Goal: Information Seeking & Learning: Learn about a topic

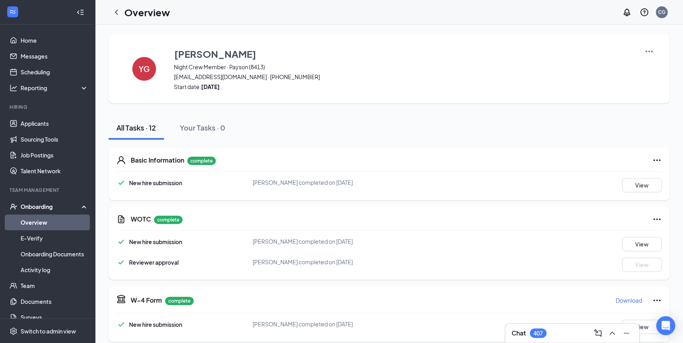
click at [36, 223] on link "Overview" at bounding box center [55, 223] width 68 height 16
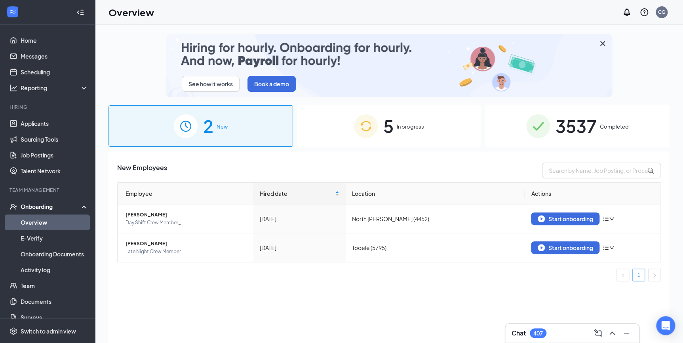
click at [564, 129] on span "3537" at bounding box center [575, 125] width 41 height 27
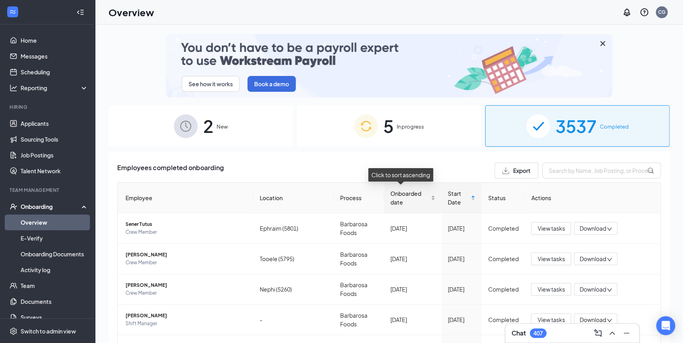
click at [422, 199] on div "Onboarded date" at bounding box center [412, 197] width 45 height 17
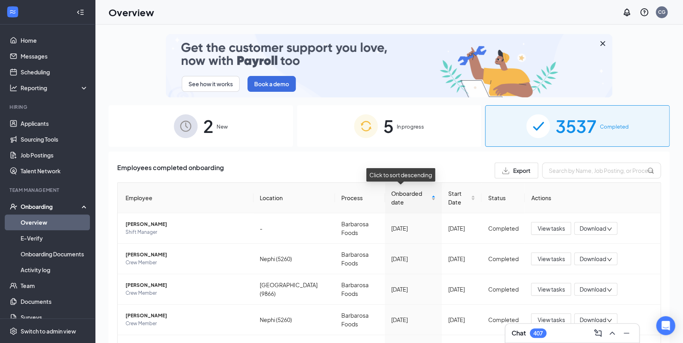
click at [421, 199] on div "Onboarded date" at bounding box center [413, 197] width 44 height 17
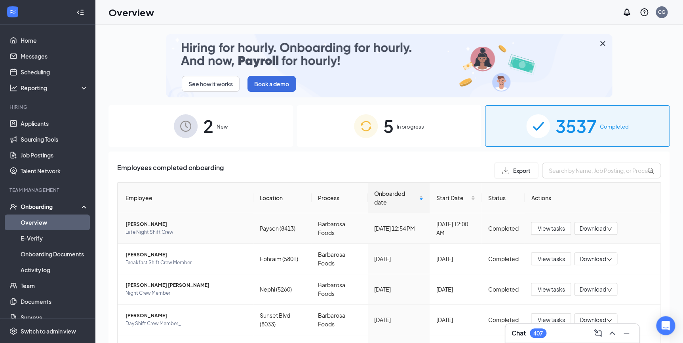
click at [135, 224] on span "[PERSON_NAME]" at bounding box center [186, 224] width 122 height 8
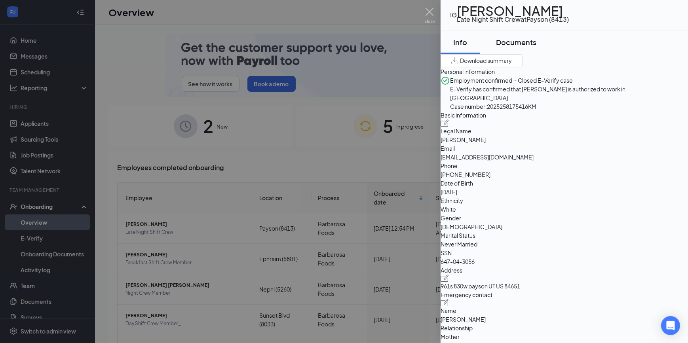
click at [530, 43] on div "Documents" at bounding box center [516, 42] width 40 height 10
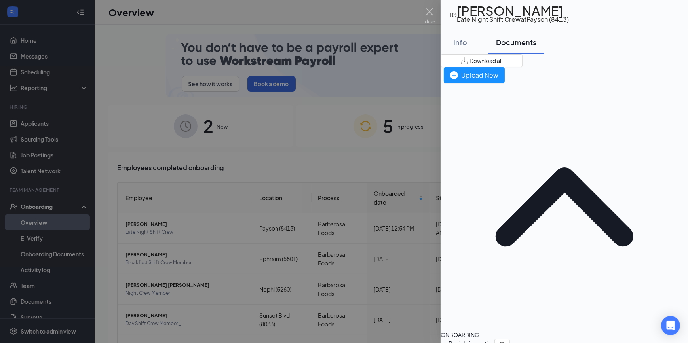
click at [365, 156] on div at bounding box center [344, 171] width 688 height 343
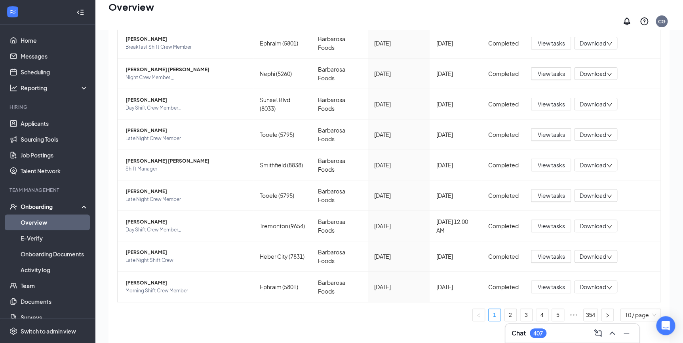
scroll to position [36, 0]
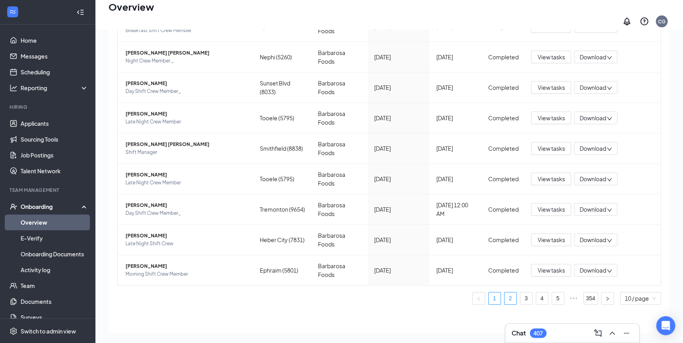
click at [507, 292] on link "2" at bounding box center [510, 298] width 12 height 12
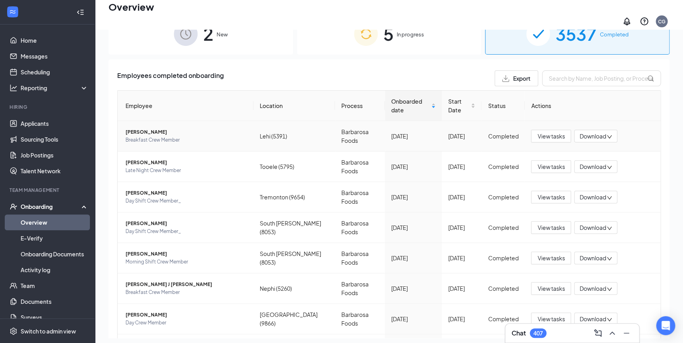
scroll to position [57, 0]
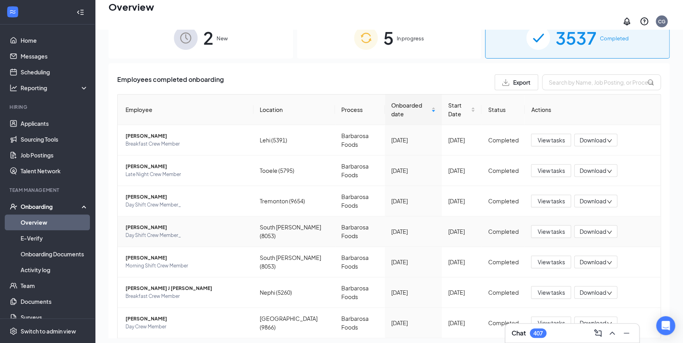
click at [156, 232] on span "Day Shift Crew Member_" at bounding box center [186, 236] width 122 height 8
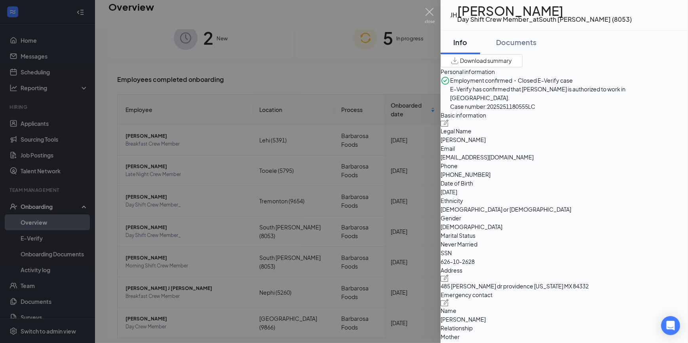
click at [364, 76] on div at bounding box center [344, 171] width 688 height 343
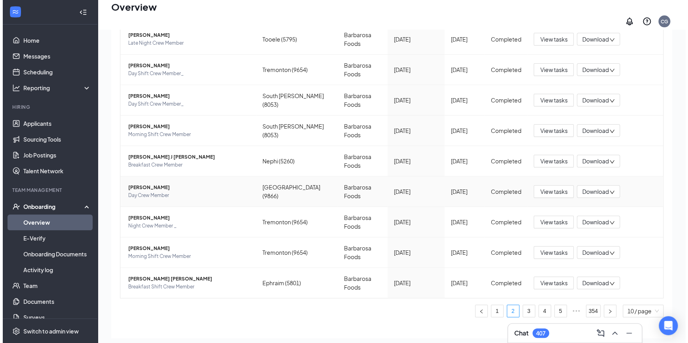
scroll to position [201, 0]
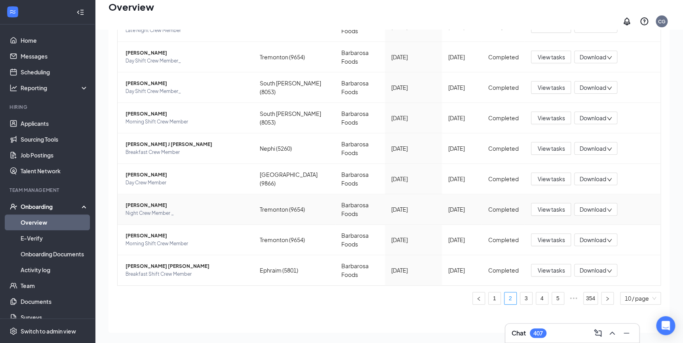
click at [147, 209] on span "Night Crew Member _" at bounding box center [186, 213] width 122 height 8
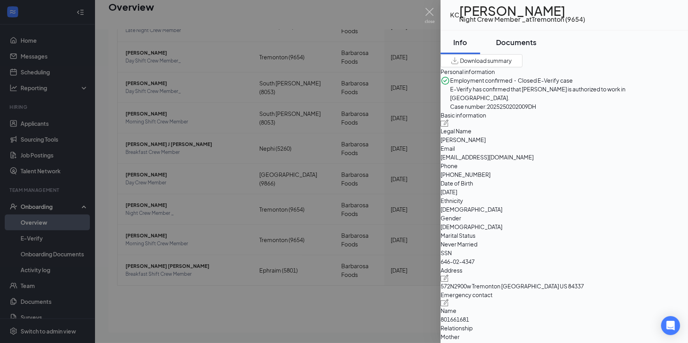
click at [522, 44] on div "Documents" at bounding box center [516, 42] width 40 height 10
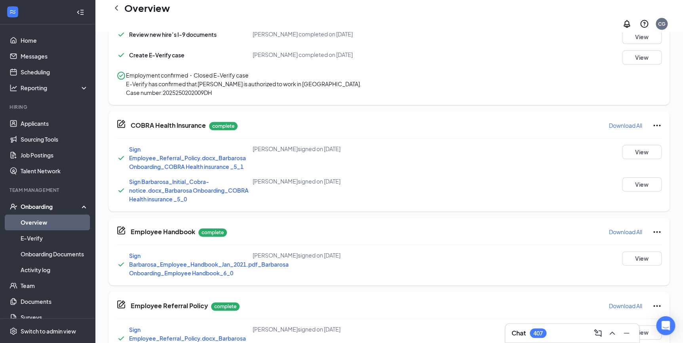
scroll to position [412, 0]
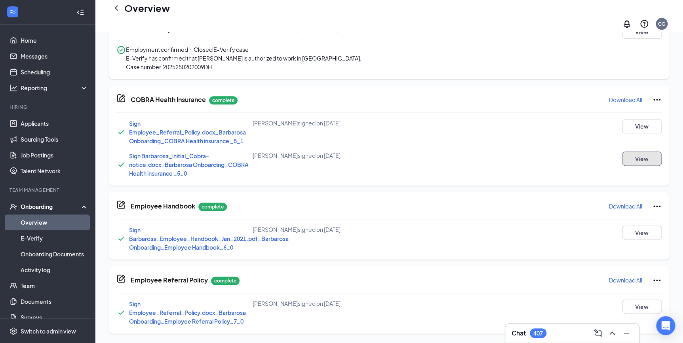
click at [641, 157] on button "View" at bounding box center [642, 159] width 40 height 14
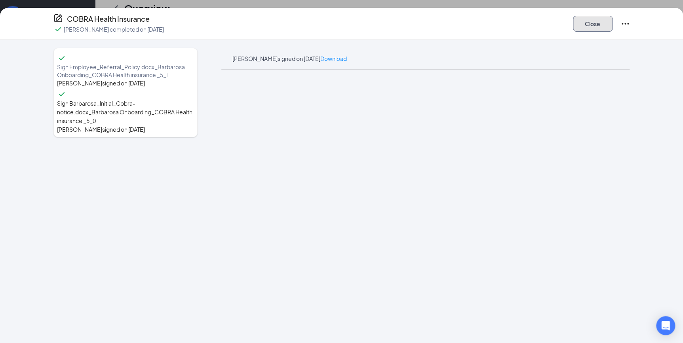
click at [589, 30] on button "Close" at bounding box center [593, 24] width 40 height 16
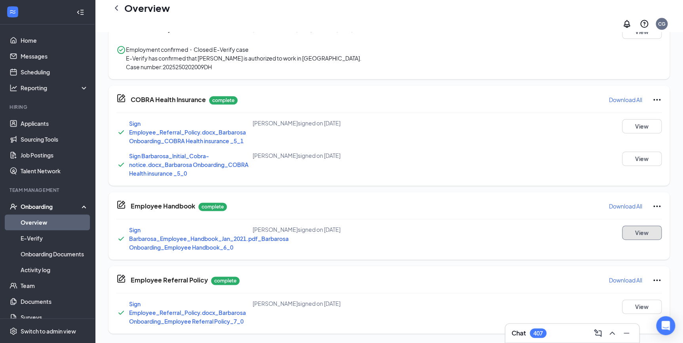
click at [635, 239] on button "View" at bounding box center [642, 233] width 40 height 14
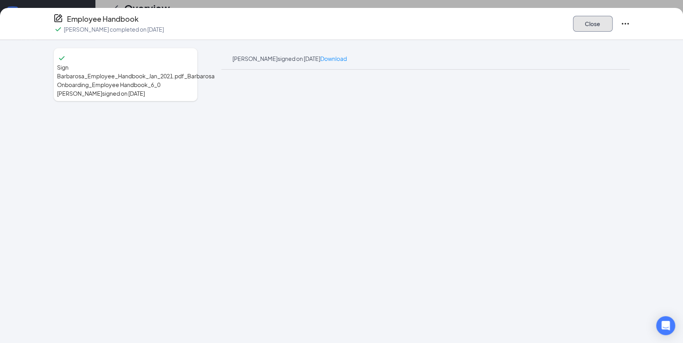
click at [594, 29] on button "Close" at bounding box center [593, 24] width 40 height 16
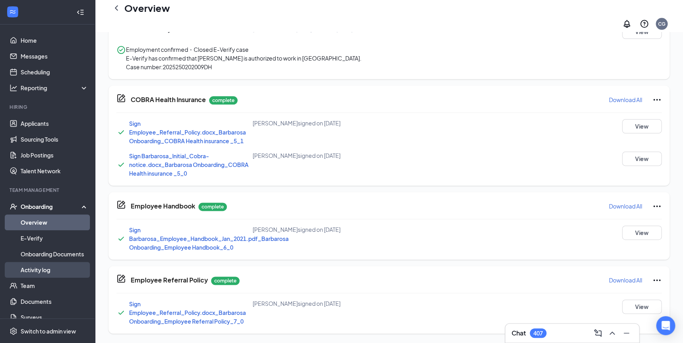
click at [47, 268] on link "Activity log" at bounding box center [55, 270] width 68 height 16
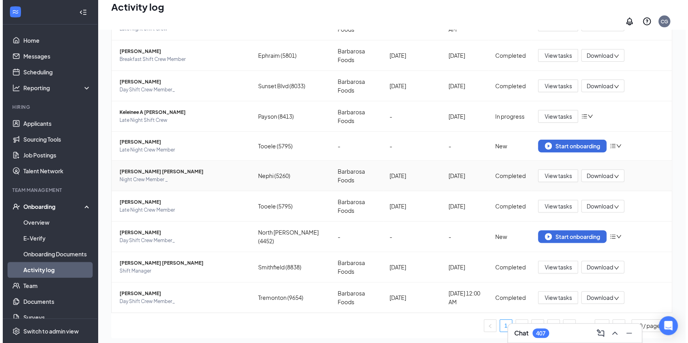
scroll to position [86, 0]
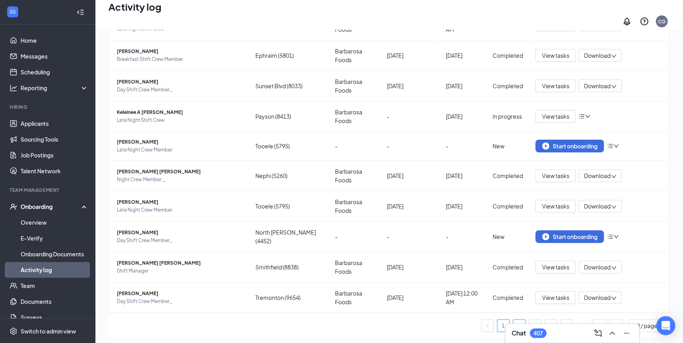
click at [513, 320] on link "2" at bounding box center [519, 326] width 12 height 12
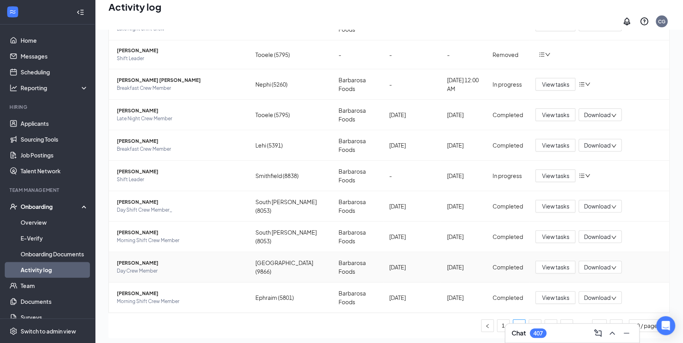
click at [123, 259] on span "[PERSON_NAME]" at bounding box center [180, 263] width 126 height 8
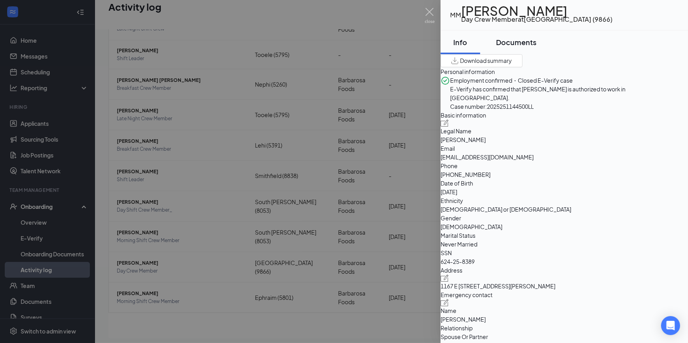
click at [536, 45] on div "Documents" at bounding box center [516, 42] width 40 height 10
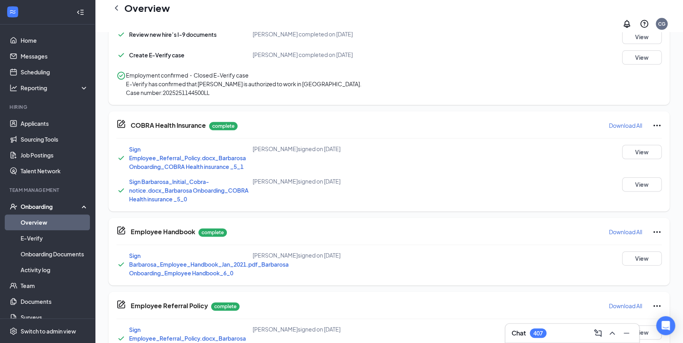
scroll to position [412, 0]
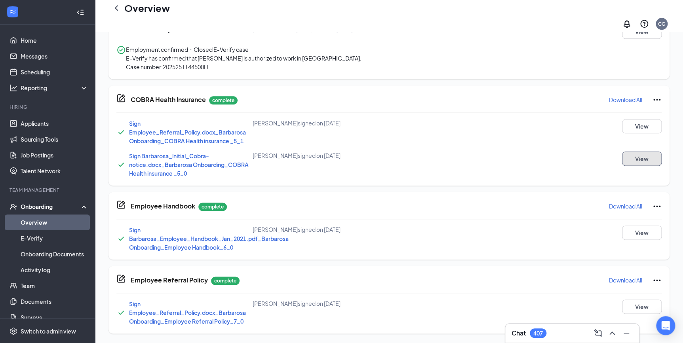
click at [654, 159] on button "View" at bounding box center [642, 159] width 40 height 14
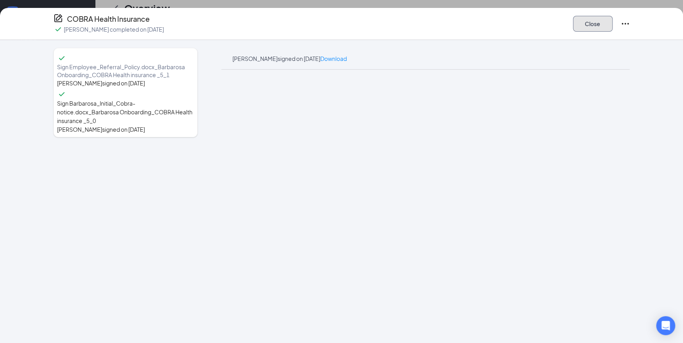
click at [592, 26] on button "Close" at bounding box center [593, 24] width 40 height 16
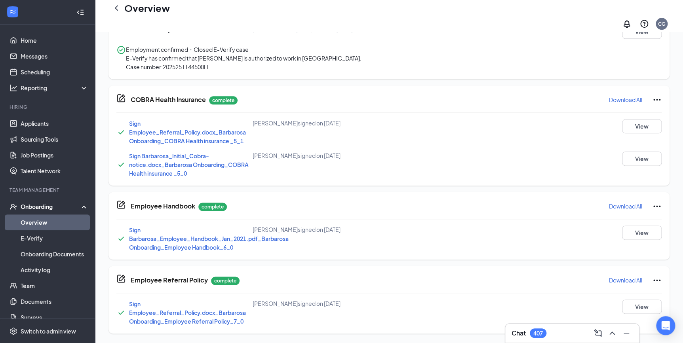
click at [637, 224] on div "Employee Handbook complete Download All Sign Barbarosa_Employee_Handbook_Jan_20…" at bounding box center [388, 226] width 561 height 68
click at [638, 228] on button "View" at bounding box center [642, 233] width 40 height 14
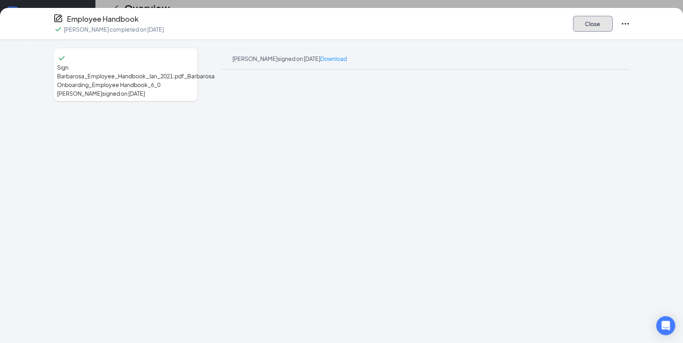
click at [590, 24] on button "Close" at bounding box center [593, 24] width 40 height 16
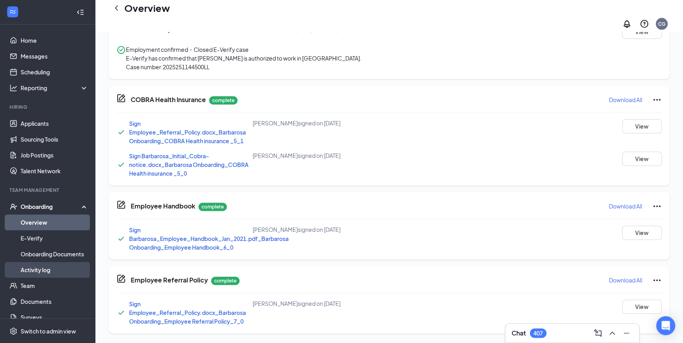
click at [41, 271] on link "Activity log" at bounding box center [55, 270] width 68 height 16
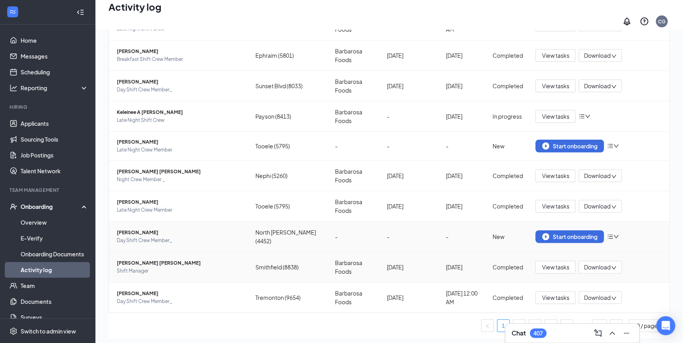
scroll to position [86, 0]
click at [529, 320] on link "3" at bounding box center [535, 326] width 12 height 12
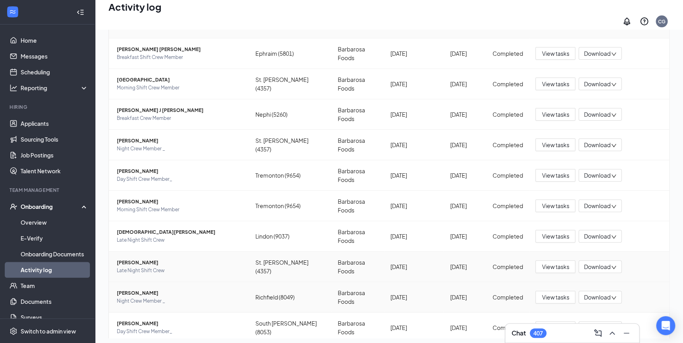
scroll to position [63, 0]
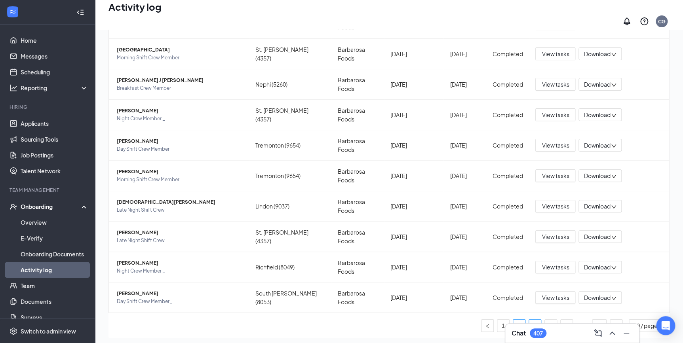
click at [513, 320] on link "2" at bounding box center [519, 326] width 12 height 12
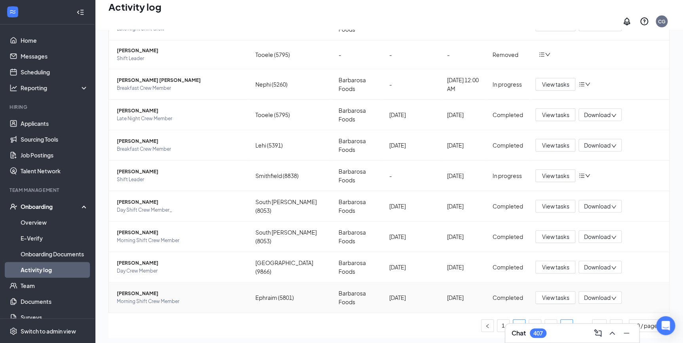
scroll to position [86, 0]
click at [545, 320] on link "4" at bounding box center [551, 326] width 12 height 12
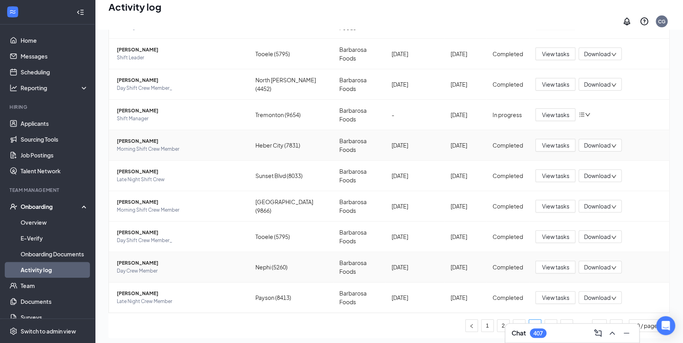
scroll to position [87, 0]
click at [545, 320] on link "5" at bounding box center [551, 326] width 12 height 12
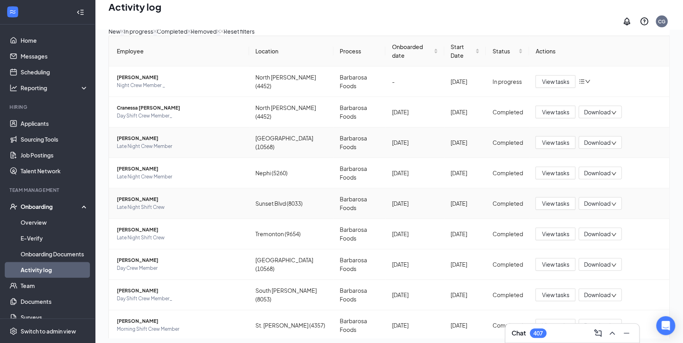
scroll to position [63, 0]
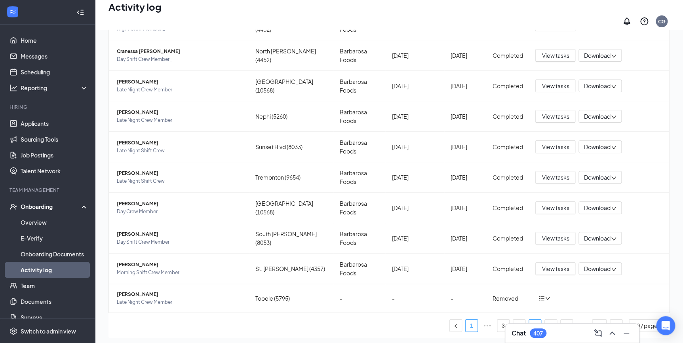
click at [465, 320] on link "1" at bounding box center [471, 326] width 12 height 12
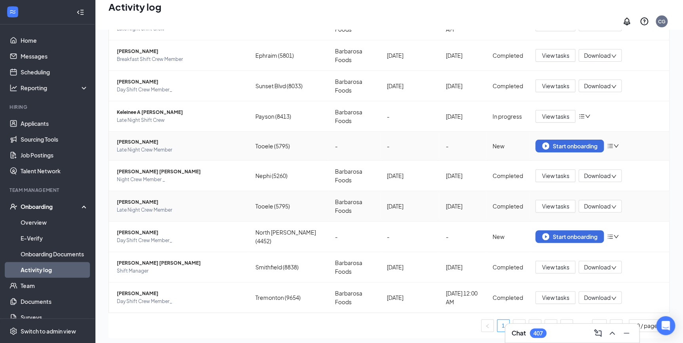
scroll to position [86, 0]
click at [513, 320] on link "2" at bounding box center [519, 326] width 12 height 12
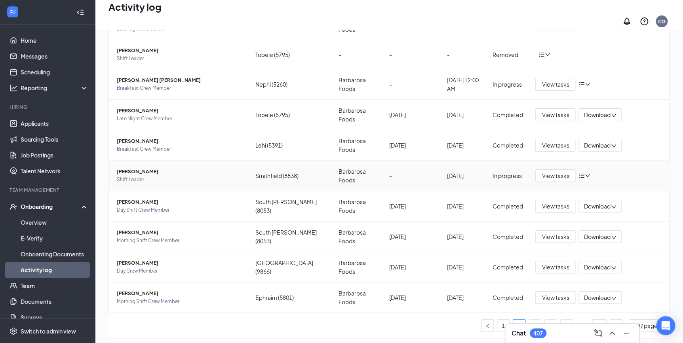
scroll to position [86, 0]
click at [529, 320] on link "3" at bounding box center [535, 326] width 12 height 12
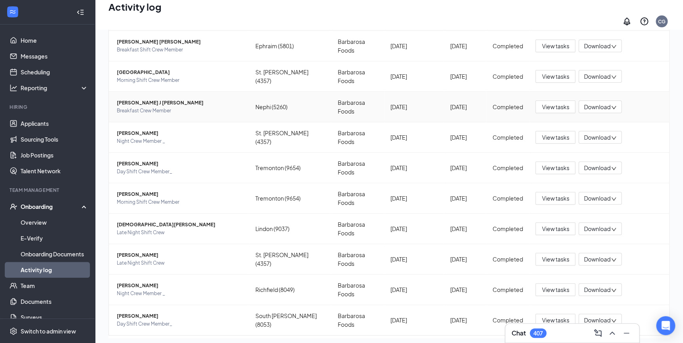
scroll to position [63, 0]
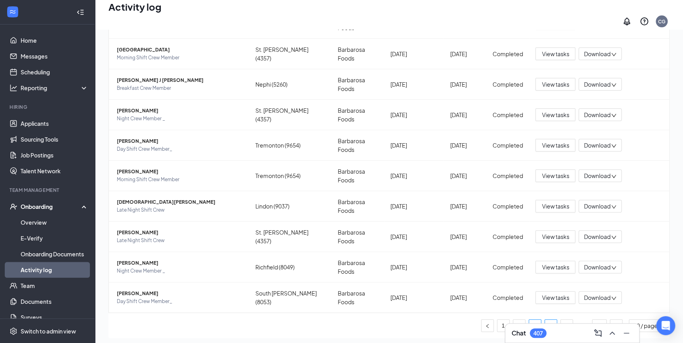
click at [545, 320] on link "4" at bounding box center [551, 326] width 12 height 12
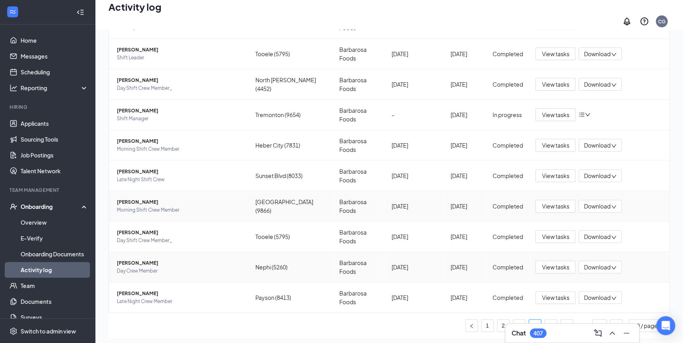
scroll to position [87, 0]
click at [545, 320] on link "5" at bounding box center [551, 326] width 12 height 12
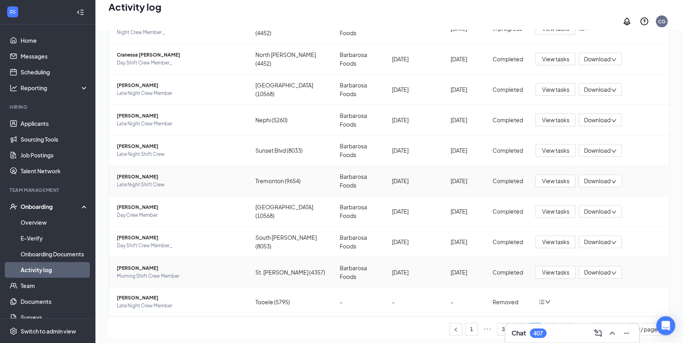
scroll to position [63, 0]
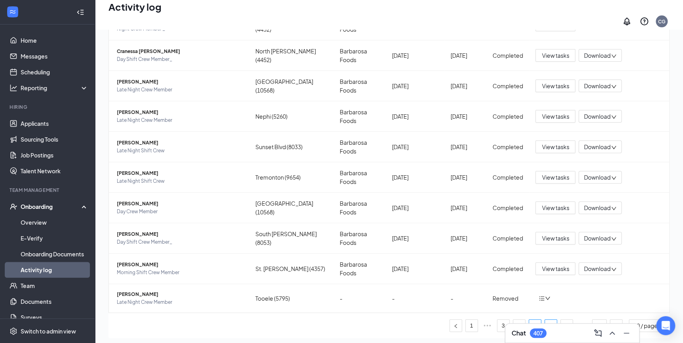
click at [545, 320] on link "6" at bounding box center [551, 326] width 12 height 12
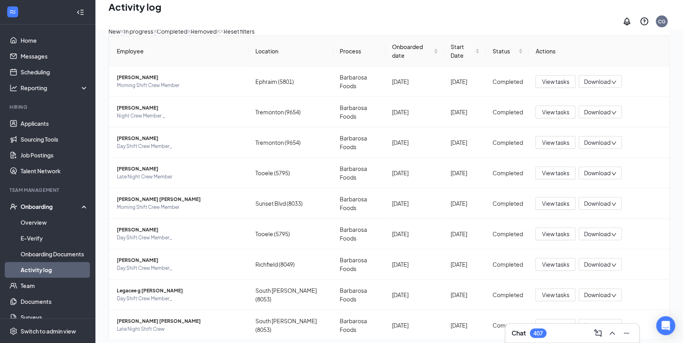
click at [46, 213] on div "Onboarding" at bounding box center [47, 207] width 95 height 16
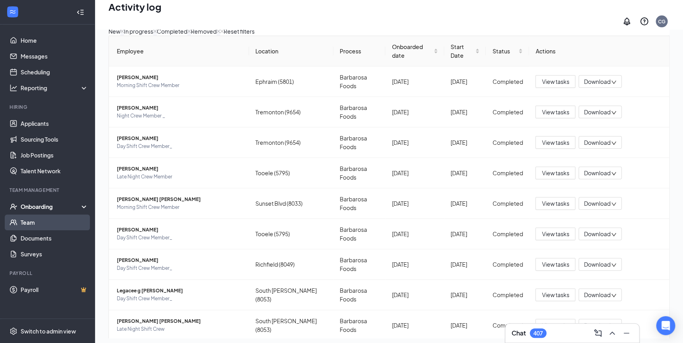
click at [46, 220] on link "Team" at bounding box center [55, 223] width 68 height 16
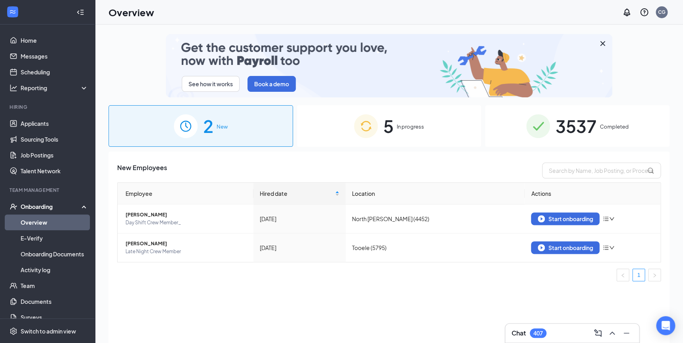
click at [589, 131] on span "3537" at bounding box center [575, 125] width 41 height 27
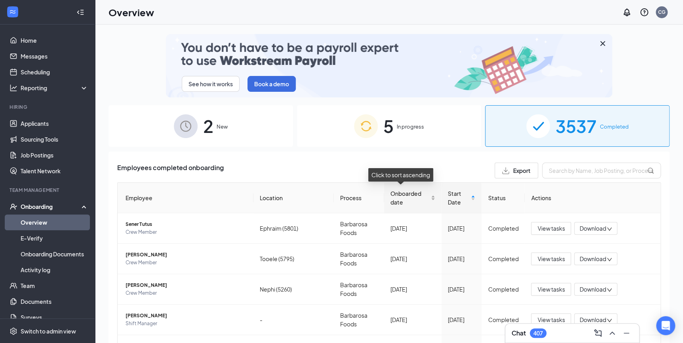
click at [423, 197] on div "Onboarded date" at bounding box center [412, 197] width 45 height 17
click at [423, 197] on div "Onboarded date" at bounding box center [413, 197] width 44 height 17
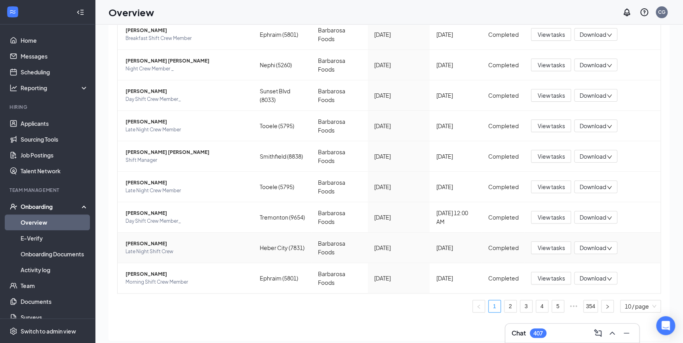
scroll to position [36, 0]
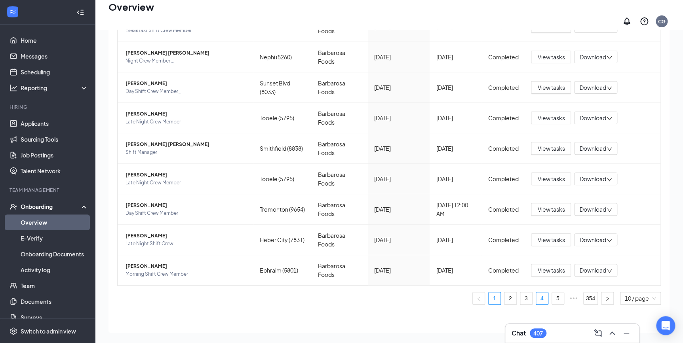
click at [537, 294] on link "4" at bounding box center [542, 298] width 12 height 12
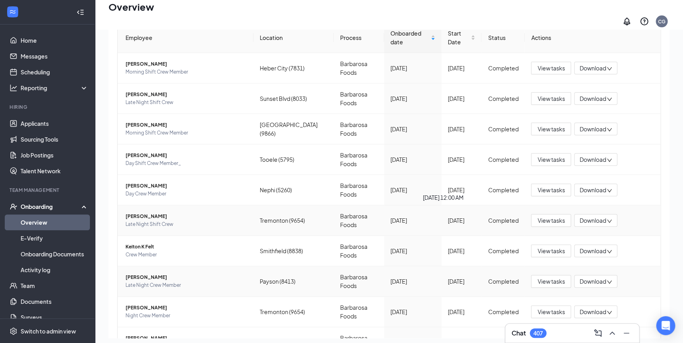
scroll to position [201, 0]
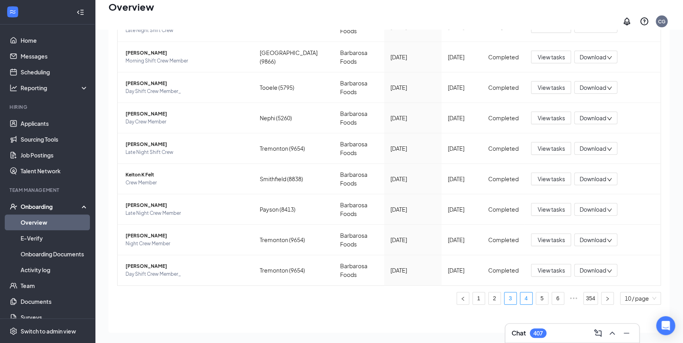
click at [504, 295] on link "3" at bounding box center [510, 298] width 12 height 12
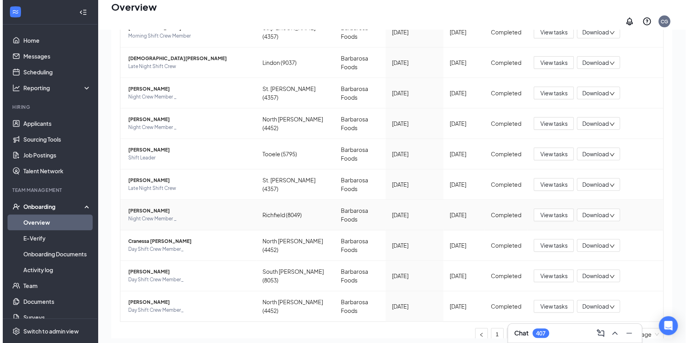
scroll to position [129, 0]
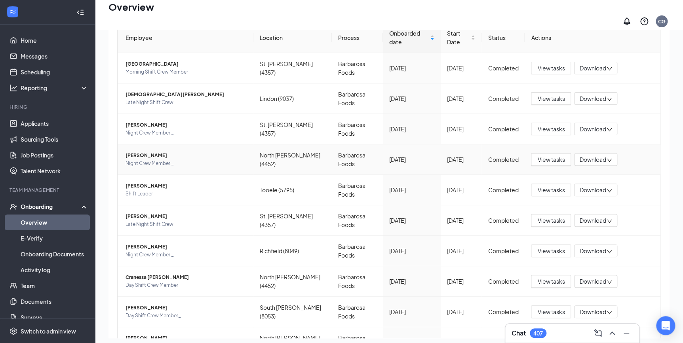
click at [136, 152] on span "[PERSON_NAME]" at bounding box center [186, 156] width 122 height 8
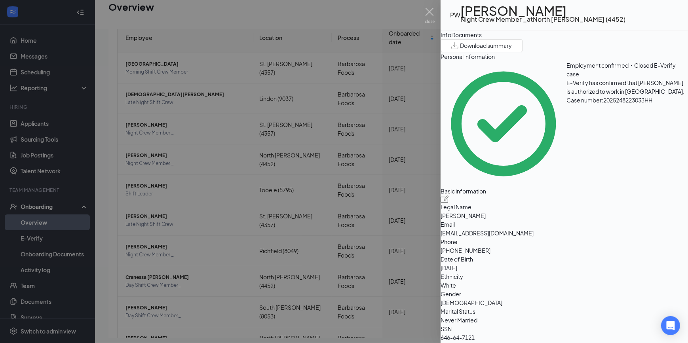
click at [482, 39] on div "Documents" at bounding box center [466, 34] width 30 height 9
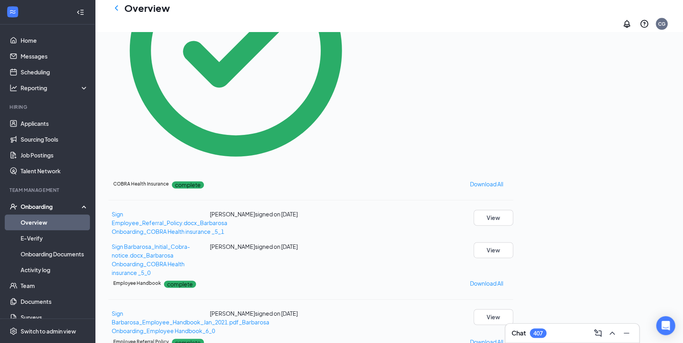
scroll to position [412, 0]
click at [513, 242] on button "View" at bounding box center [493, 250] width 40 height 16
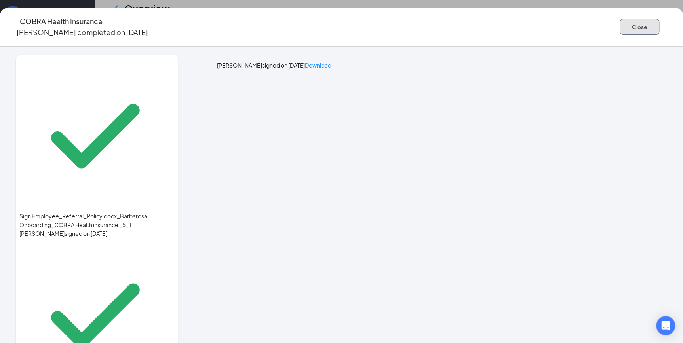
click at [619, 21] on button "Close" at bounding box center [639, 27] width 40 height 16
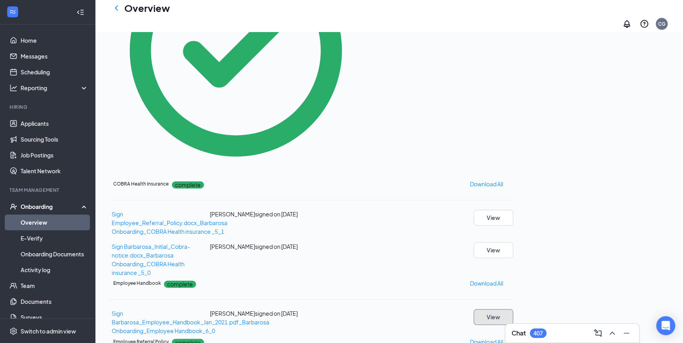
click at [513, 309] on button "View" at bounding box center [493, 317] width 40 height 16
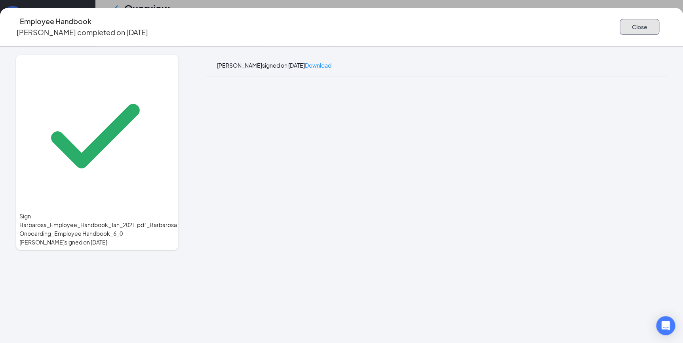
click at [619, 26] on button "Close" at bounding box center [639, 27] width 40 height 16
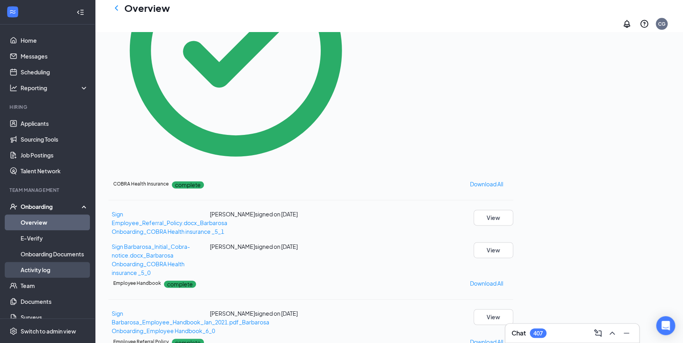
click at [34, 273] on link "Activity log" at bounding box center [55, 270] width 68 height 16
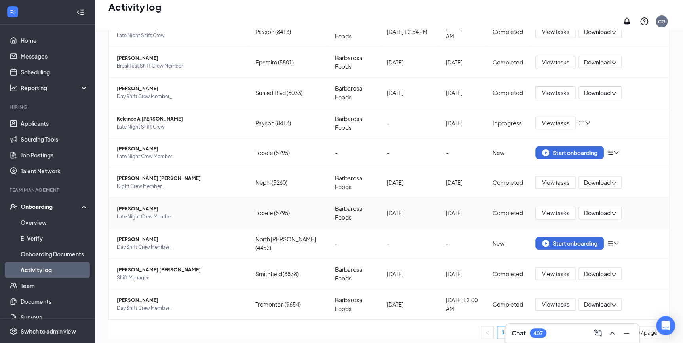
scroll to position [86, 0]
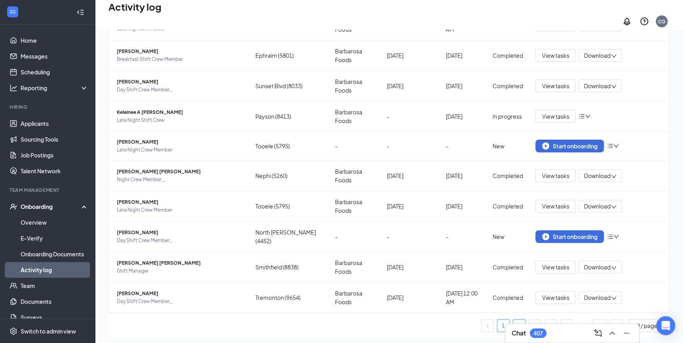
click at [513, 320] on link "2" at bounding box center [519, 326] width 12 height 12
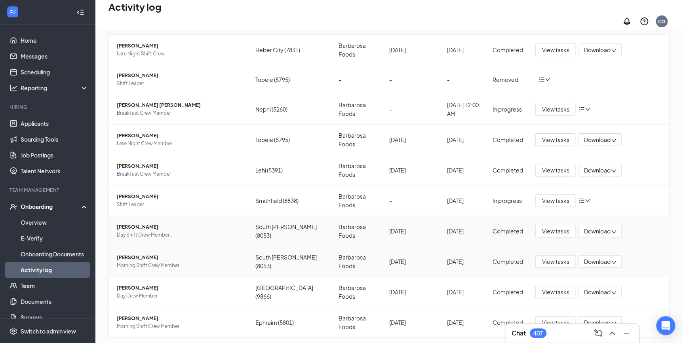
scroll to position [86, 0]
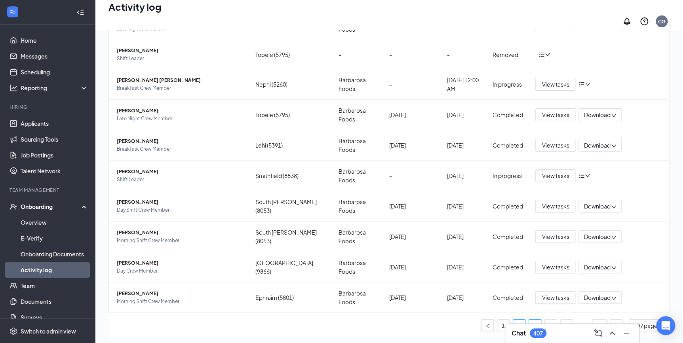
click at [529, 320] on link "3" at bounding box center [535, 326] width 12 height 12
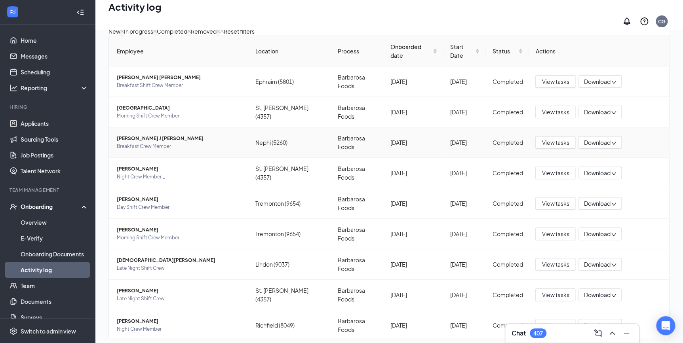
click at [133, 135] on span "[PERSON_NAME] J [PERSON_NAME]" at bounding box center [180, 139] width 126 height 8
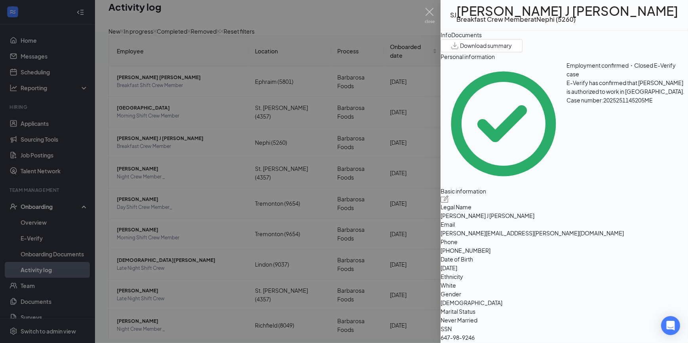
click at [482, 39] on div "Documents" at bounding box center [466, 34] width 30 height 9
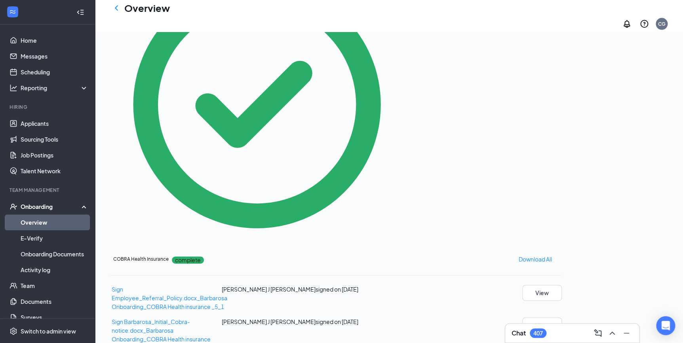
scroll to position [412, 0]
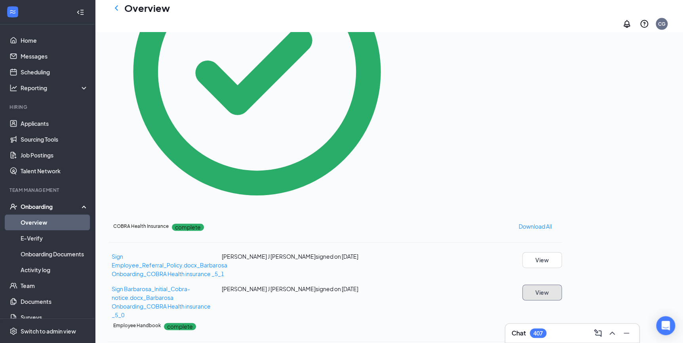
click at [562, 285] on button "View" at bounding box center [542, 293] width 40 height 16
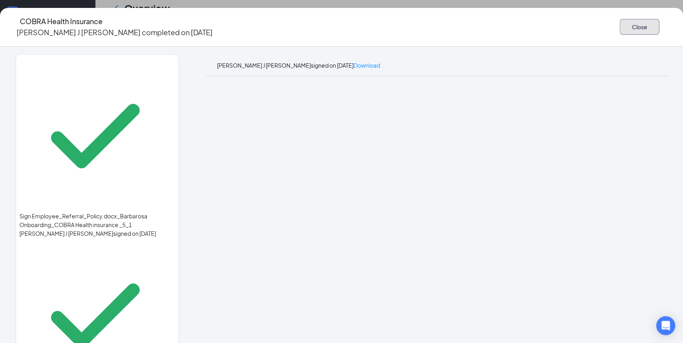
click at [619, 29] on button "Close" at bounding box center [639, 27] width 40 height 16
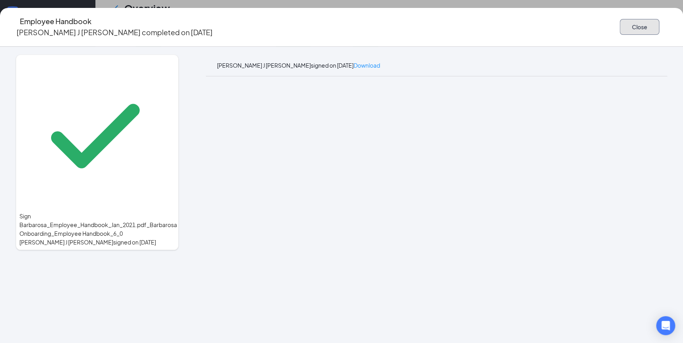
click at [619, 23] on button "Close" at bounding box center [639, 27] width 40 height 16
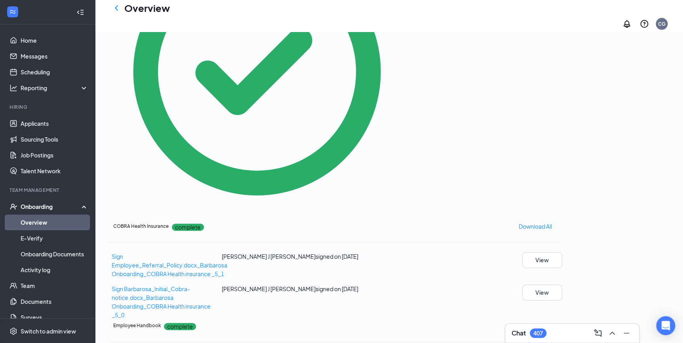
click at [36, 222] on link "Overview" at bounding box center [55, 223] width 68 height 16
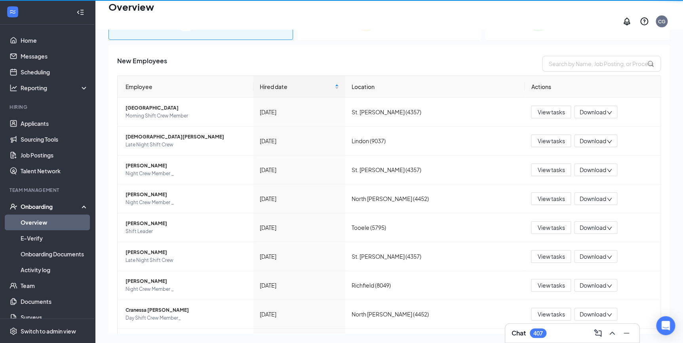
scroll to position [36, 0]
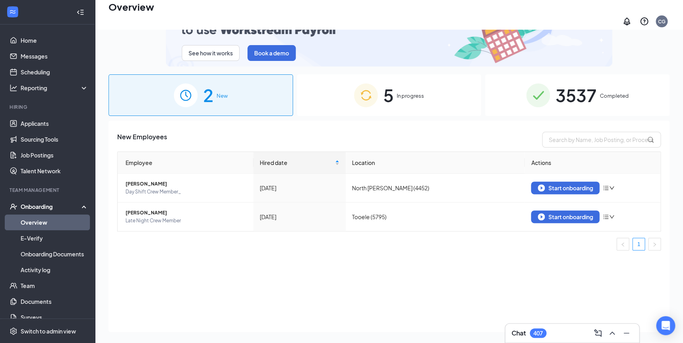
click at [542, 92] on img at bounding box center [538, 96] width 24 height 24
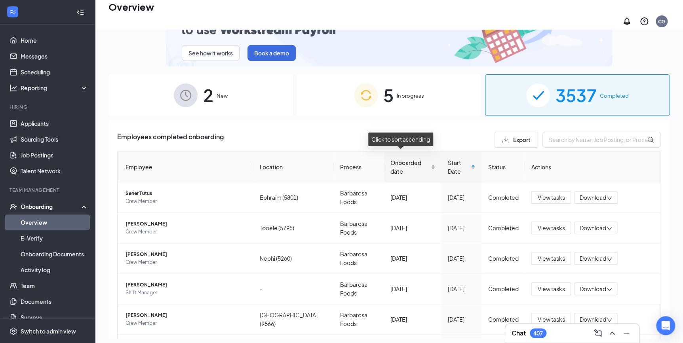
click at [423, 165] on div "Onboarded date" at bounding box center [412, 166] width 45 height 17
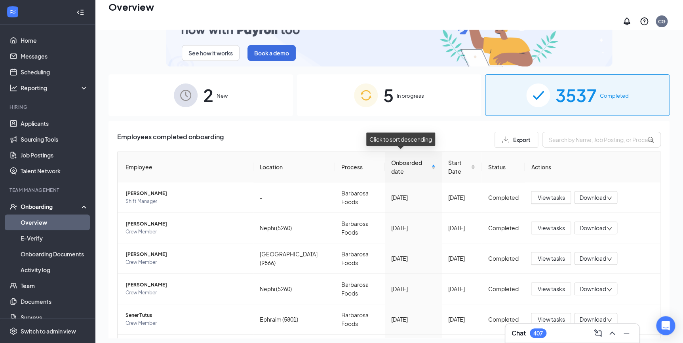
click at [423, 163] on div "Onboarded date" at bounding box center [413, 166] width 44 height 17
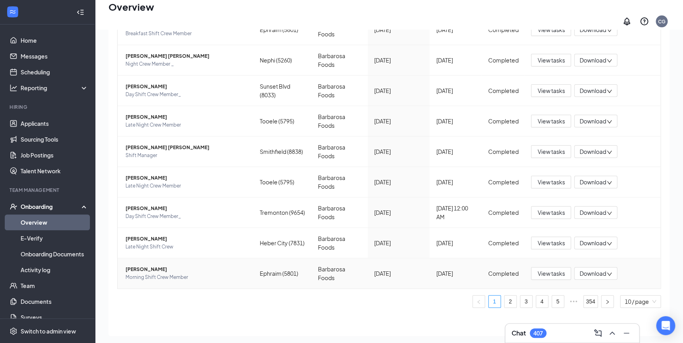
scroll to position [201, 0]
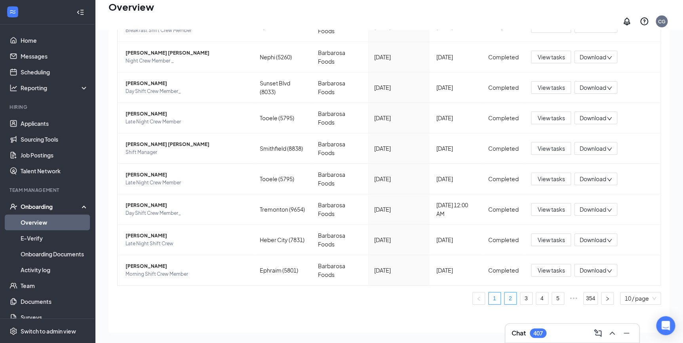
click at [504, 295] on link "2" at bounding box center [510, 298] width 12 height 12
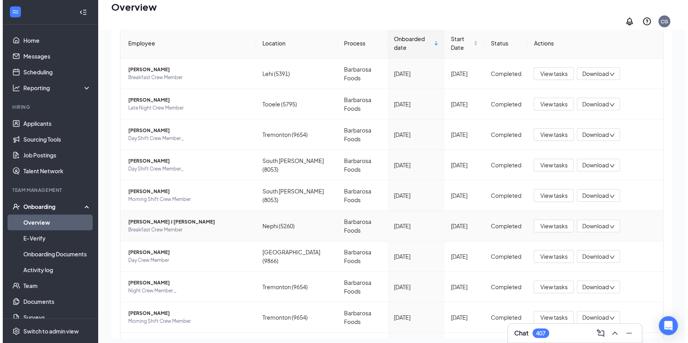
scroll to position [57, 0]
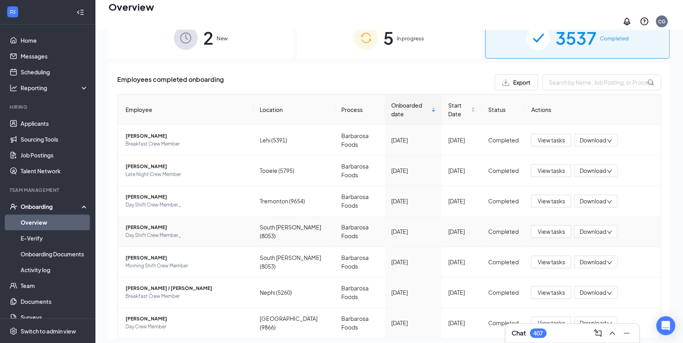
click at [146, 224] on span "[PERSON_NAME]" at bounding box center [186, 228] width 122 height 8
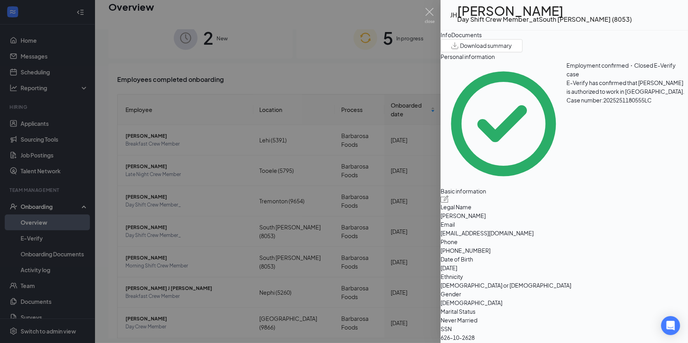
click at [482, 39] on div "Documents" at bounding box center [466, 34] width 30 height 9
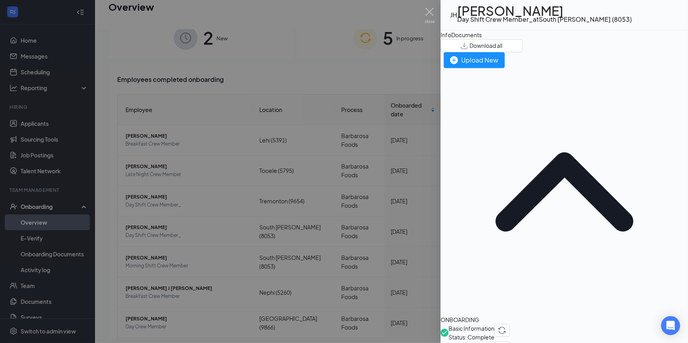
click at [451, 39] on div "Info" at bounding box center [445, 34] width 11 height 9
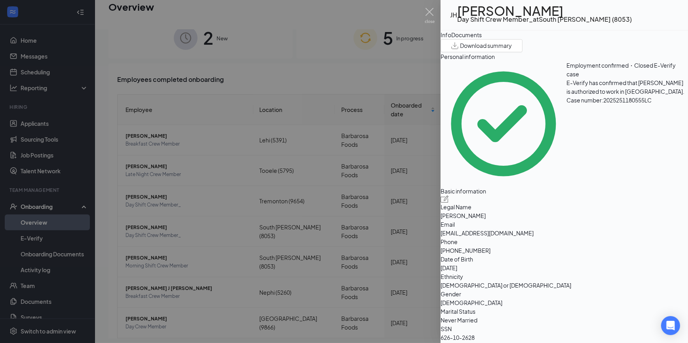
click at [512, 50] on span "Download summary" at bounding box center [486, 46] width 52 height 8
click at [482, 39] on div "Documents" at bounding box center [466, 34] width 30 height 9
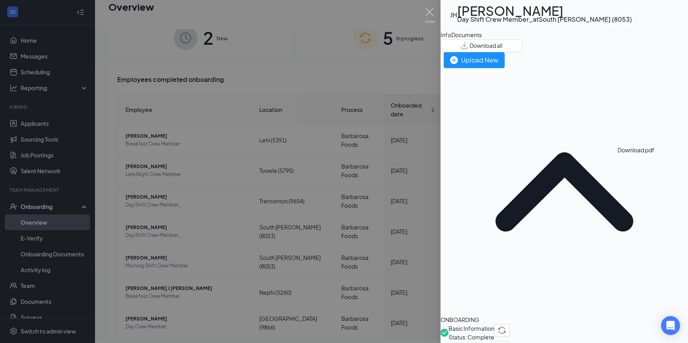
click at [451, 39] on div "Info" at bounding box center [445, 34] width 11 height 9
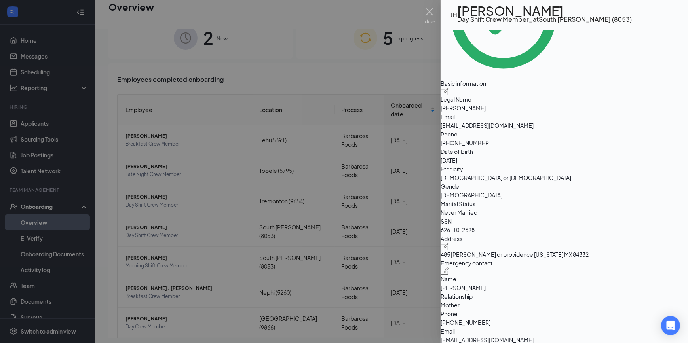
scroll to position [144, 0]
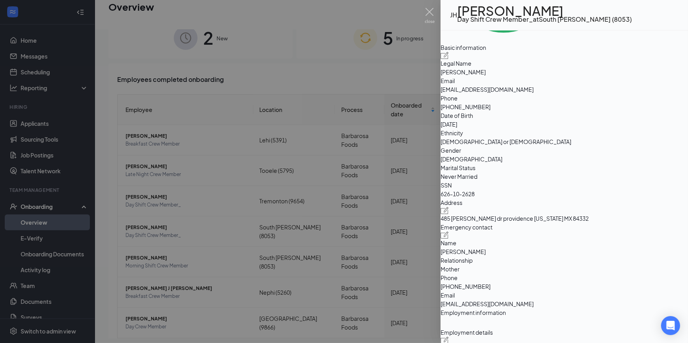
click at [399, 59] on div at bounding box center [344, 171] width 688 height 343
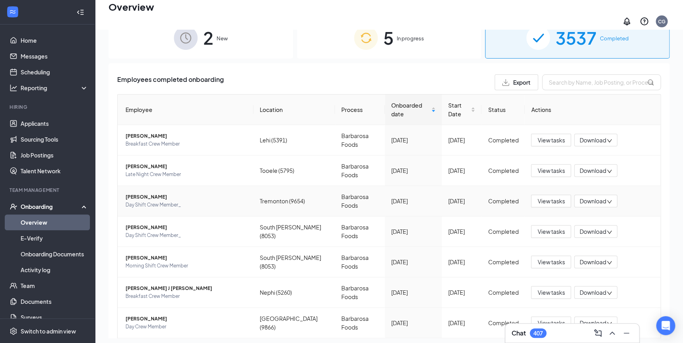
click at [146, 194] on span "[PERSON_NAME]" at bounding box center [186, 197] width 122 height 8
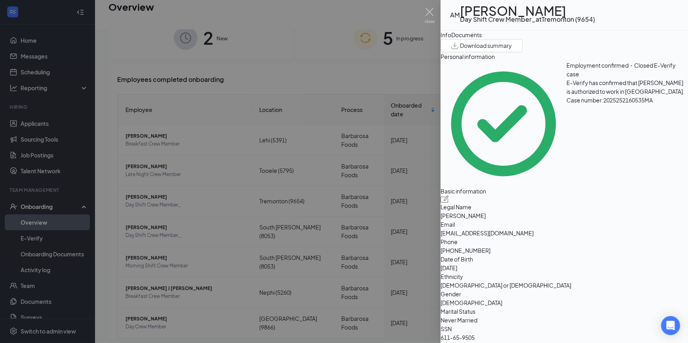
click at [512, 50] on span "Download summary" at bounding box center [486, 46] width 52 height 8
click at [482, 39] on div "Documents" at bounding box center [466, 34] width 30 height 9
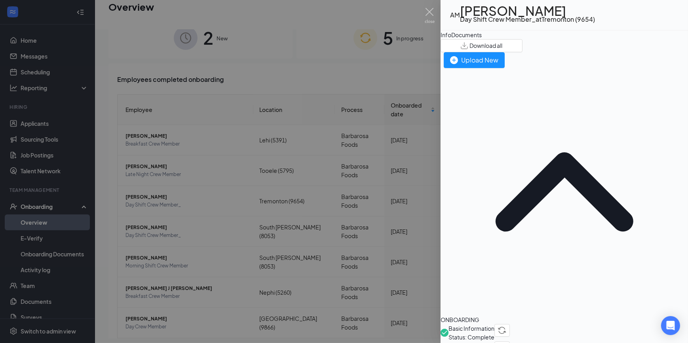
click at [451, 39] on div "Info" at bounding box center [445, 34] width 11 height 9
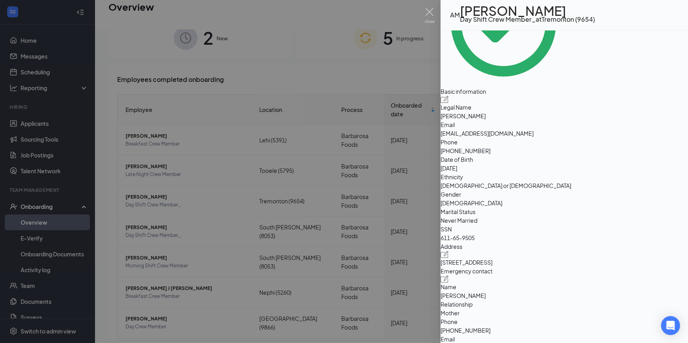
scroll to position [108, 0]
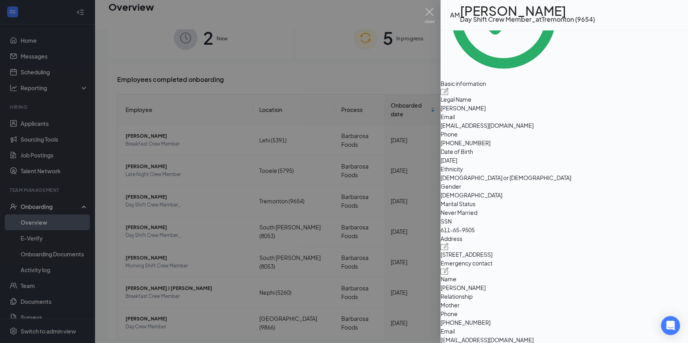
click at [360, 82] on div at bounding box center [344, 171] width 688 height 343
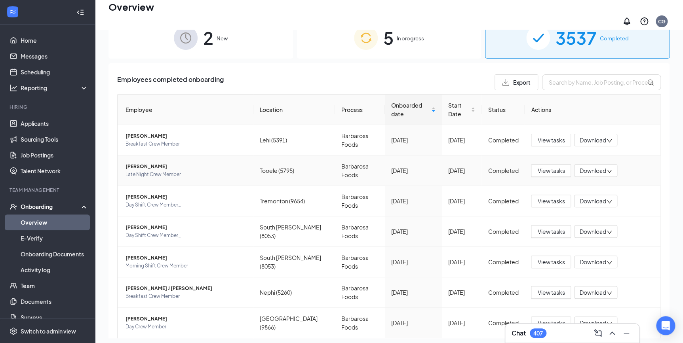
click at [150, 164] on span "[PERSON_NAME]" at bounding box center [186, 167] width 122 height 8
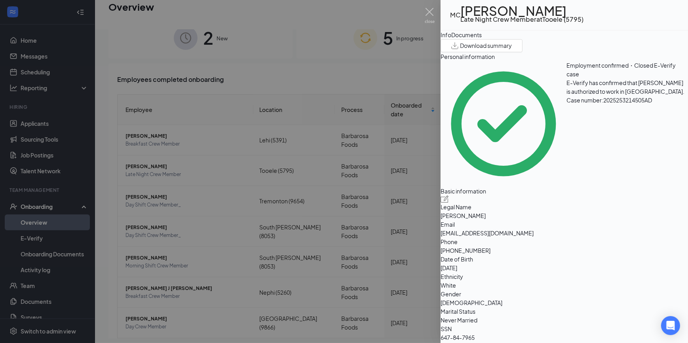
click at [512, 50] on span "Download summary" at bounding box center [486, 46] width 52 height 8
click at [482, 39] on div "Documents" at bounding box center [466, 34] width 30 height 9
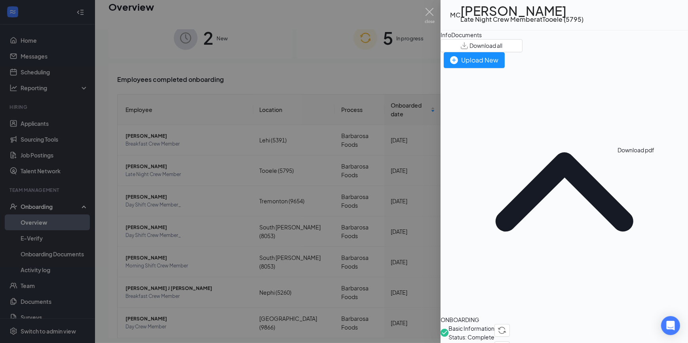
click at [451, 39] on div "Info" at bounding box center [445, 34] width 11 height 9
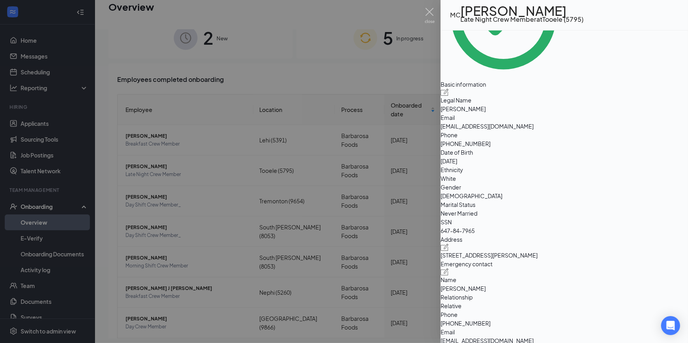
scroll to position [108, 0]
click at [376, 84] on div at bounding box center [344, 171] width 688 height 343
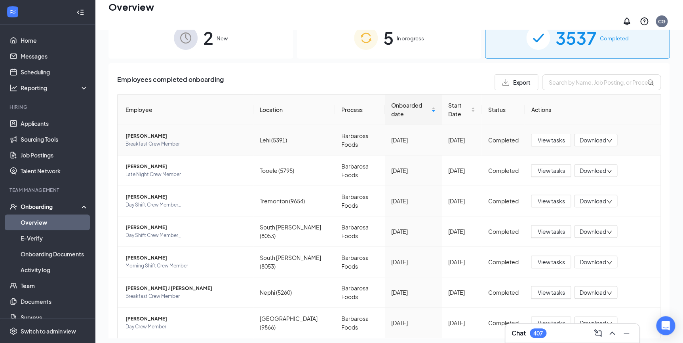
click at [148, 132] on span "[PERSON_NAME]" at bounding box center [186, 136] width 122 height 8
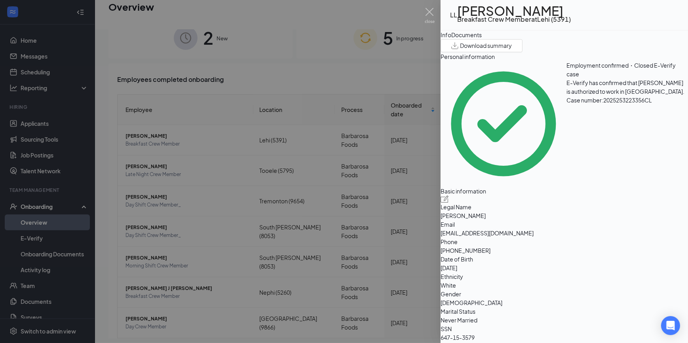
click at [512, 50] on span "Download summary" at bounding box center [486, 46] width 52 height 8
click at [482, 39] on div "Documents" at bounding box center [466, 34] width 30 height 9
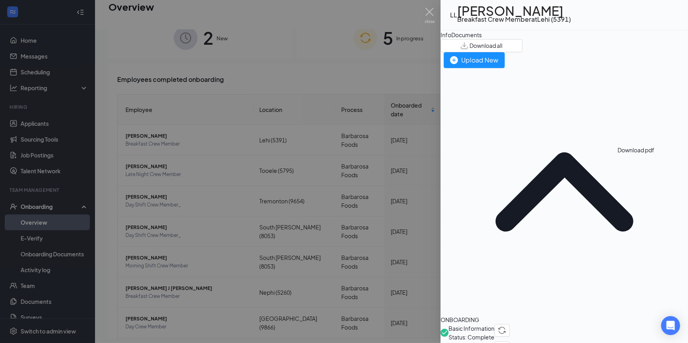
click at [451, 39] on div "Info" at bounding box center [445, 34] width 11 height 9
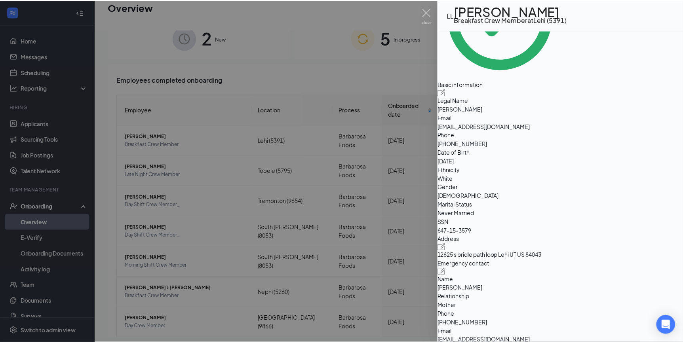
scroll to position [108, 0]
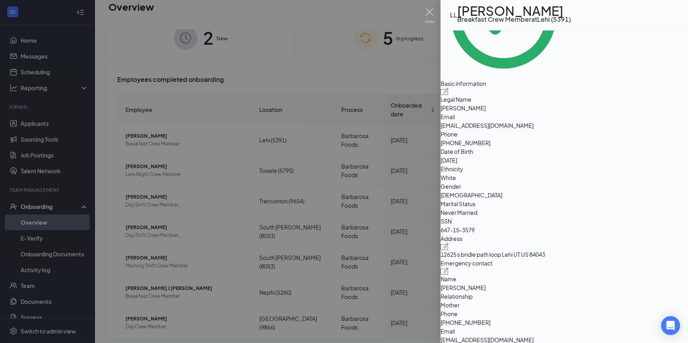
click at [392, 73] on div at bounding box center [344, 171] width 688 height 343
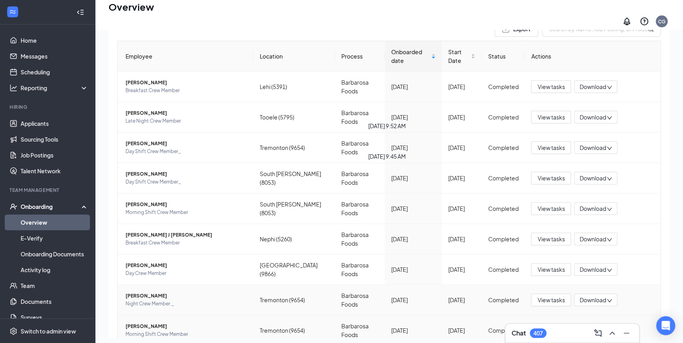
scroll to position [201, 0]
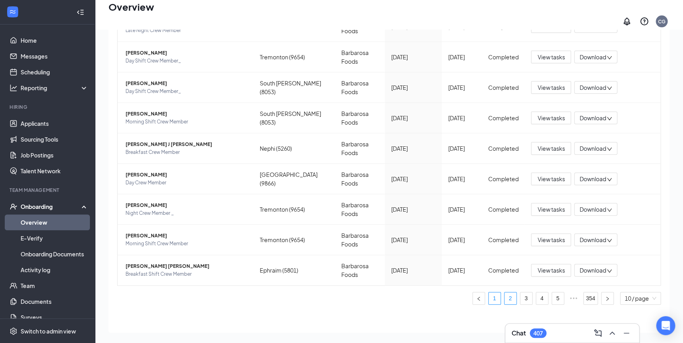
click at [488, 294] on link "1" at bounding box center [494, 298] width 12 height 12
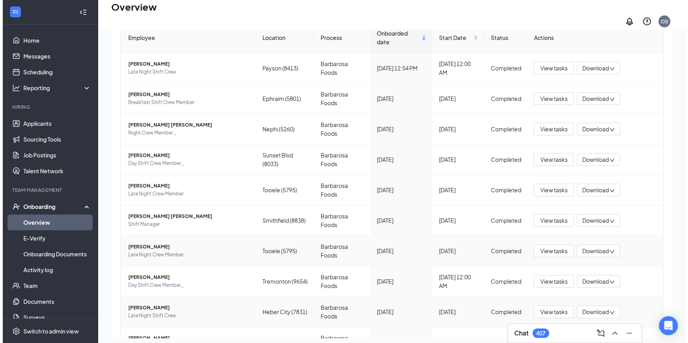
scroll to position [165, 0]
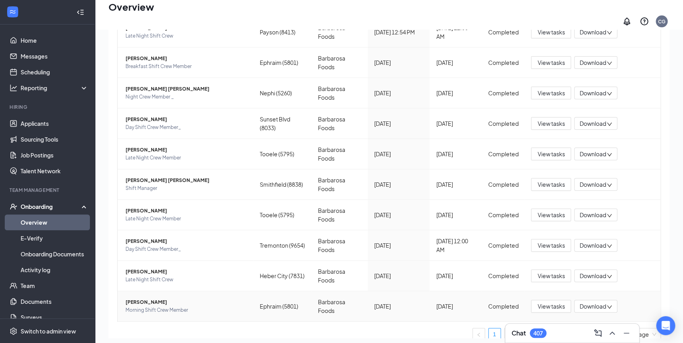
drag, startPoint x: 172, startPoint y: 300, endPoint x: 179, endPoint y: 304, distance: 8.6
click at [173, 300] on span "[PERSON_NAME]" at bounding box center [186, 302] width 122 height 8
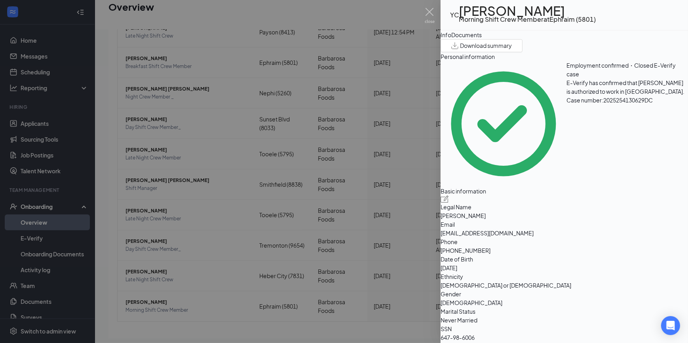
click at [512, 50] on span "Download summary" at bounding box center [486, 46] width 52 height 8
click at [482, 39] on div "Documents" at bounding box center [466, 34] width 30 height 9
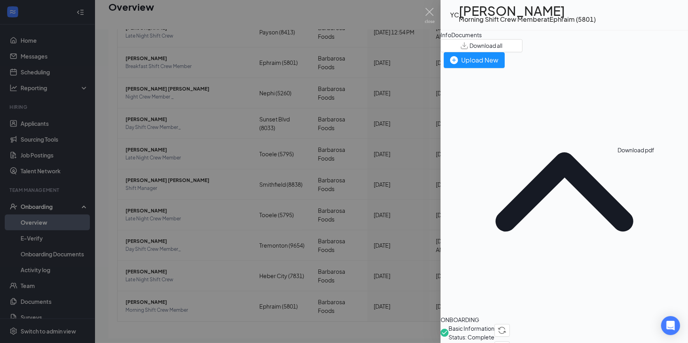
click at [451, 39] on div "Info" at bounding box center [445, 34] width 11 height 9
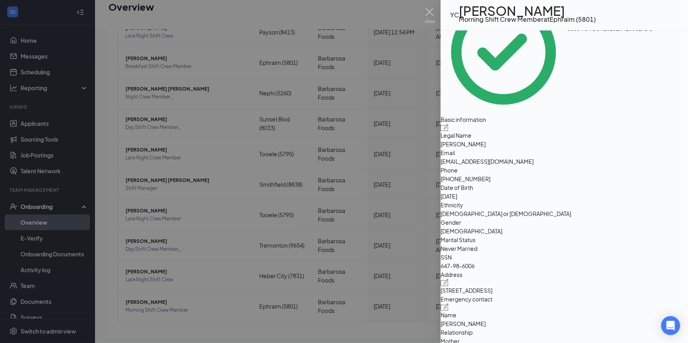
scroll to position [108, 0]
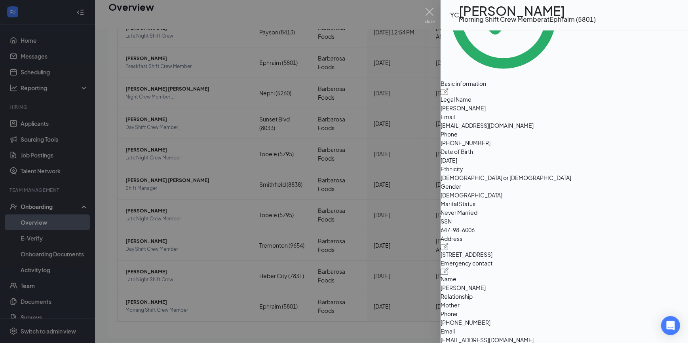
drag, startPoint x: 352, startPoint y: 62, endPoint x: 419, endPoint y: 37, distance: 71.4
click at [352, 62] on div at bounding box center [344, 171] width 688 height 343
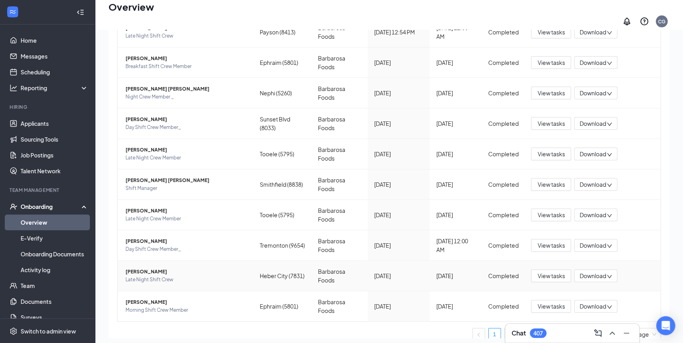
click at [155, 276] on span "Late Night Shift Crew" at bounding box center [186, 280] width 122 height 8
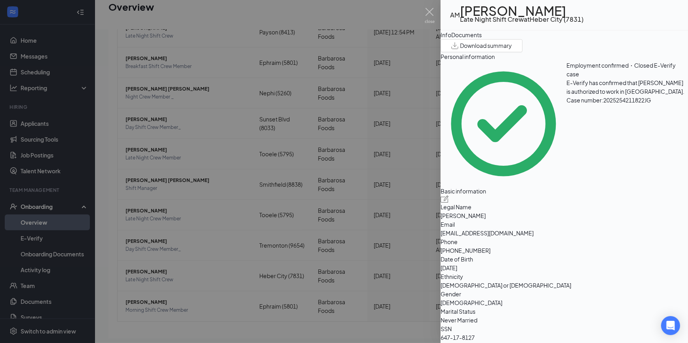
click at [522, 52] on button "Download summary" at bounding box center [481, 45] width 82 height 13
click at [482, 39] on div "Documents" at bounding box center [466, 34] width 30 height 9
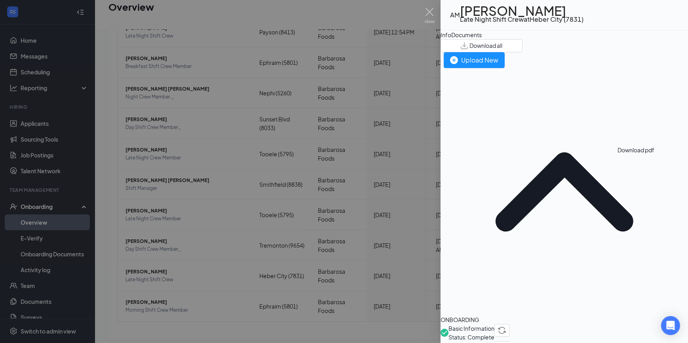
click at [451, 39] on div "Info" at bounding box center [445, 34] width 11 height 9
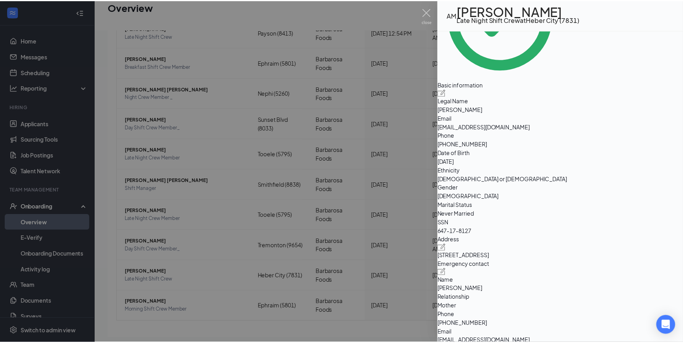
scroll to position [108, 0]
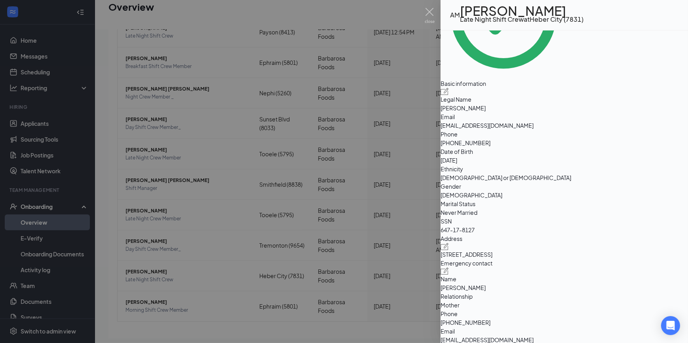
click at [252, 172] on div at bounding box center [344, 171] width 688 height 343
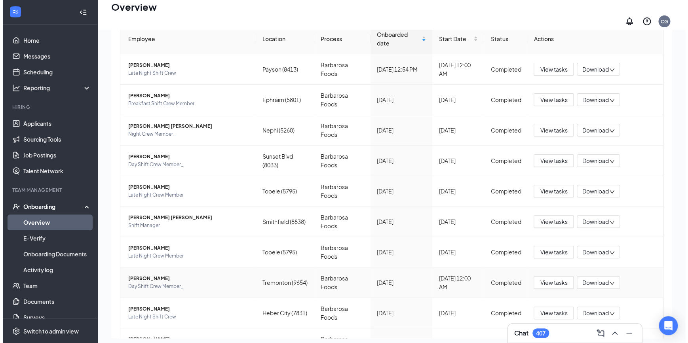
scroll to position [93, 0]
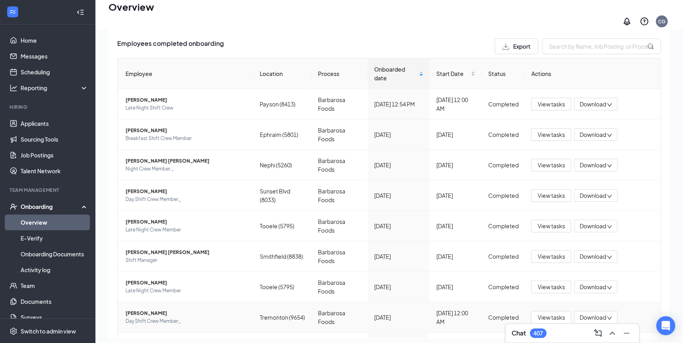
click at [139, 317] on span "Day Shift Crew Member_" at bounding box center [186, 321] width 122 height 8
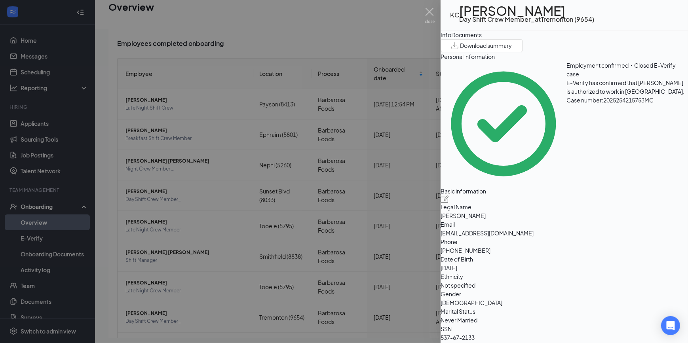
click at [512, 50] on span "Download summary" at bounding box center [486, 46] width 52 height 8
click at [482, 39] on div "Documents" at bounding box center [466, 34] width 30 height 9
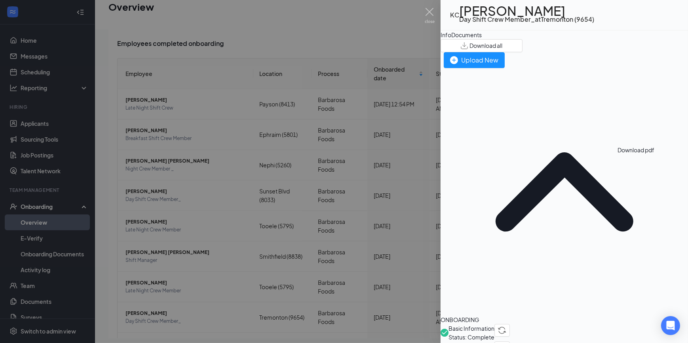
click at [451, 39] on div "Info" at bounding box center [445, 34] width 11 height 9
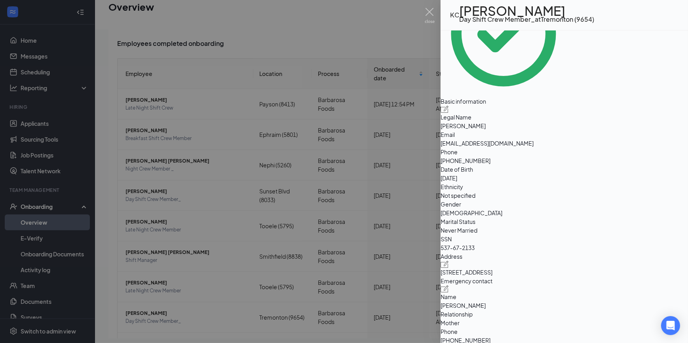
scroll to position [108, 0]
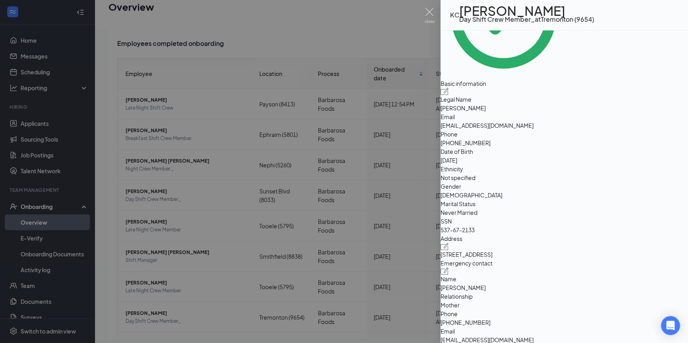
click at [372, 46] on div at bounding box center [344, 171] width 688 height 343
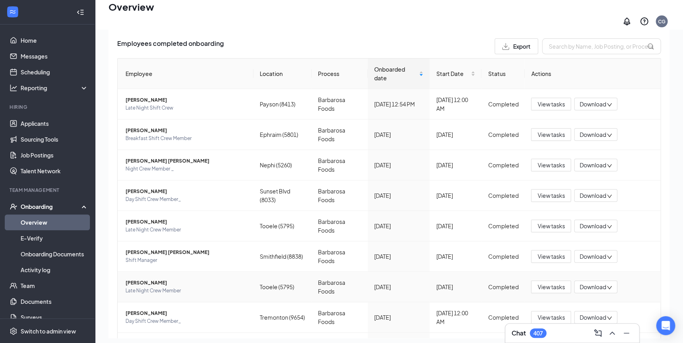
click at [140, 287] on span "Late Night Crew Member" at bounding box center [186, 291] width 122 height 8
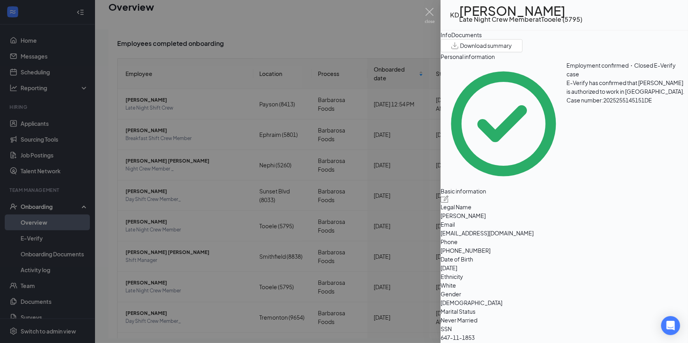
click at [512, 50] on span "Download summary" at bounding box center [486, 46] width 52 height 8
click at [482, 39] on div "Documents" at bounding box center [466, 34] width 30 height 9
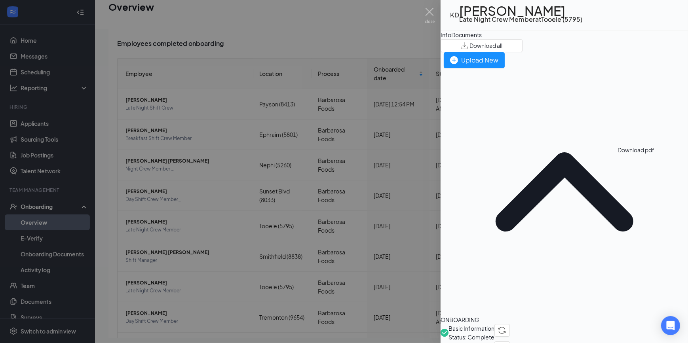
click at [451, 39] on div "Info" at bounding box center [445, 34] width 11 height 9
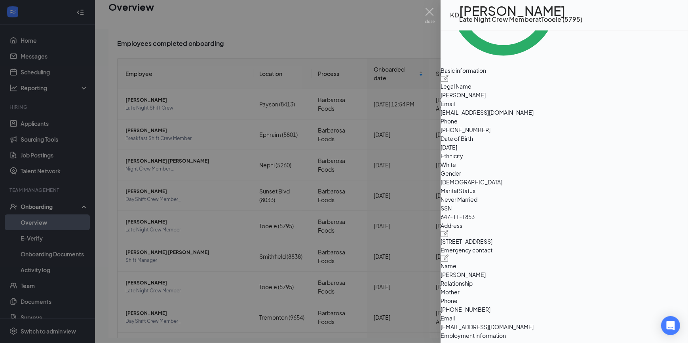
scroll to position [108, 0]
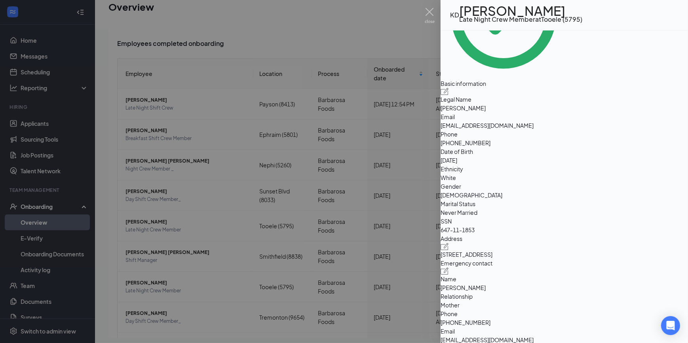
drag, startPoint x: 391, startPoint y: 44, endPoint x: 444, endPoint y: 27, distance: 55.6
click at [391, 44] on div at bounding box center [344, 171] width 688 height 343
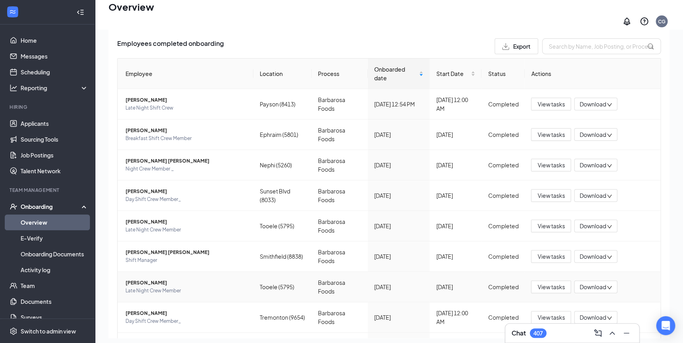
click at [142, 279] on span "[PERSON_NAME]" at bounding box center [186, 283] width 122 height 8
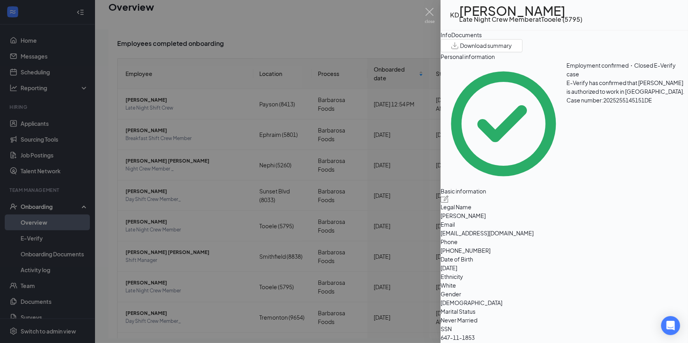
click at [167, 279] on div at bounding box center [344, 171] width 688 height 343
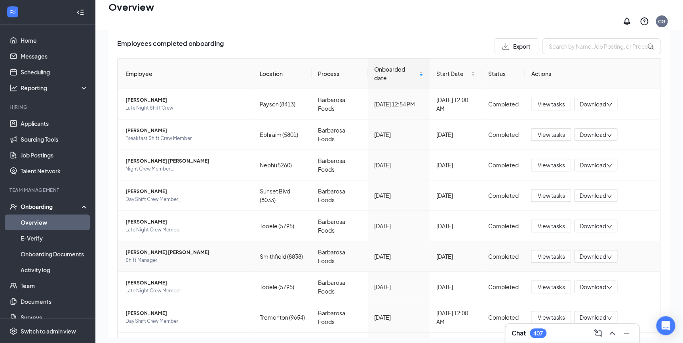
click at [150, 249] on span "[PERSON_NAME] [PERSON_NAME]" at bounding box center [186, 253] width 122 height 8
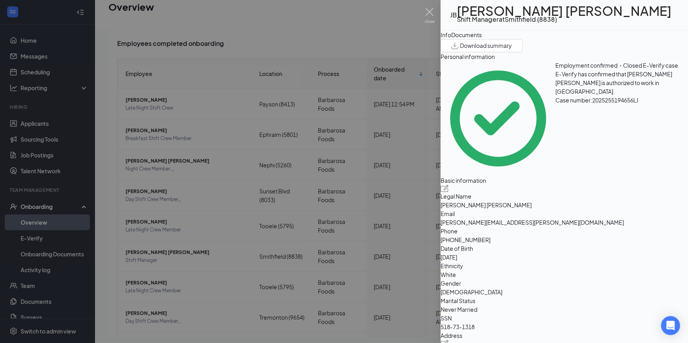
click at [458, 49] on img "button" at bounding box center [454, 45] width 7 height 7
click at [482, 39] on div "Documents" at bounding box center [466, 34] width 30 height 9
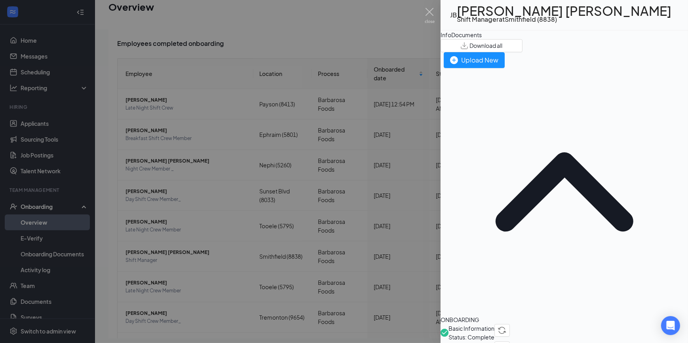
click at [451, 39] on div "Info" at bounding box center [445, 34] width 11 height 9
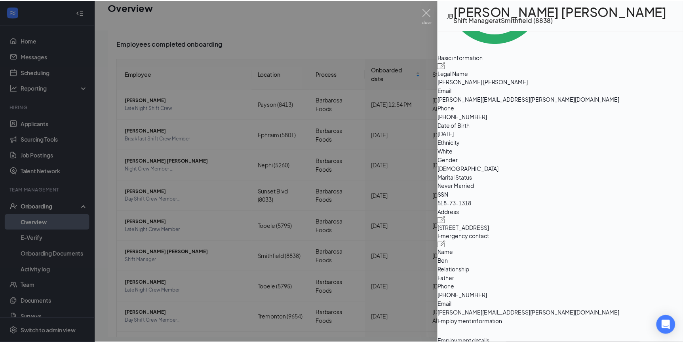
scroll to position [108, 0]
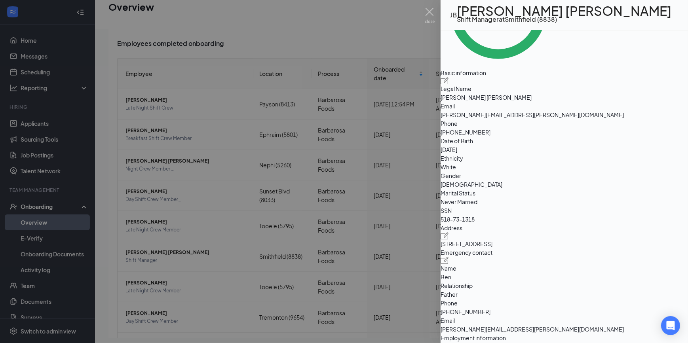
click at [395, 41] on div at bounding box center [344, 171] width 688 height 343
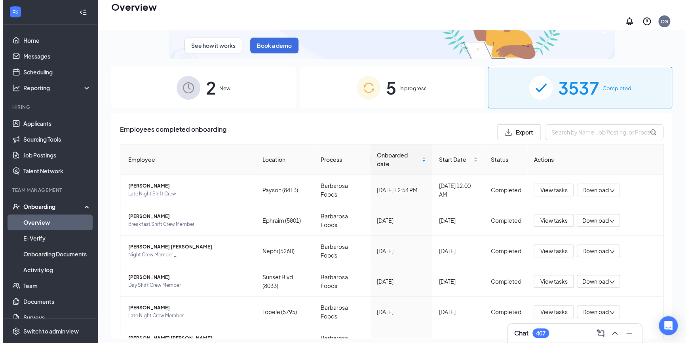
scroll to position [4, 0]
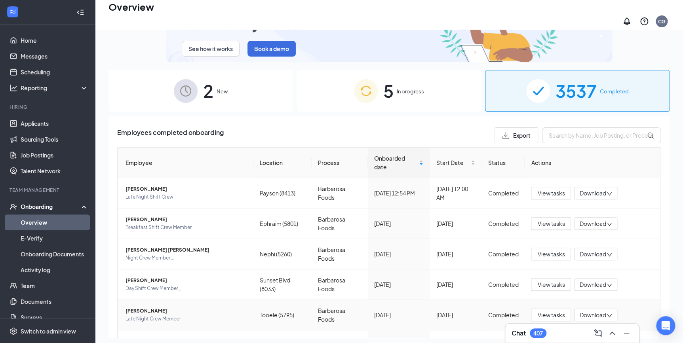
click at [144, 307] on span "[PERSON_NAME]" at bounding box center [186, 311] width 122 height 8
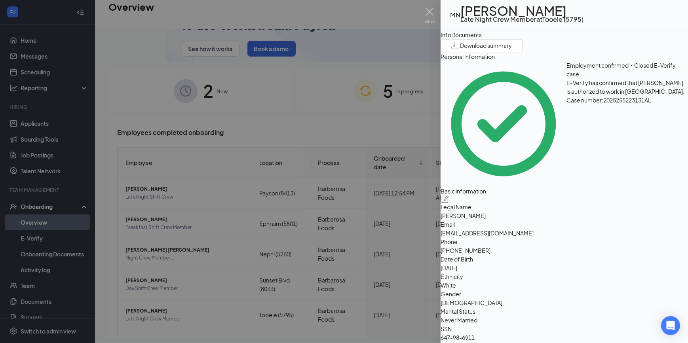
click at [512, 50] on span "Download summary" at bounding box center [486, 46] width 52 height 8
click at [482, 39] on div "Documents" at bounding box center [466, 34] width 30 height 9
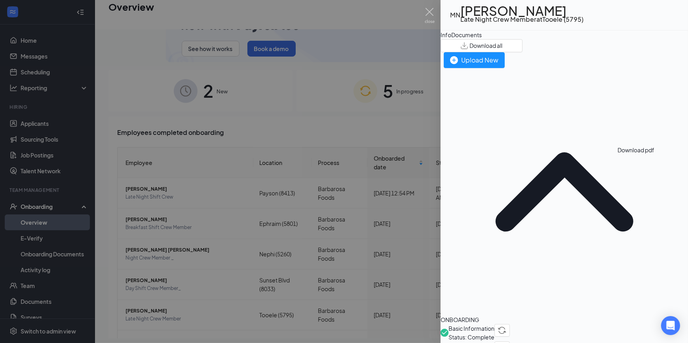
click at [451, 39] on div "Info" at bounding box center [445, 34] width 11 height 9
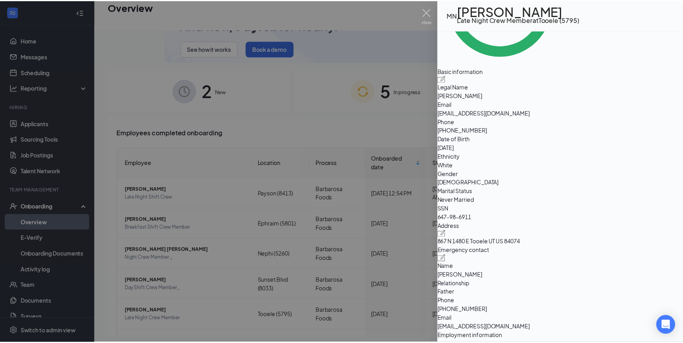
scroll to position [108, 0]
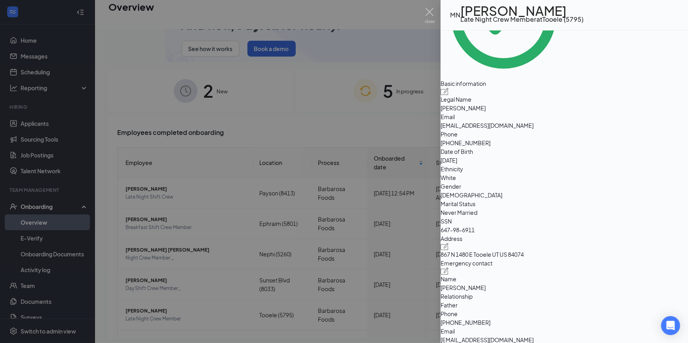
drag, startPoint x: 376, startPoint y: 120, endPoint x: 470, endPoint y: 55, distance: 114.2
click at [377, 120] on div at bounding box center [344, 171] width 688 height 343
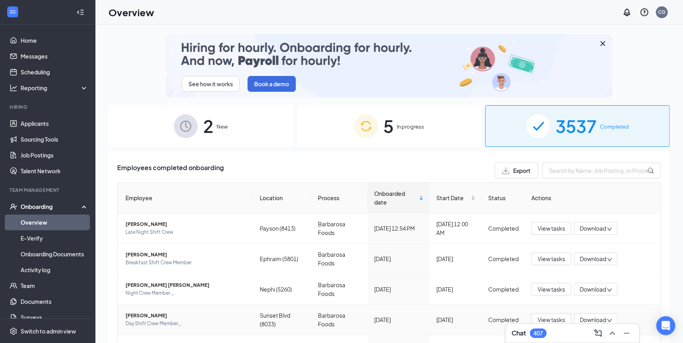
click at [139, 320] on span "Day Shift Crew Member_" at bounding box center [186, 324] width 122 height 8
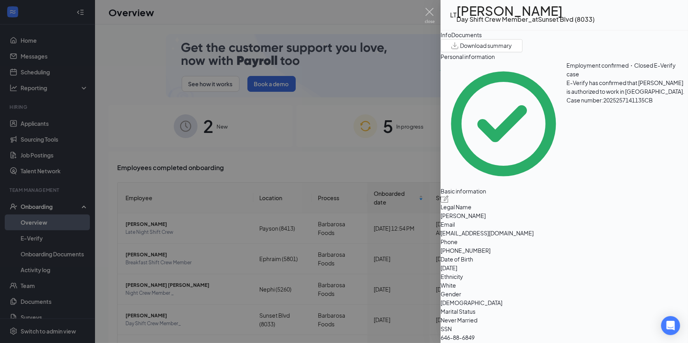
click at [512, 50] on span "Download summary" at bounding box center [486, 46] width 52 height 8
click at [482, 39] on div "Documents" at bounding box center [466, 34] width 30 height 9
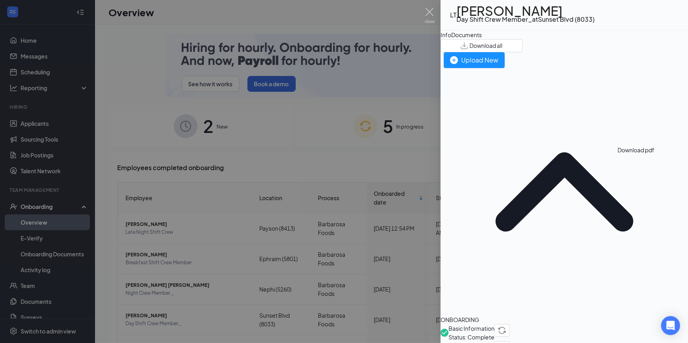
click at [451, 39] on div "Info" at bounding box center [445, 34] width 11 height 9
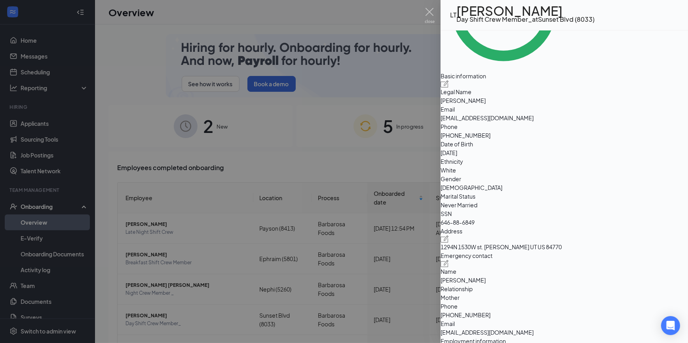
scroll to position [108, 0]
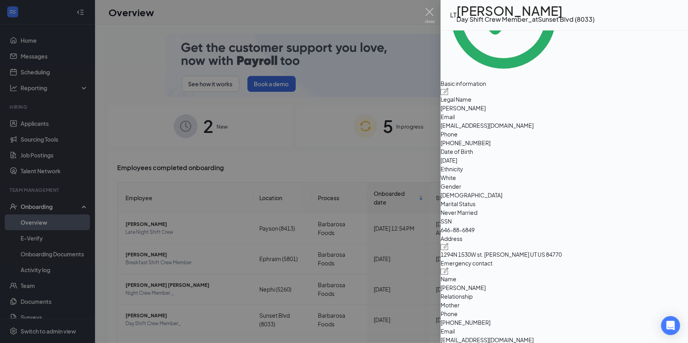
drag, startPoint x: 372, startPoint y: 159, endPoint x: 509, endPoint y: 21, distance: 194.2
click at [376, 158] on div at bounding box center [344, 171] width 688 height 343
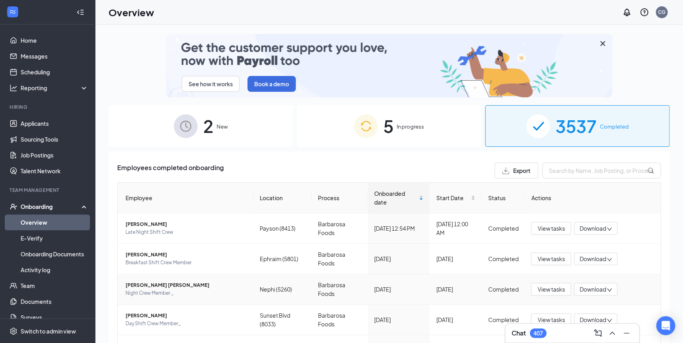
click at [146, 285] on span "[PERSON_NAME] [PERSON_NAME]" at bounding box center [186, 285] width 122 height 8
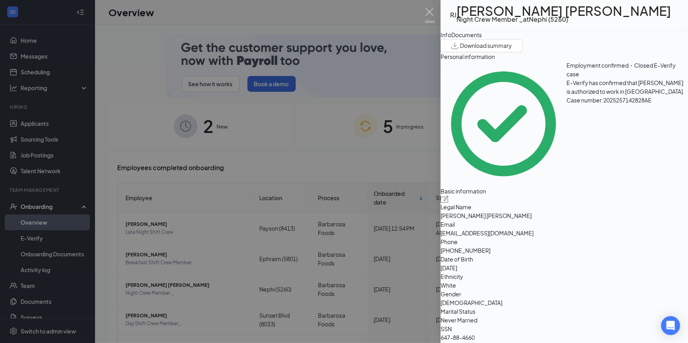
click at [512, 50] on span "Download summary" at bounding box center [486, 46] width 52 height 8
click at [482, 39] on div "Documents" at bounding box center [466, 34] width 30 height 9
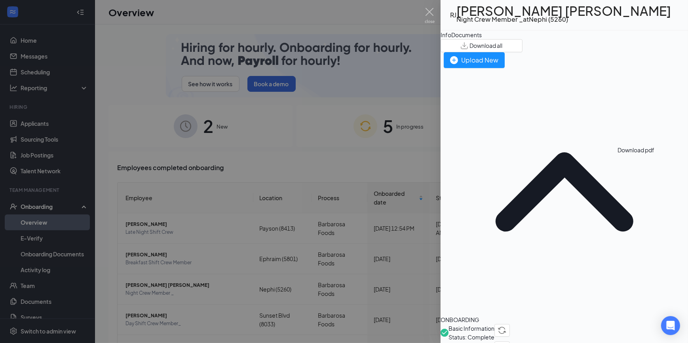
drag, startPoint x: 471, startPoint y: 46, endPoint x: 486, endPoint y: 59, distance: 19.7
click at [451, 39] on div "Info" at bounding box center [445, 34] width 11 height 9
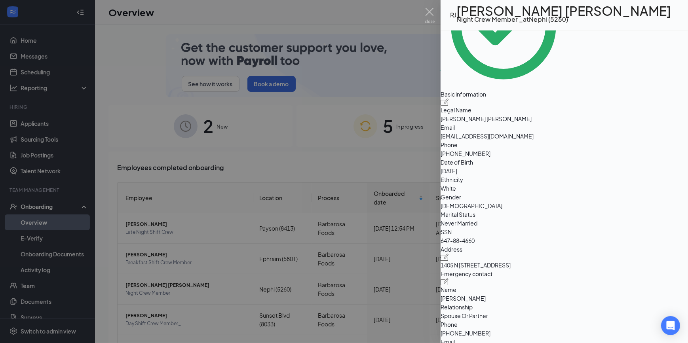
scroll to position [108, 0]
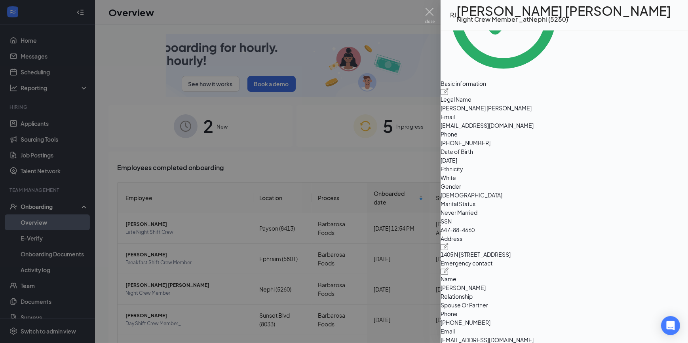
click at [340, 181] on div at bounding box center [344, 171] width 688 height 343
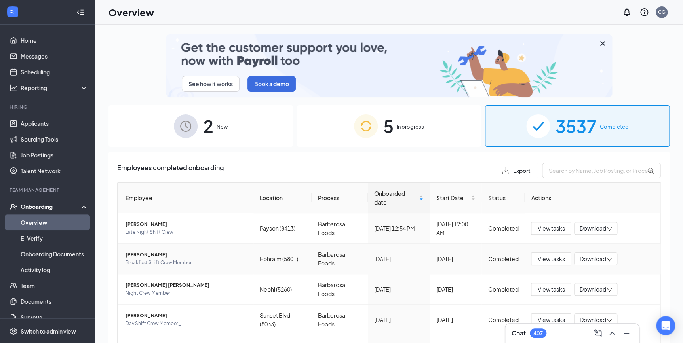
click at [146, 248] on td "[PERSON_NAME] Breakfast Shift Crew Member" at bounding box center [186, 259] width 136 height 30
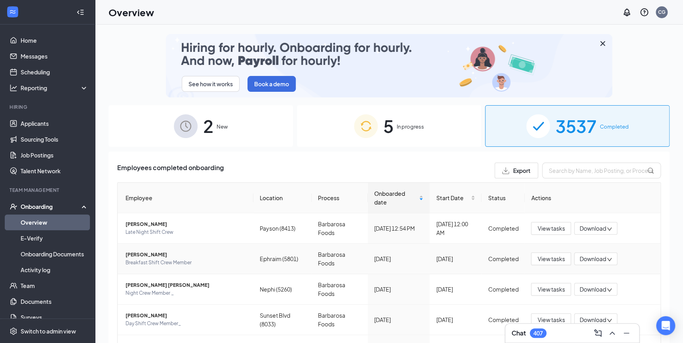
click at [146, 256] on span "[PERSON_NAME]" at bounding box center [186, 255] width 122 height 8
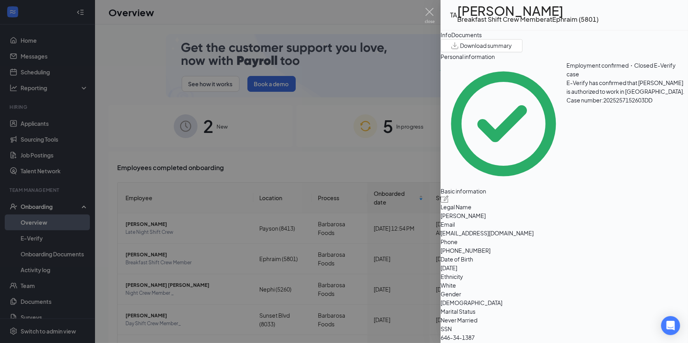
click at [512, 50] on span "Download summary" at bounding box center [486, 46] width 52 height 8
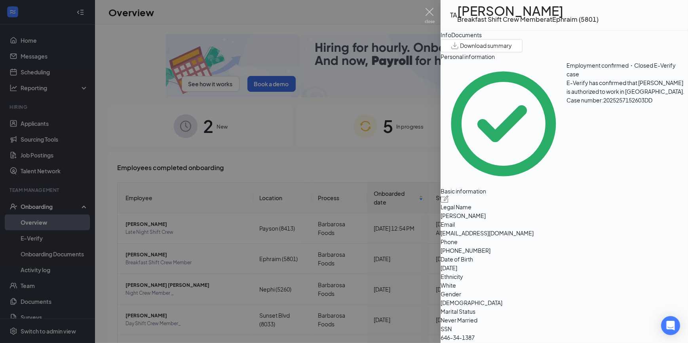
click at [482, 39] on div "Documents" at bounding box center [466, 34] width 30 height 9
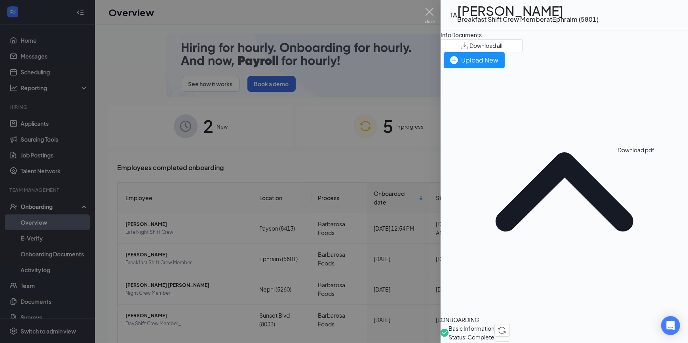
click at [451, 39] on div "Info" at bounding box center [445, 34] width 11 height 9
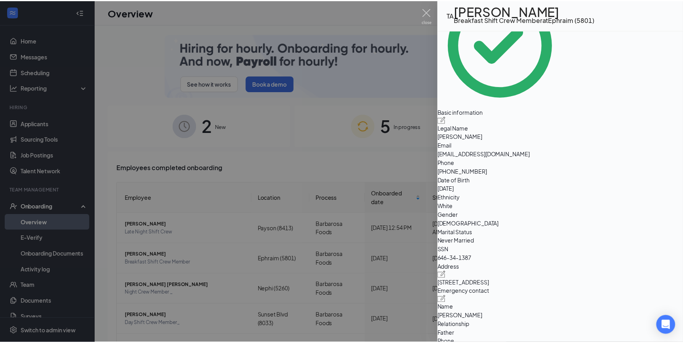
scroll to position [108, 0]
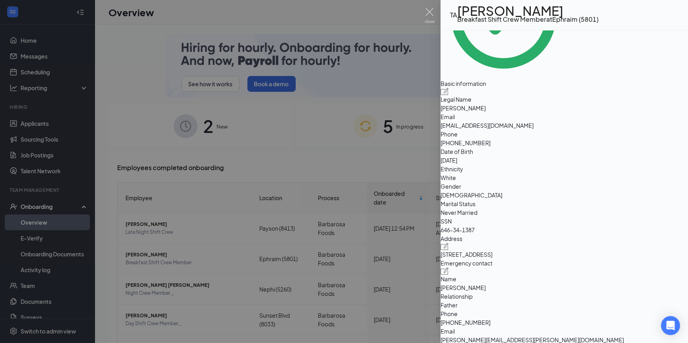
click at [344, 165] on div at bounding box center [344, 171] width 688 height 343
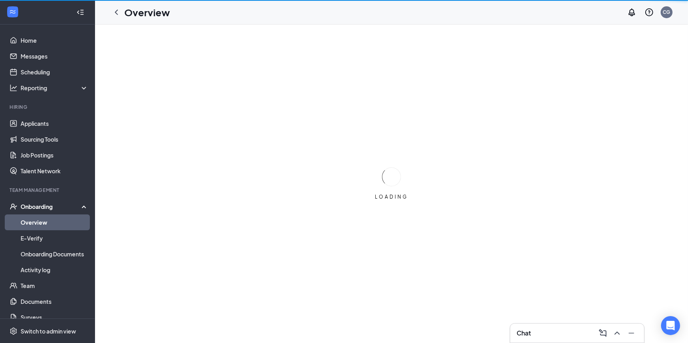
click at [41, 208] on div "Onboarding" at bounding box center [51, 207] width 61 height 8
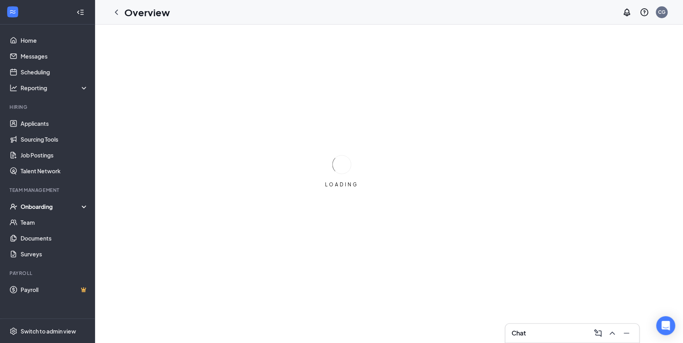
click at [40, 207] on div "Onboarding" at bounding box center [51, 207] width 61 height 8
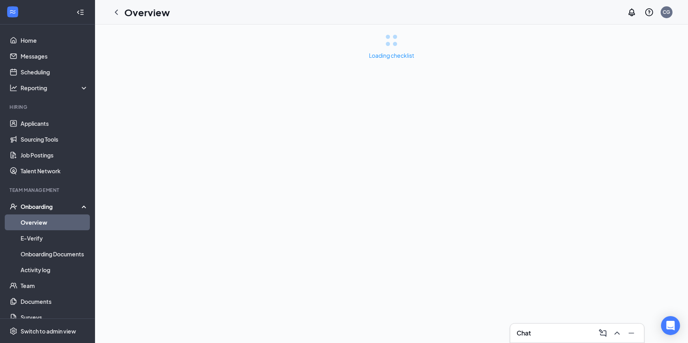
click at [36, 225] on link "Overview" at bounding box center [55, 223] width 68 height 16
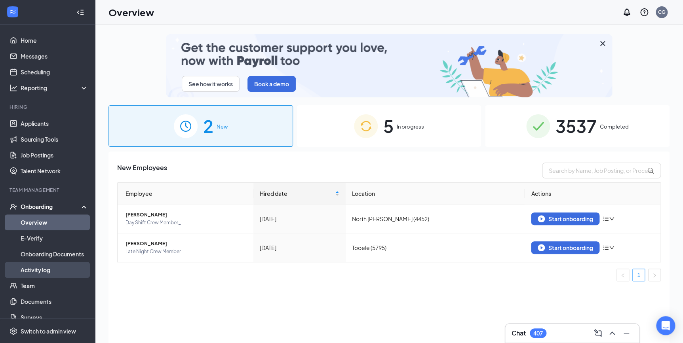
click at [26, 269] on link "Activity log" at bounding box center [55, 270] width 68 height 16
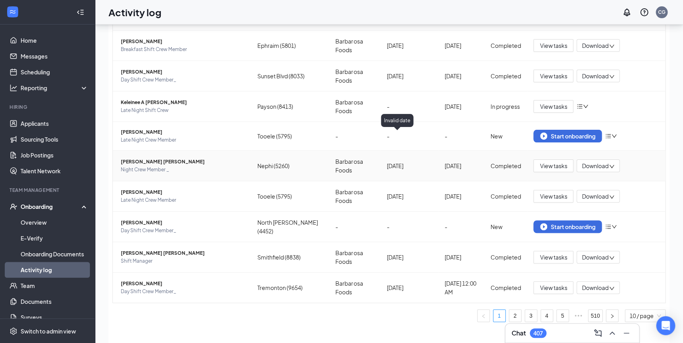
scroll to position [36, 0]
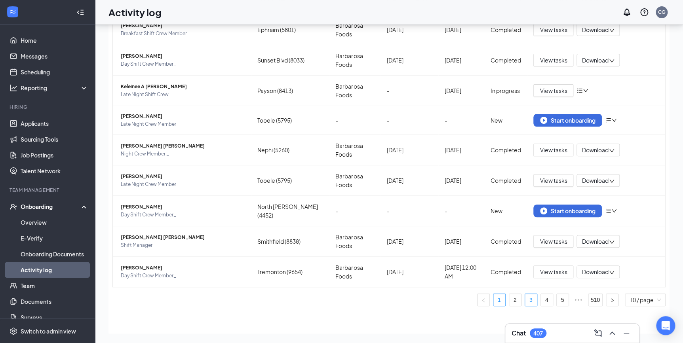
click at [525, 301] on link "3" at bounding box center [531, 300] width 12 height 12
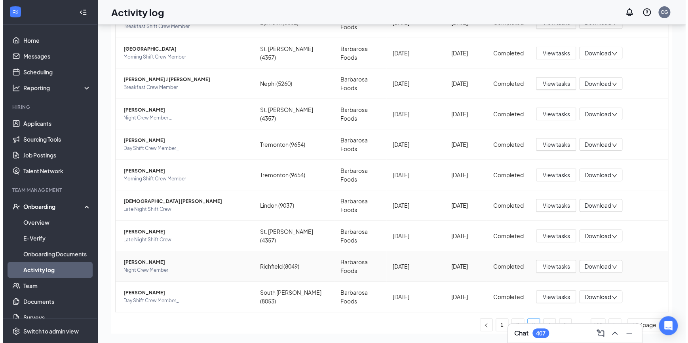
scroll to position [63, 0]
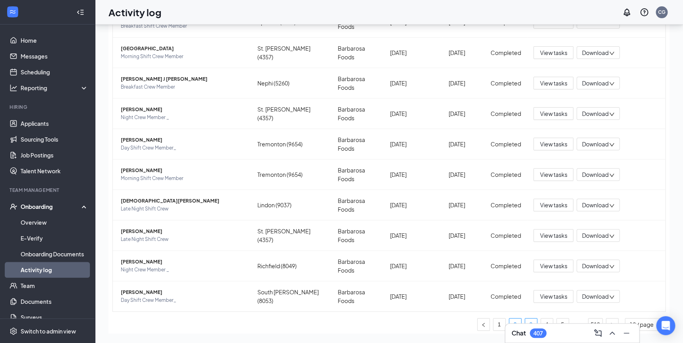
click at [509, 319] on link "2" at bounding box center [515, 325] width 12 height 12
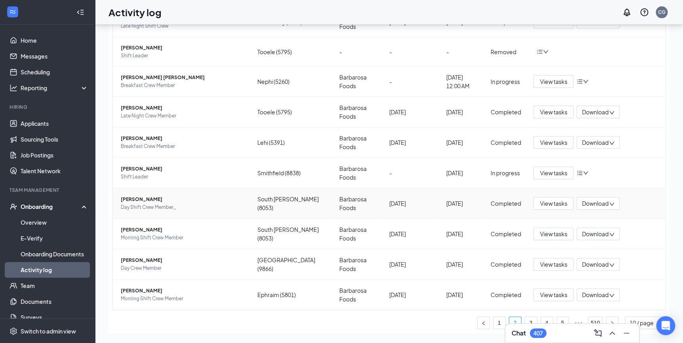
click at [176, 205] on span "Day Shift Crew Member_" at bounding box center [183, 207] width 124 height 8
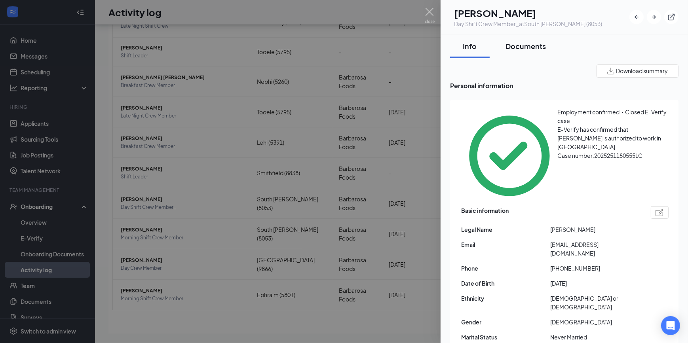
click at [517, 45] on div "Documents" at bounding box center [525, 46] width 40 height 10
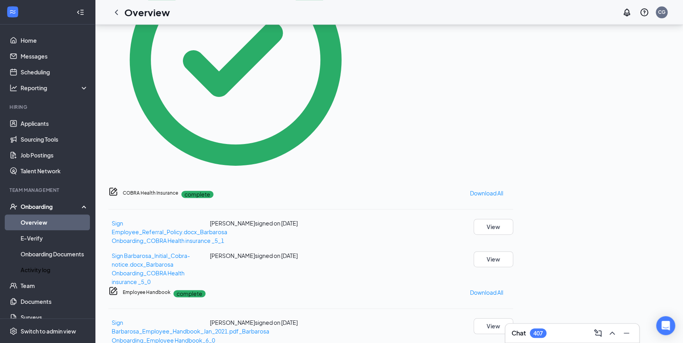
scroll to position [412, 0]
click at [513, 251] on button "View" at bounding box center [493, 259] width 40 height 16
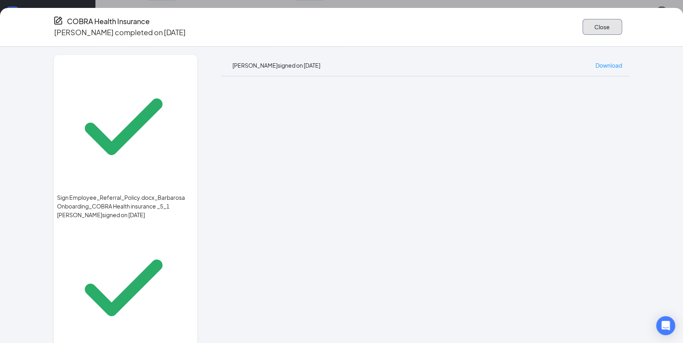
click at [586, 27] on button "Close" at bounding box center [602, 27] width 40 height 16
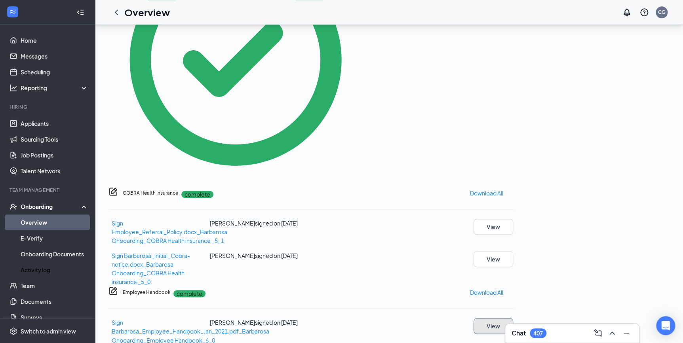
click at [513, 318] on button "View" at bounding box center [493, 326] width 40 height 16
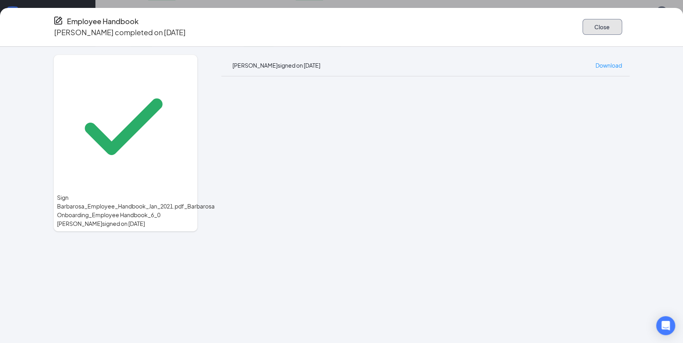
click at [590, 27] on button "Close" at bounding box center [602, 27] width 40 height 16
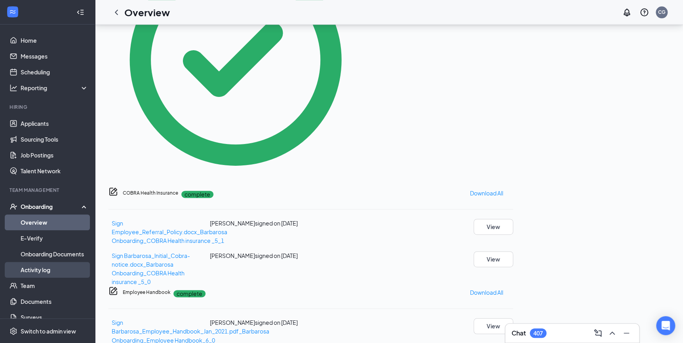
click at [57, 270] on link "Activity log" at bounding box center [55, 270] width 68 height 16
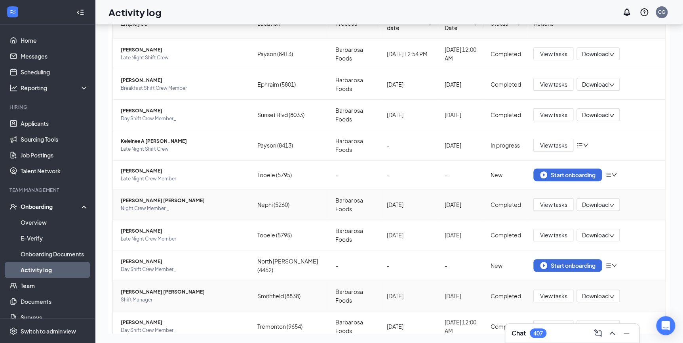
scroll to position [86, 0]
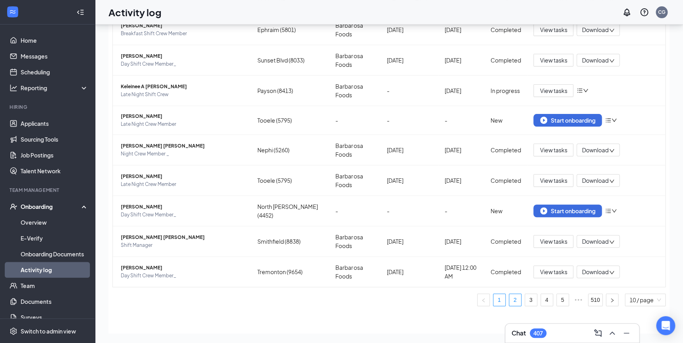
click at [509, 299] on link "2" at bounding box center [515, 300] width 12 height 12
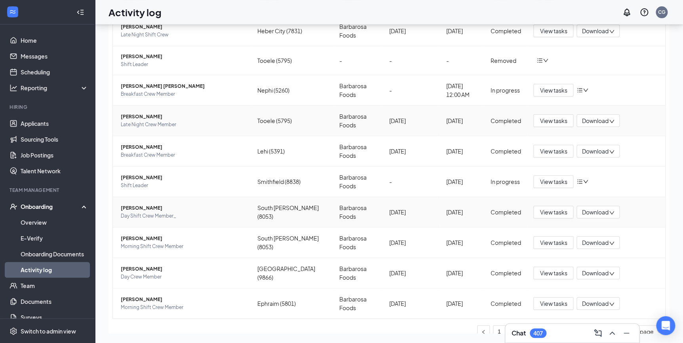
scroll to position [86, 0]
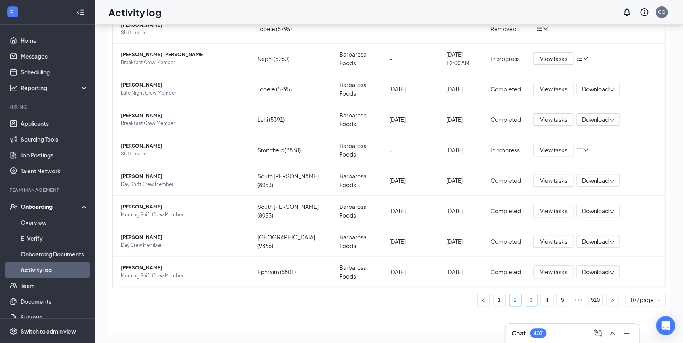
click at [525, 301] on link "3" at bounding box center [531, 300] width 12 height 12
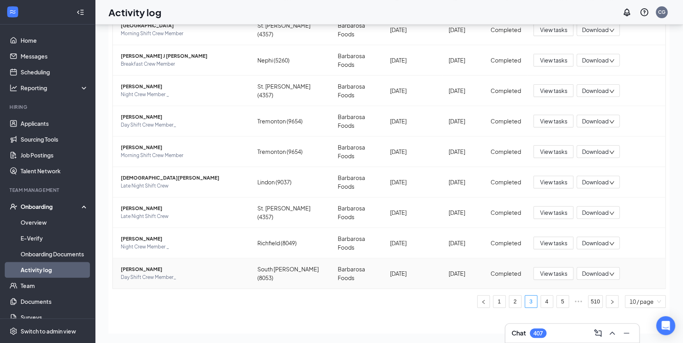
scroll to position [63, 0]
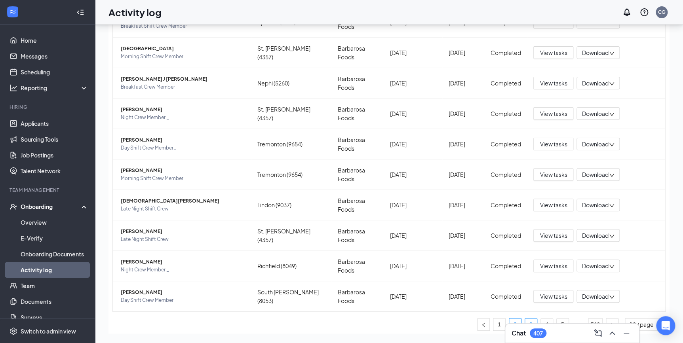
click at [509, 318] on li "2" at bounding box center [515, 324] width 13 height 13
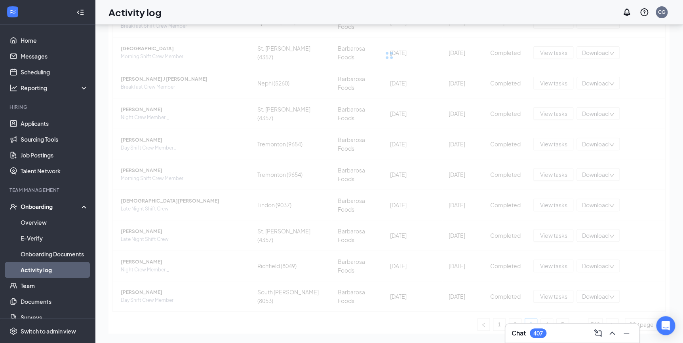
click at [491, 300] on div "Employee Location Process Onboarded date Start Date Status Actions Juan C Garci…" at bounding box center [388, 153] width 553 height 355
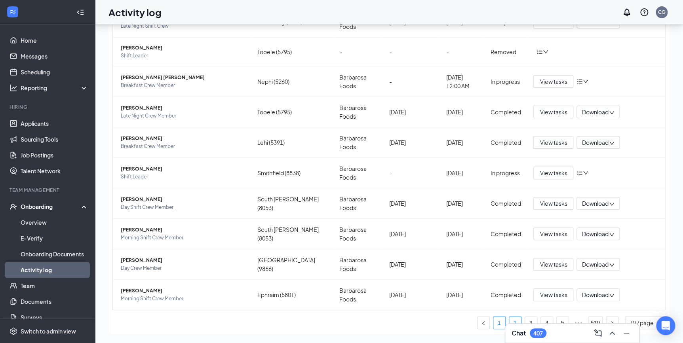
click at [493, 321] on link "1" at bounding box center [499, 323] width 12 height 12
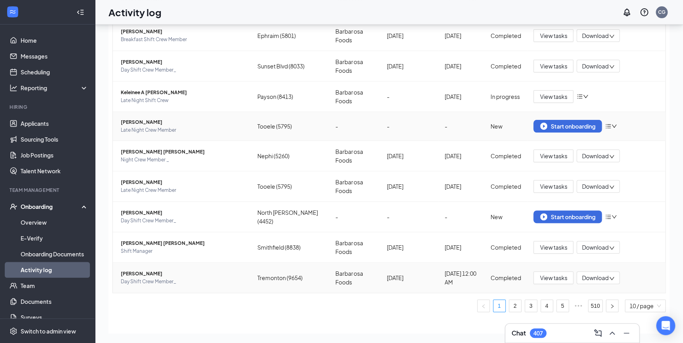
scroll to position [86, 0]
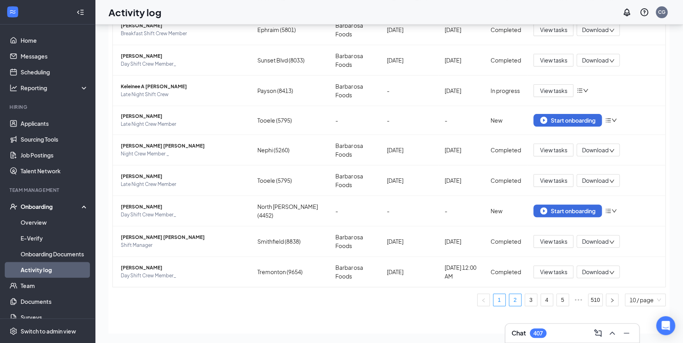
click at [509, 300] on link "2" at bounding box center [515, 300] width 12 height 12
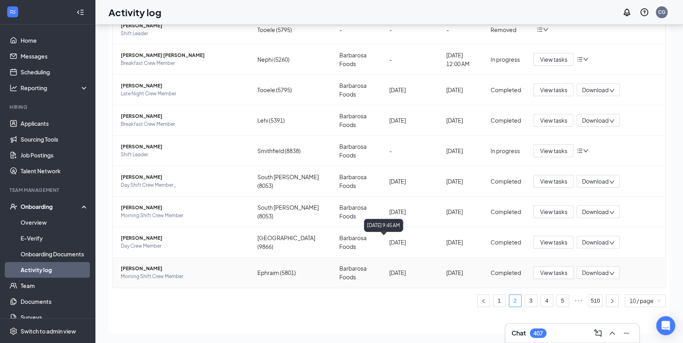
scroll to position [86, 0]
click at [527, 302] on link "3" at bounding box center [531, 300] width 12 height 12
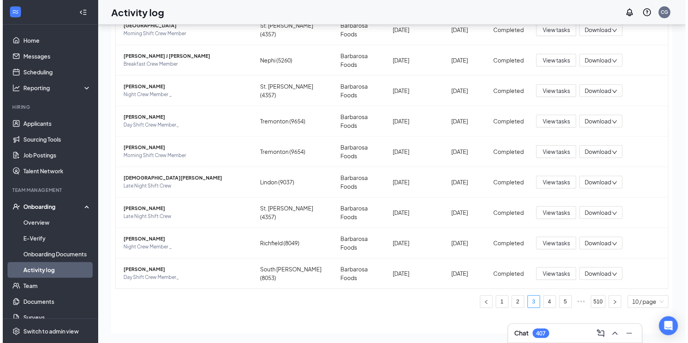
scroll to position [63, 0]
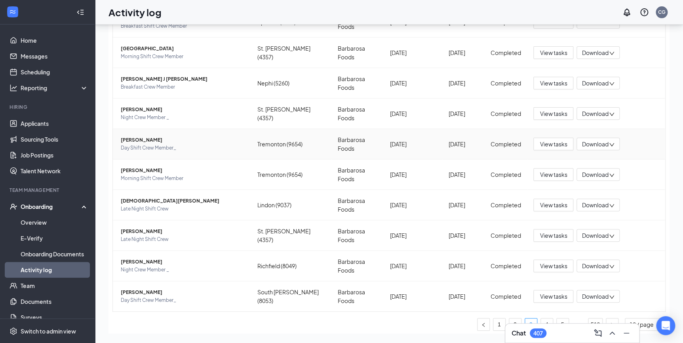
click at [139, 136] on span "[PERSON_NAME]" at bounding box center [183, 140] width 124 height 8
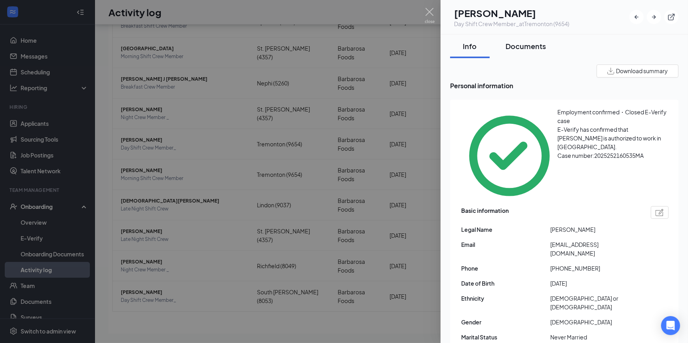
click at [523, 46] on div "Documents" at bounding box center [525, 46] width 40 height 10
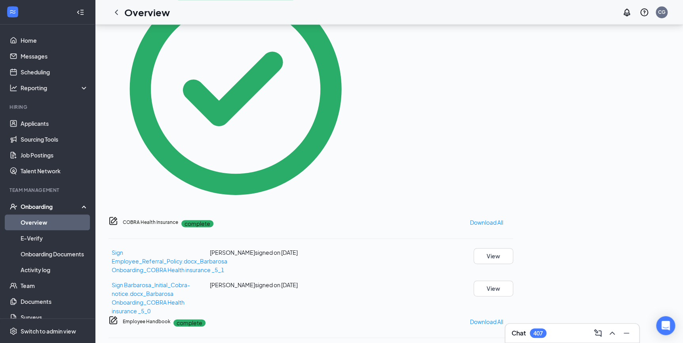
scroll to position [412, 0]
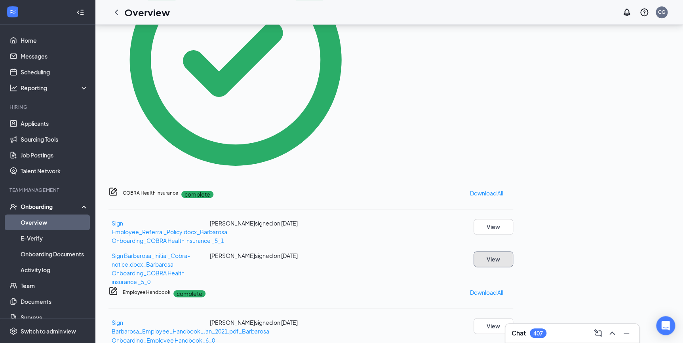
click at [513, 251] on button "View" at bounding box center [493, 259] width 40 height 16
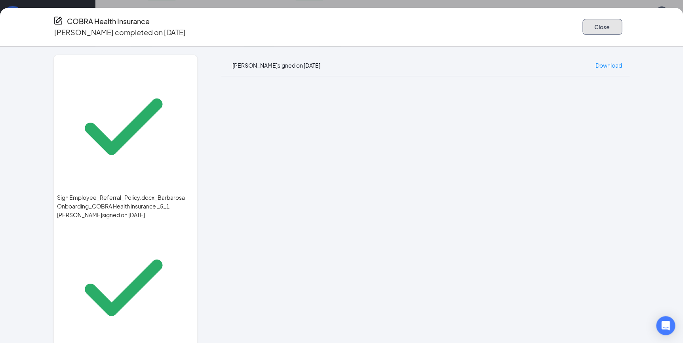
click at [598, 25] on button "Close" at bounding box center [602, 27] width 40 height 16
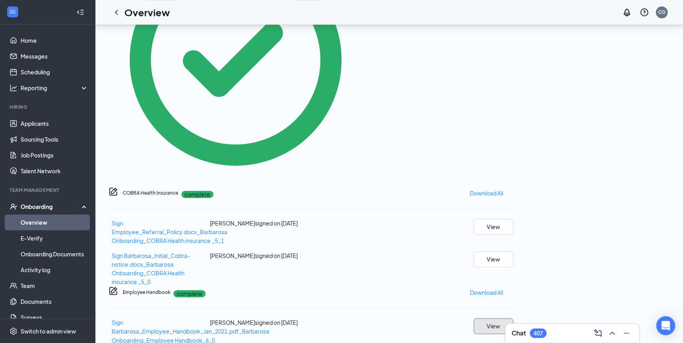
click at [513, 318] on button "View" at bounding box center [493, 326] width 40 height 16
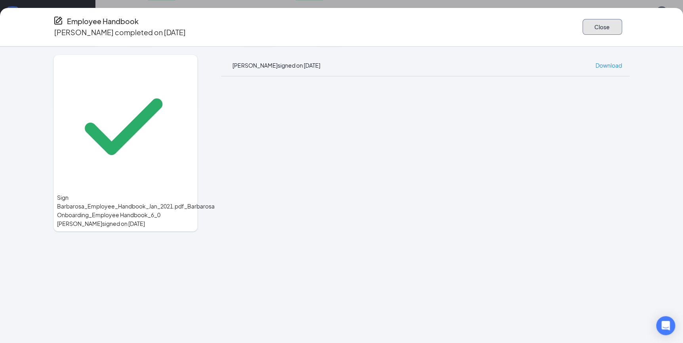
click at [598, 25] on button "Close" at bounding box center [602, 27] width 40 height 16
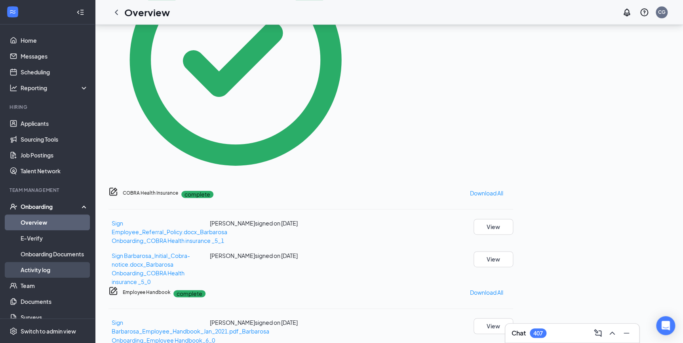
click at [46, 273] on link "Activity log" at bounding box center [55, 270] width 68 height 16
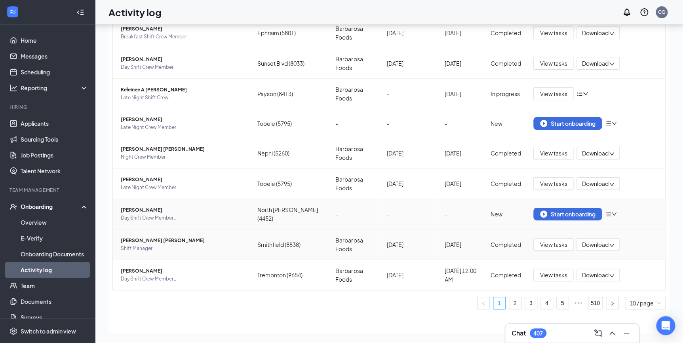
scroll to position [86, 0]
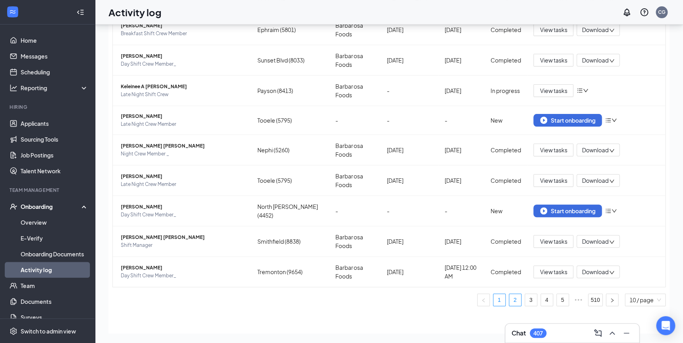
click at [509, 302] on link "2" at bounding box center [515, 300] width 12 height 12
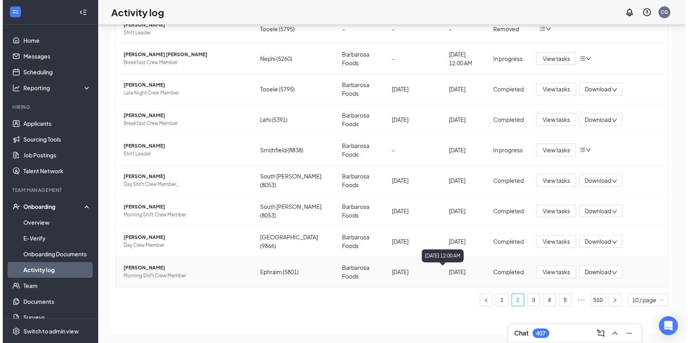
scroll to position [50, 0]
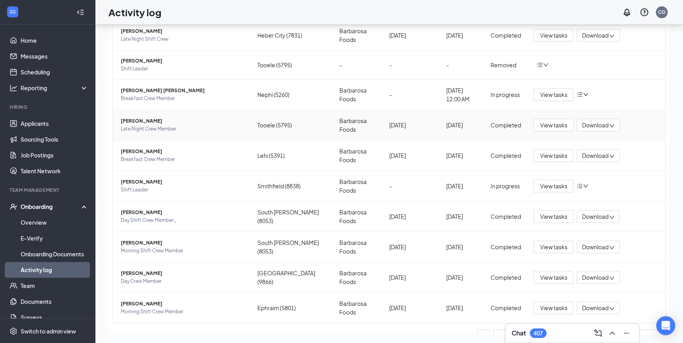
click at [146, 126] on span "Late Night Crew Member" at bounding box center [183, 129] width 124 height 8
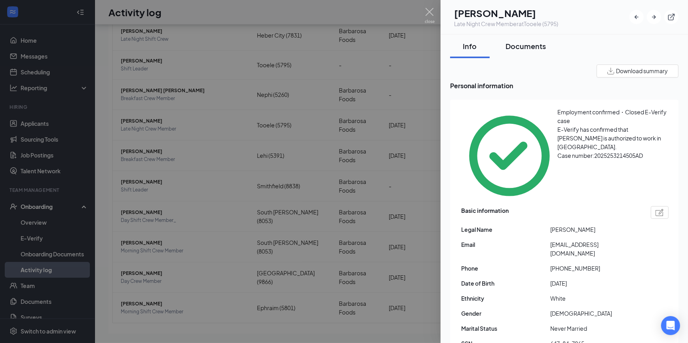
click at [518, 45] on div "Documents" at bounding box center [525, 46] width 40 height 10
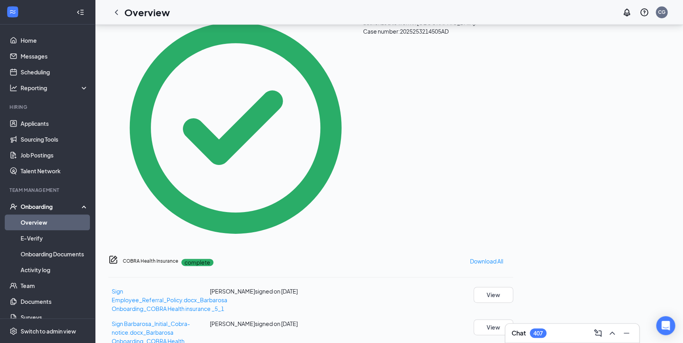
scroll to position [412, 0]
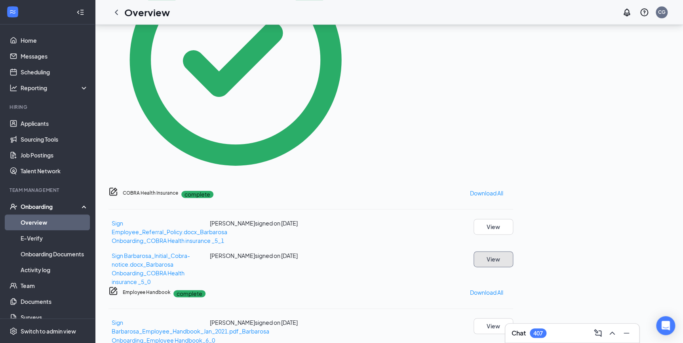
click at [513, 251] on button "View" at bounding box center [493, 259] width 40 height 16
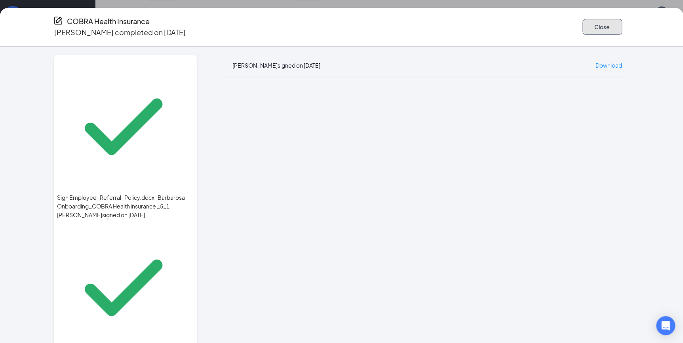
click at [603, 28] on button "Close" at bounding box center [602, 27] width 40 height 16
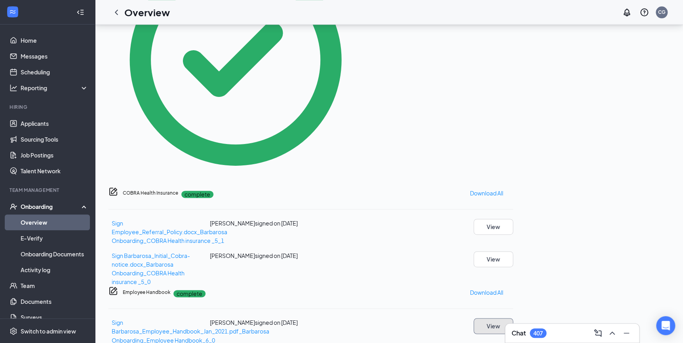
click at [513, 318] on button "View" at bounding box center [493, 326] width 40 height 16
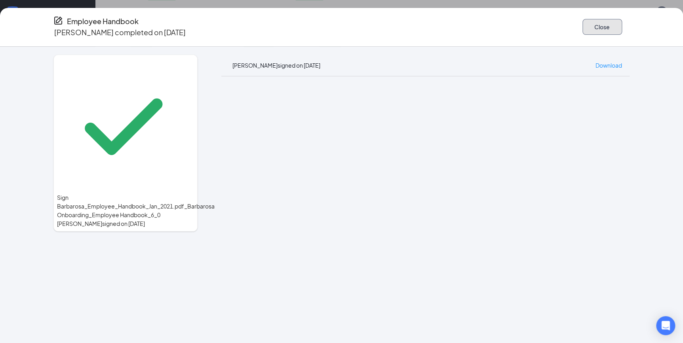
click at [582, 26] on button "Close" at bounding box center [602, 27] width 40 height 16
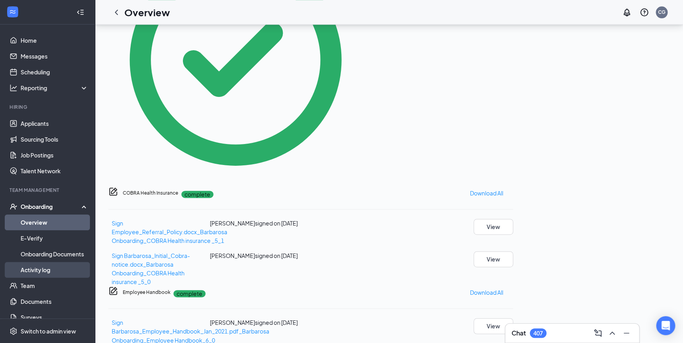
click at [34, 271] on link "Activity log" at bounding box center [55, 270] width 68 height 16
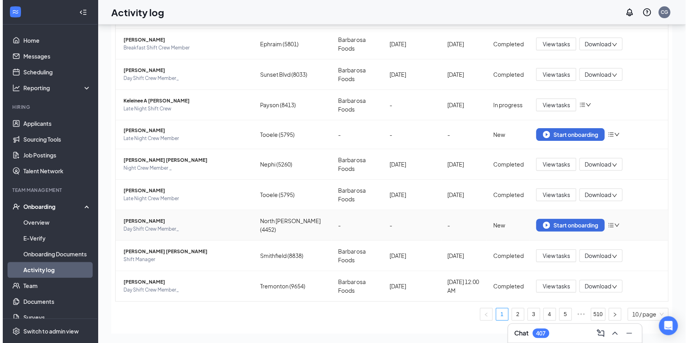
scroll to position [86, 0]
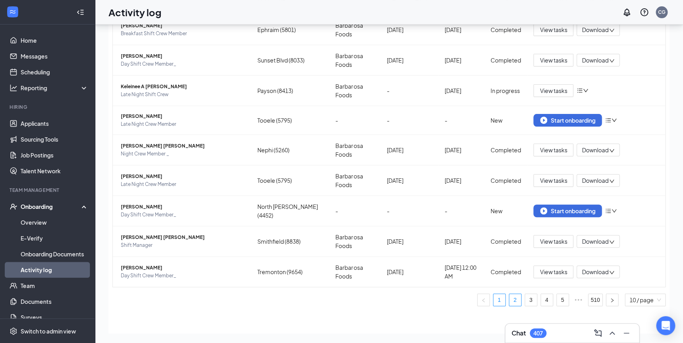
click at [509, 302] on link "2" at bounding box center [515, 300] width 12 height 12
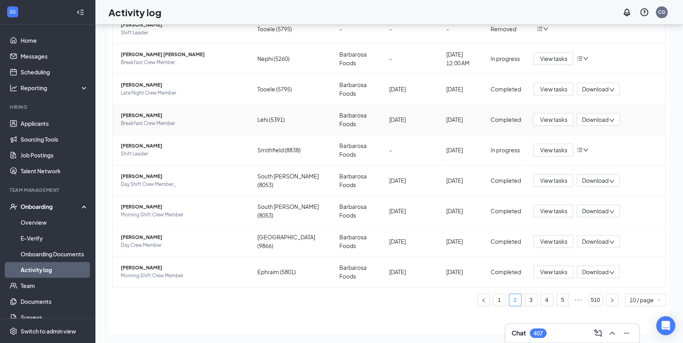
click at [131, 118] on span "[PERSON_NAME]" at bounding box center [183, 116] width 124 height 8
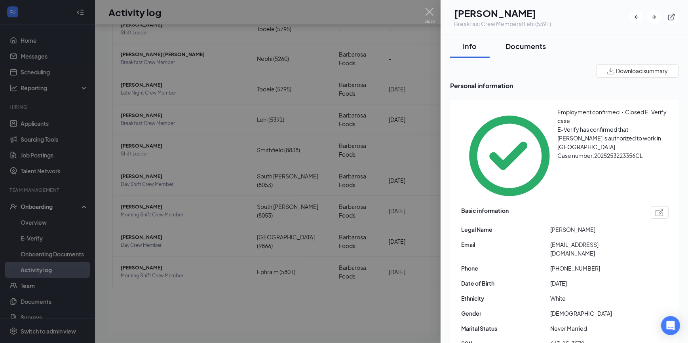
click at [530, 49] on div "Documents" at bounding box center [525, 46] width 40 height 10
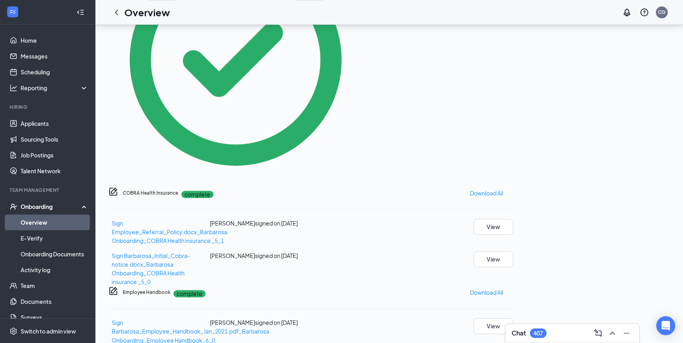
scroll to position [412, 0]
click at [513, 251] on button "View" at bounding box center [493, 259] width 40 height 16
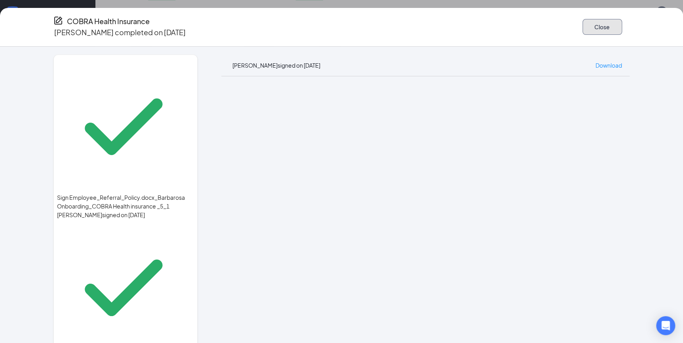
click at [600, 23] on button "Close" at bounding box center [602, 27] width 40 height 16
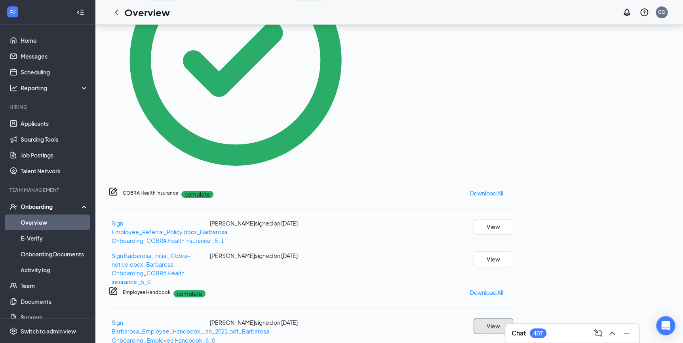
click at [513, 318] on button "View" at bounding box center [493, 326] width 40 height 16
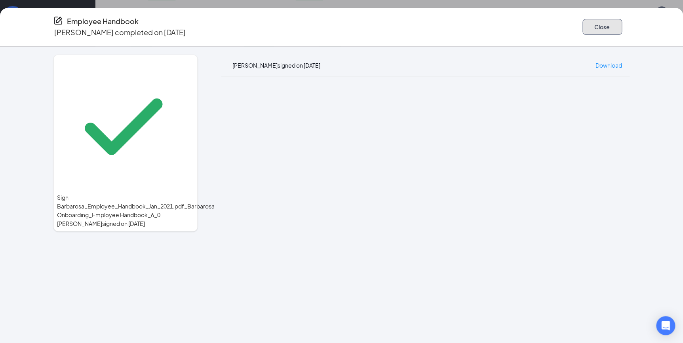
click at [582, 24] on button "Close" at bounding box center [602, 27] width 40 height 16
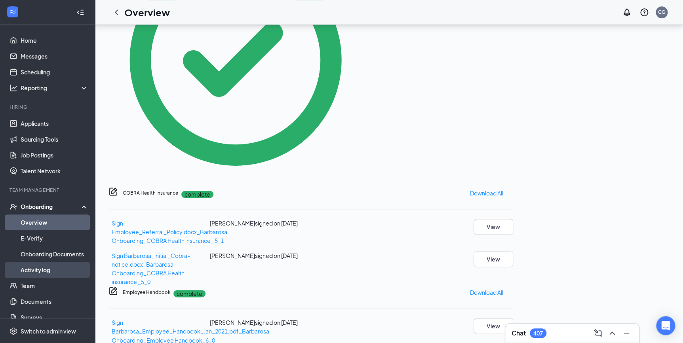
click at [53, 271] on link "Activity log" at bounding box center [55, 270] width 68 height 16
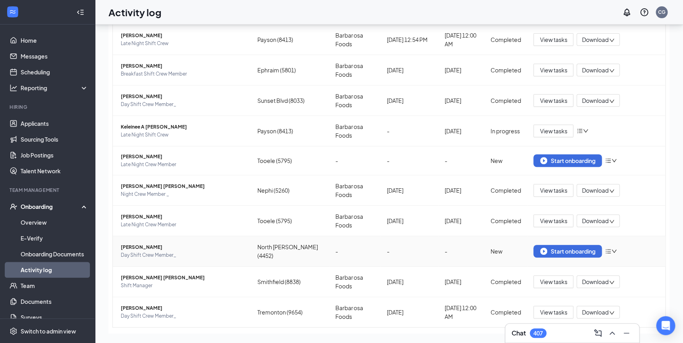
scroll to position [86, 0]
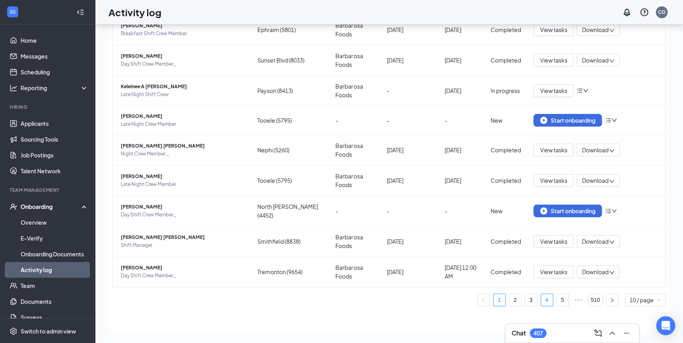
click at [541, 300] on link "4" at bounding box center [547, 300] width 12 height 12
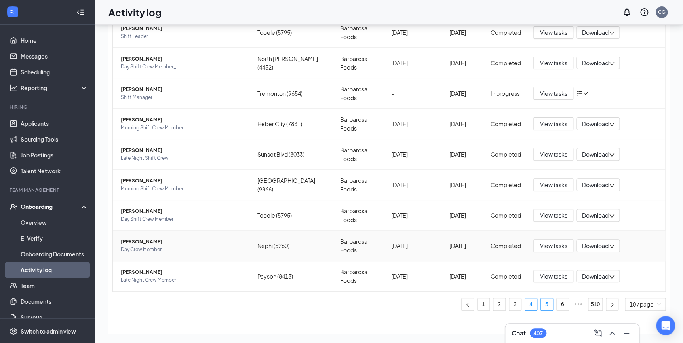
scroll to position [87, 0]
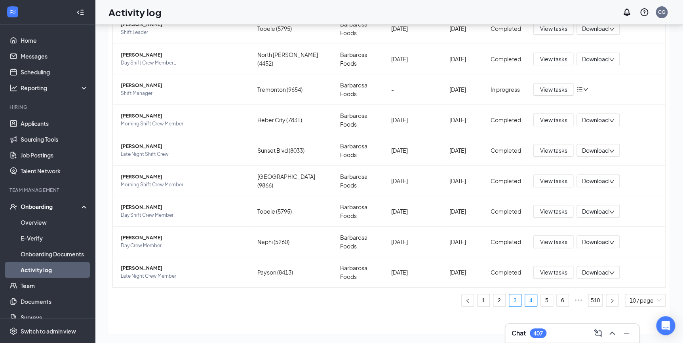
click at [513, 302] on link "3" at bounding box center [515, 300] width 12 height 12
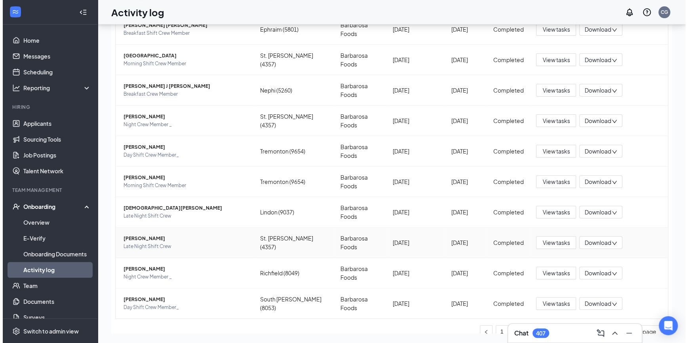
scroll to position [63, 0]
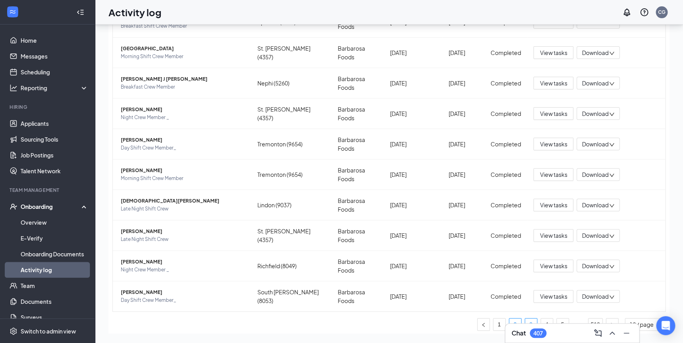
click at [512, 319] on link "2" at bounding box center [515, 325] width 12 height 12
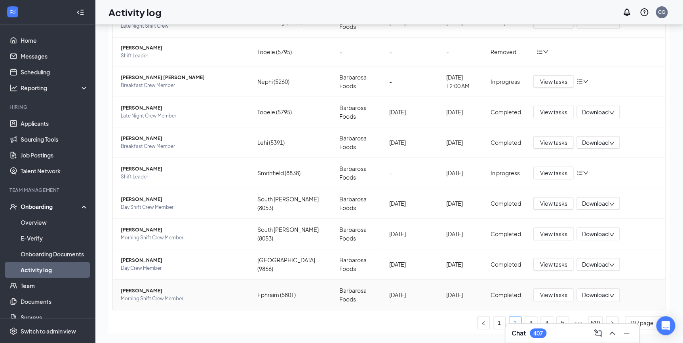
click at [144, 291] on span "[PERSON_NAME]" at bounding box center [183, 291] width 124 height 8
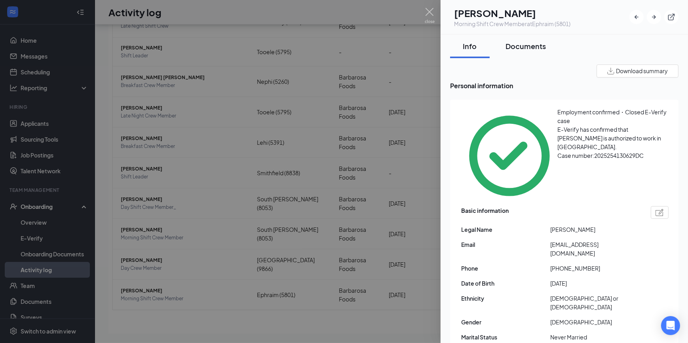
click at [526, 44] on div "Documents" at bounding box center [525, 46] width 40 height 10
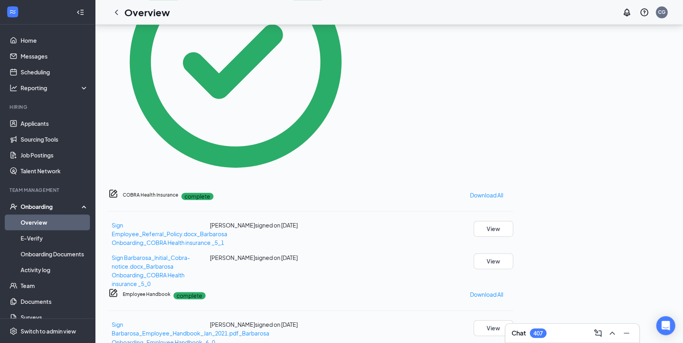
scroll to position [412, 0]
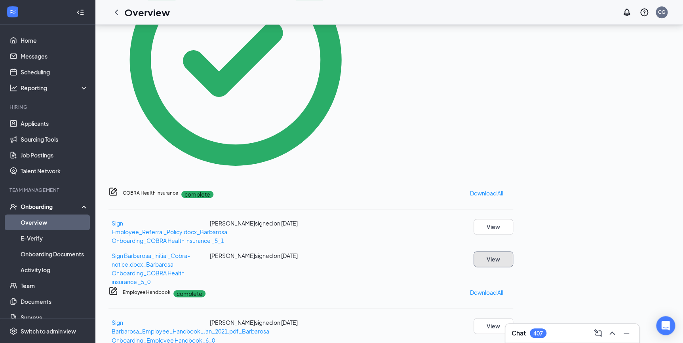
click at [513, 251] on button "View" at bounding box center [493, 259] width 40 height 16
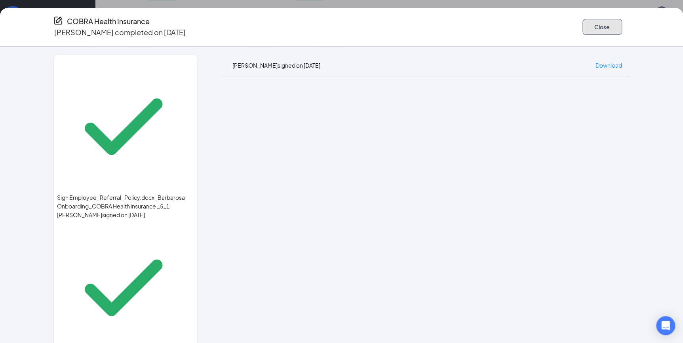
click at [600, 21] on button "Close" at bounding box center [602, 27] width 40 height 16
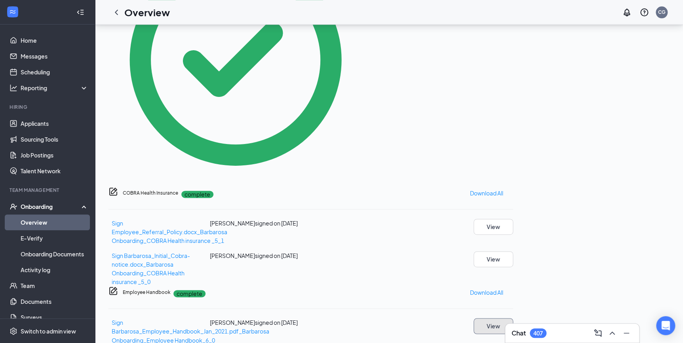
click at [513, 318] on button "View" at bounding box center [493, 326] width 40 height 16
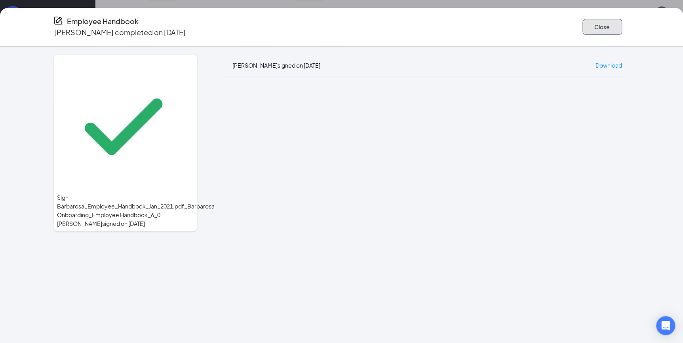
click at [582, 24] on button "Close" at bounding box center [602, 27] width 40 height 16
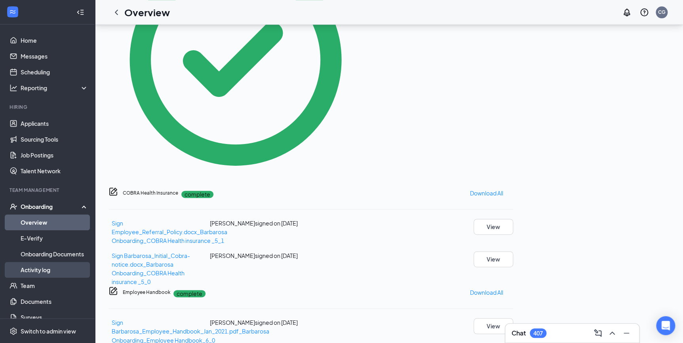
click at [35, 272] on link "Activity log" at bounding box center [55, 270] width 68 height 16
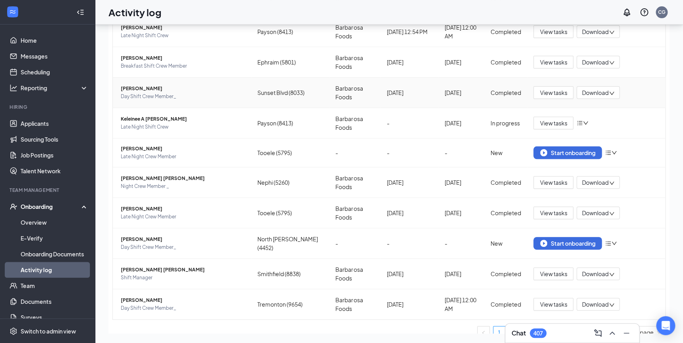
scroll to position [86, 0]
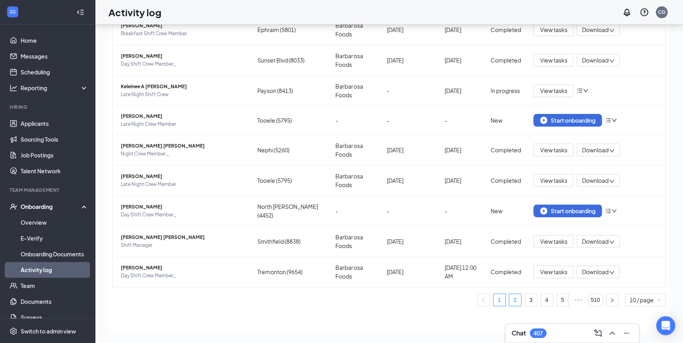
click at [509, 300] on link "2" at bounding box center [515, 300] width 12 height 12
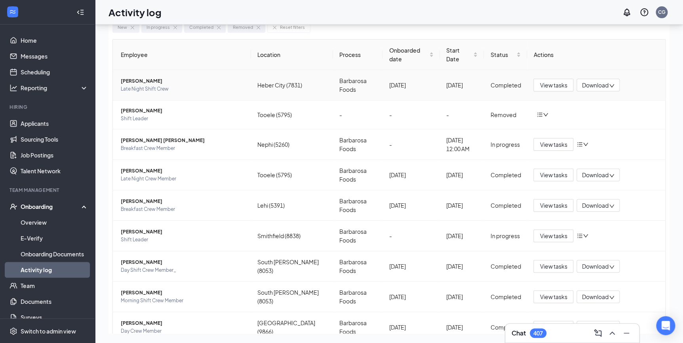
click at [146, 79] on span "[PERSON_NAME]" at bounding box center [183, 81] width 124 height 8
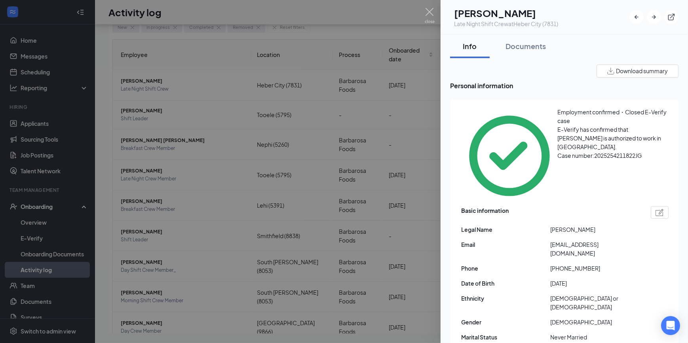
drag, startPoint x: 522, startPoint y: 50, endPoint x: 534, endPoint y: 63, distance: 17.7
click at [522, 49] on div "Documents" at bounding box center [525, 46] width 40 height 10
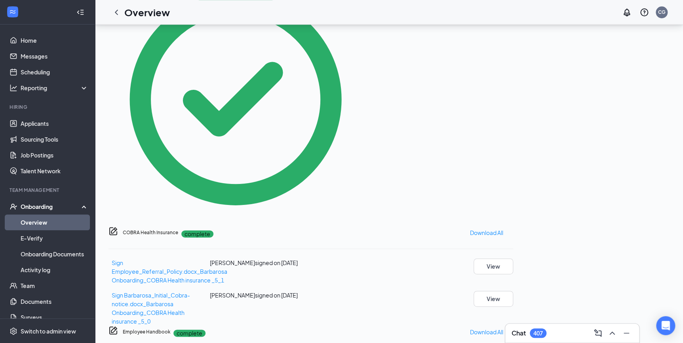
scroll to position [412, 0]
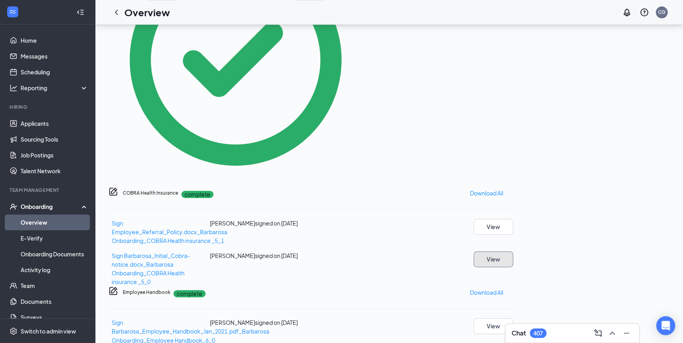
click at [513, 251] on button "View" at bounding box center [493, 259] width 40 height 16
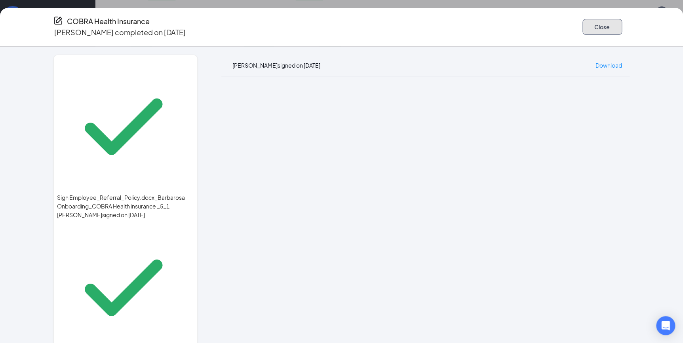
click at [584, 30] on button "Close" at bounding box center [602, 27] width 40 height 16
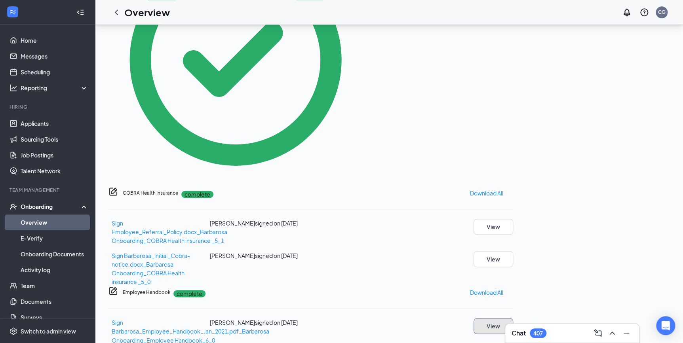
click at [513, 318] on button "View" at bounding box center [493, 326] width 40 height 16
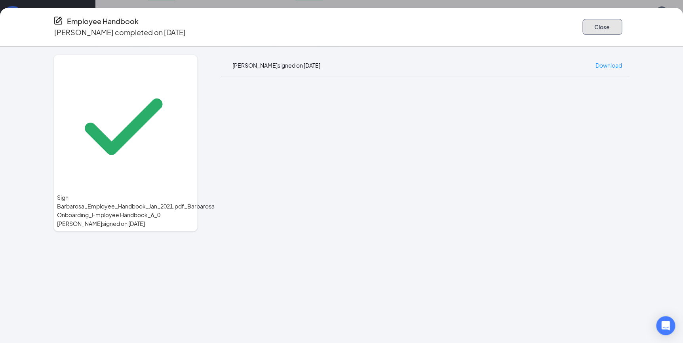
click at [591, 28] on button "Close" at bounding box center [602, 27] width 40 height 16
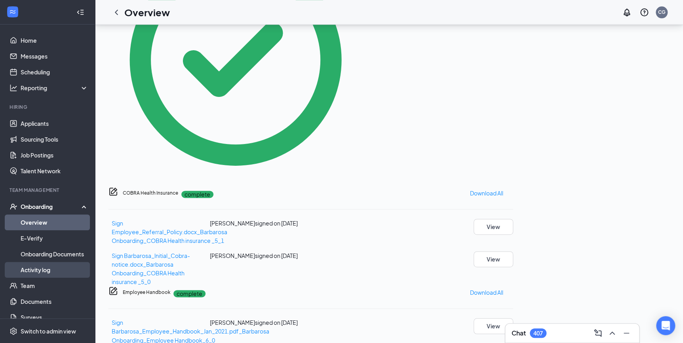
click at [52, 274] on link "Activity log" at bounding box center [55, 270] width 68 height 16
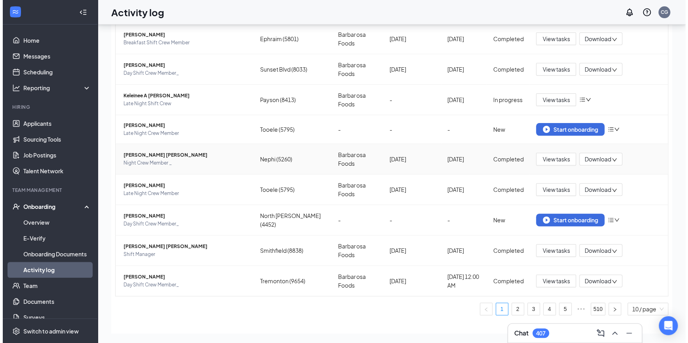
scroll to position [86, 0]
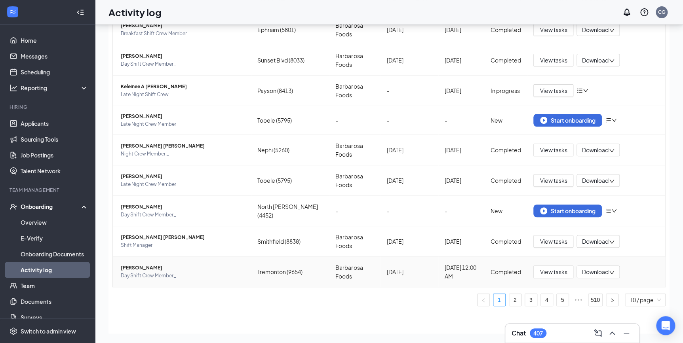
click at [138, 268] on span "[PERSON_NAME]" at bounding box center [183, 268] width 124 height 8
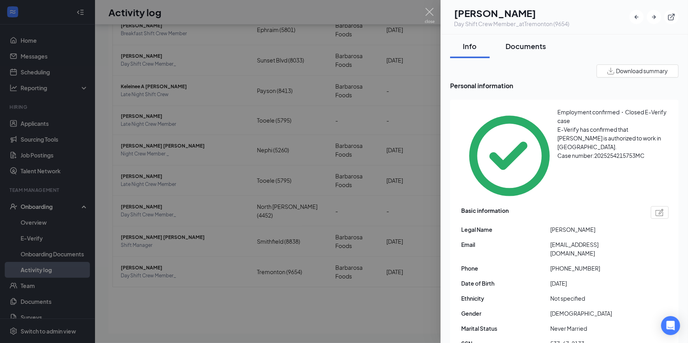
click at [515, 43] on div "Documents" at bounding box center [525, 46] width 40 height 10
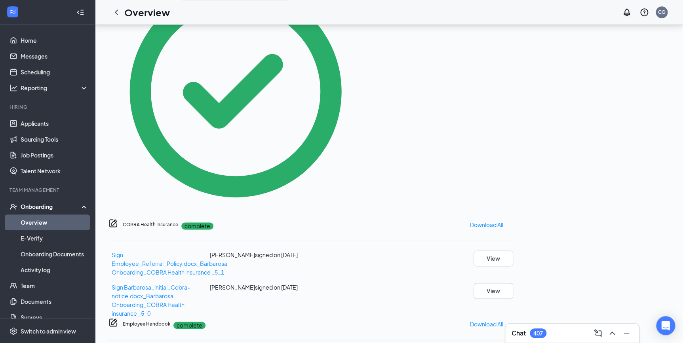
scroll to position [412, 0]
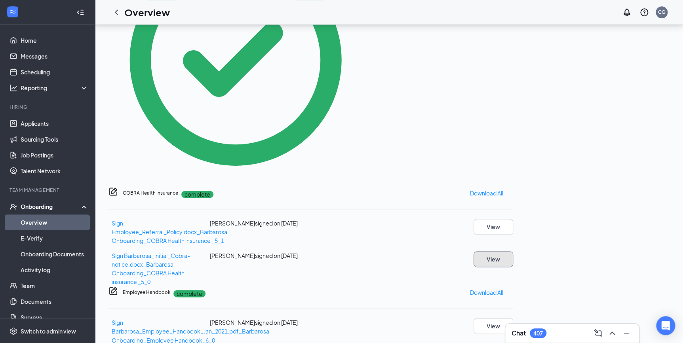
click at [513, 251] on button "View" at bounding box center [493, 259] width 40 height 16
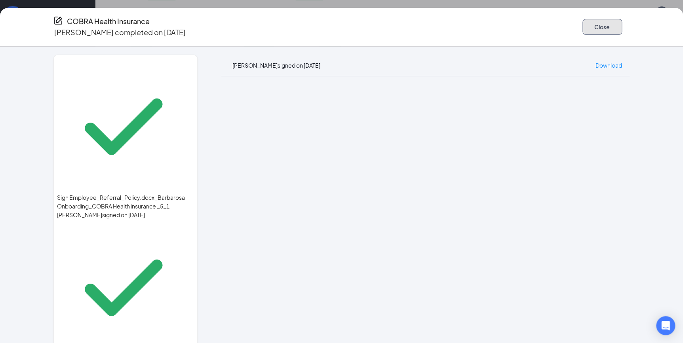
click at [595, 27] on button "Close" at bounding box center [602, 27] width 40 height 16
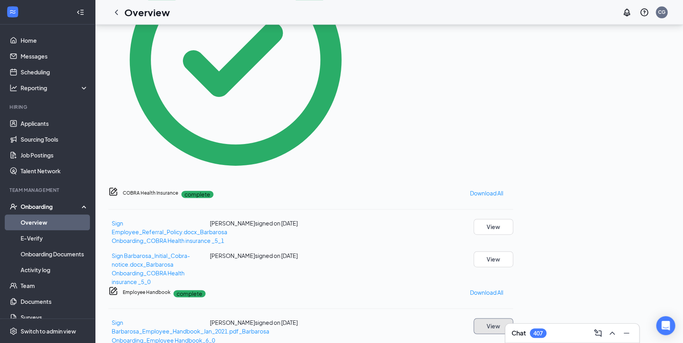
click at [513, 318] on button "View" at bounding box center [493, 326] width 40 height 16
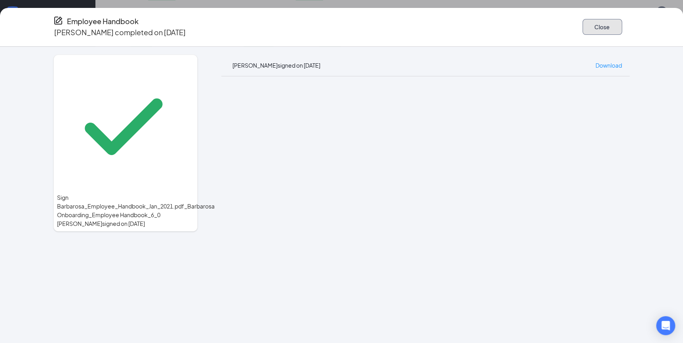
click at [589, 28] on button "Close" at bounding box center [602, 27] width 40 height 16
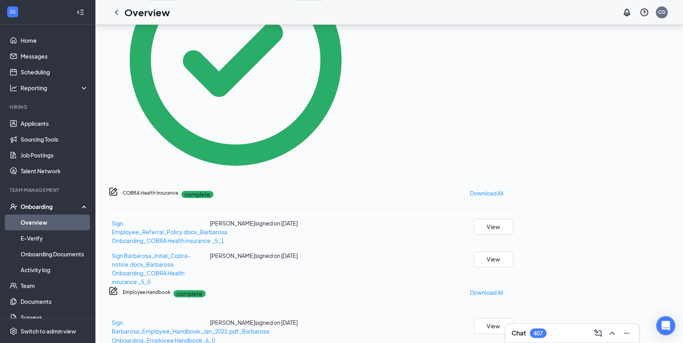
click at [115, 13] on icon "ChevronLeft" at bounding box center [116, 12] width 9 height 9
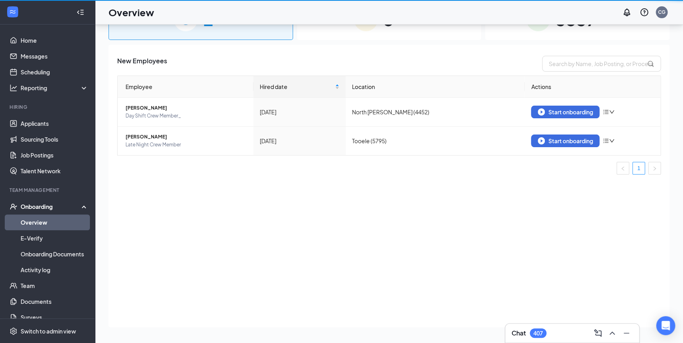
scroll to position [36, 0]
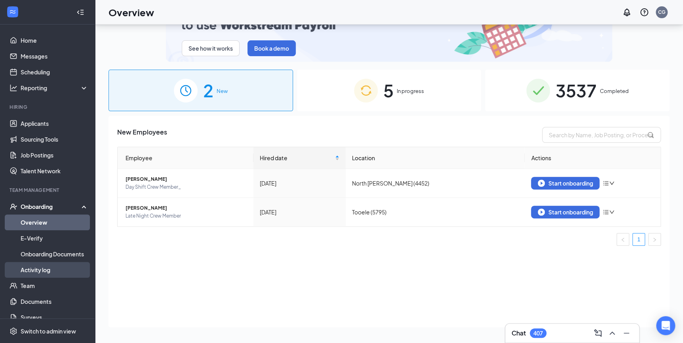
click at [53, 273] on link "Activity log" at bounding box center [55, 270] width 68 height 16
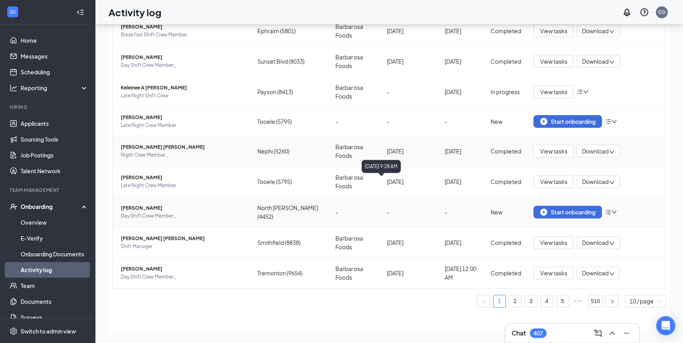
scroll to position [86, 0]
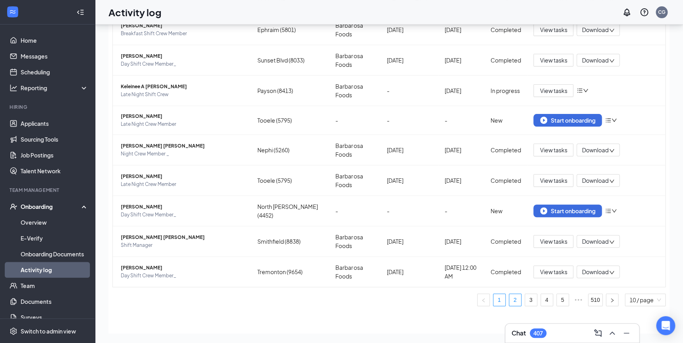
click at [509, 300] on link "2" at bounding box center [515, 300] width 12 height 12
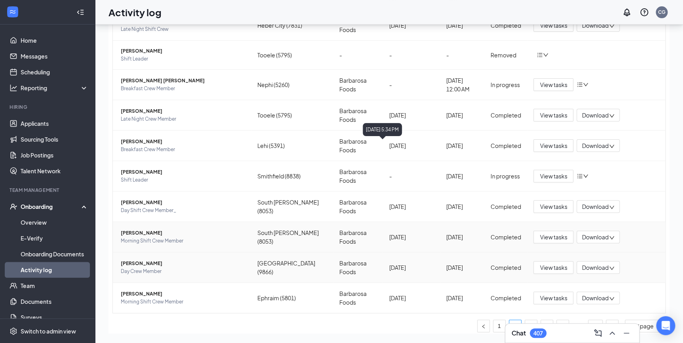
scroll to position [86, 0]
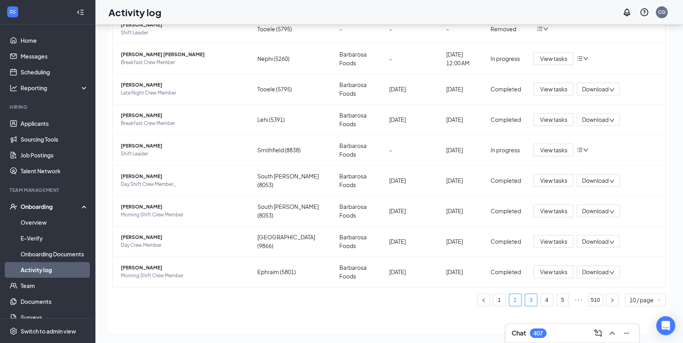
click at [526, 304] on link "3" at bounding box center [531, 300] width 12 height 12
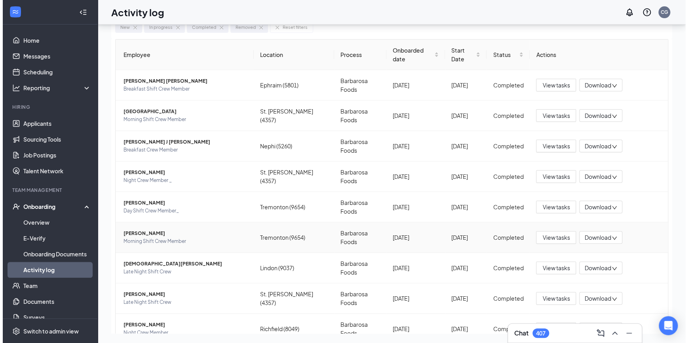
scroll to position [63, 0]
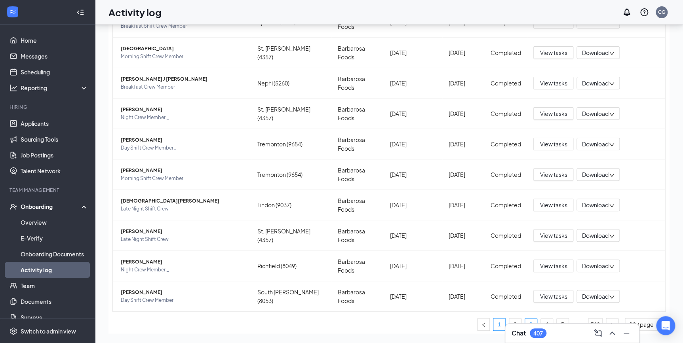
click at [495, 319] on link "1" at bounding box center [499, 325] width 12 height 12
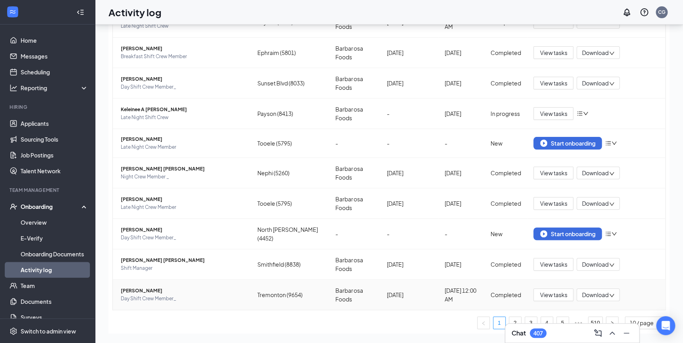
click at [145, 292] on span "[PERSON_NAME]" at bounding box center [183, 291] width 124 height 8
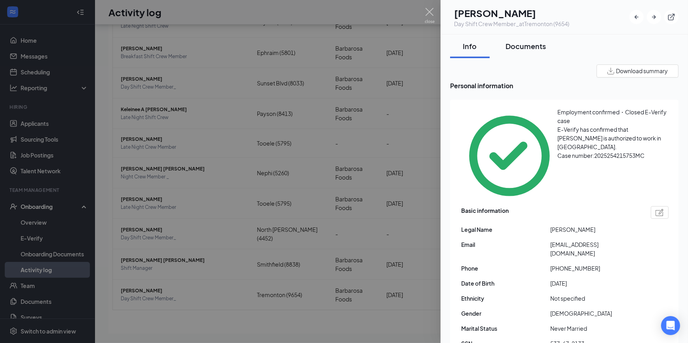
click at [525, 45] on div "Documents" at bounding box center [525, 46] width 40 height 10
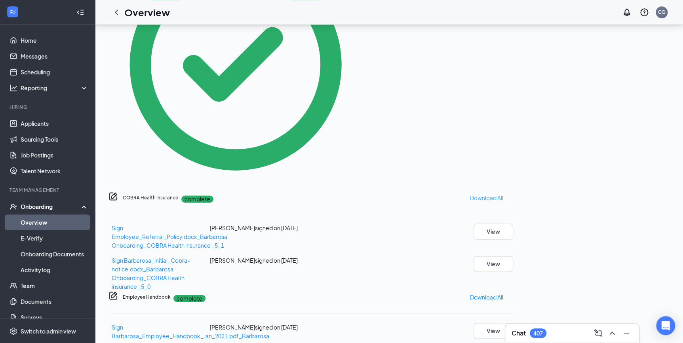
scroll to position [412, 0]
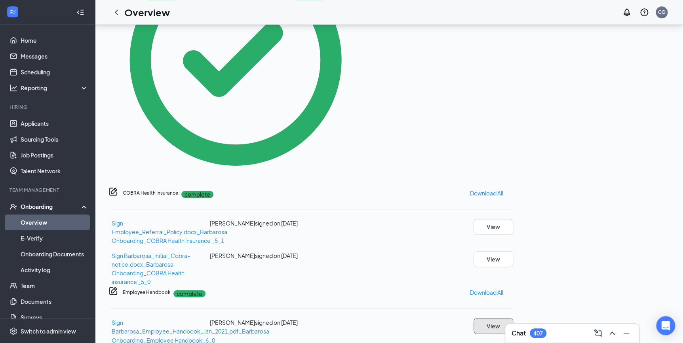
click at [513, 318] on button "View" at bounding box center [493, 326] width 40 height 16
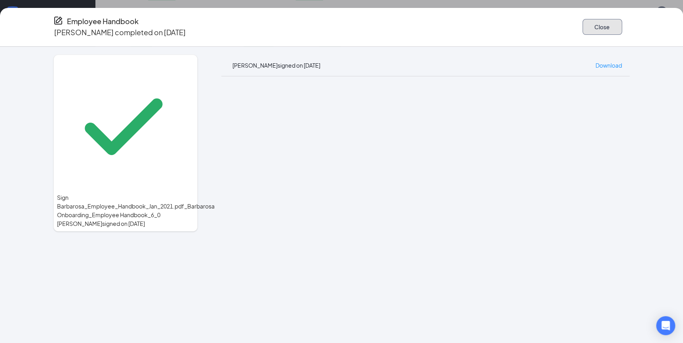
click at [601, 20] on button "Close" at bounding box center [602, 27] width 40 height 16
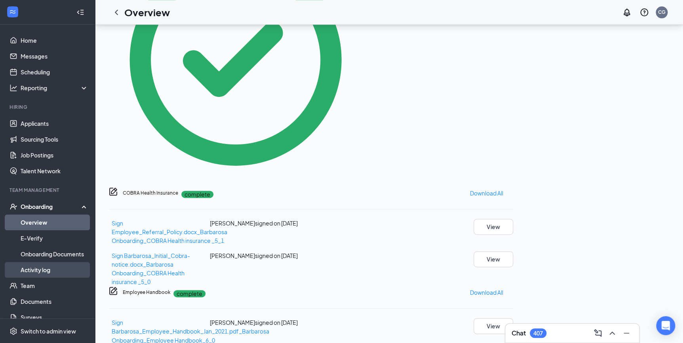
click at [50, 268] on link "Activity log" at bounding box center [55, 270] width 68 height 16
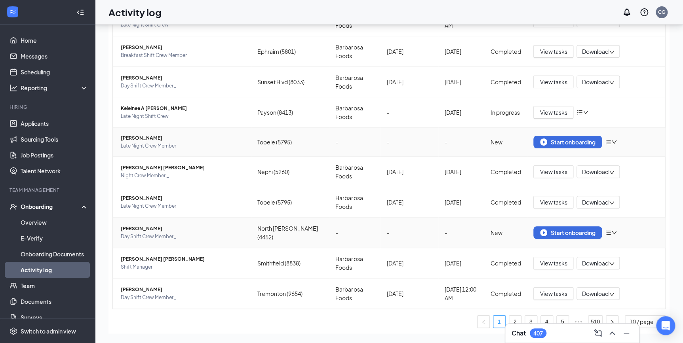
scroll to position [86, 0]
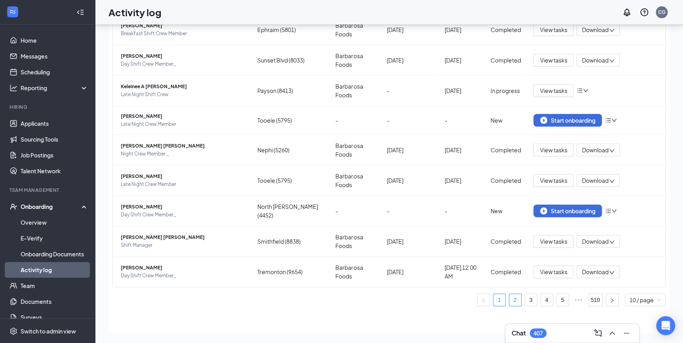
click at [509, 299] on link "2" at bounding box center [515, 300] width 12 height 12
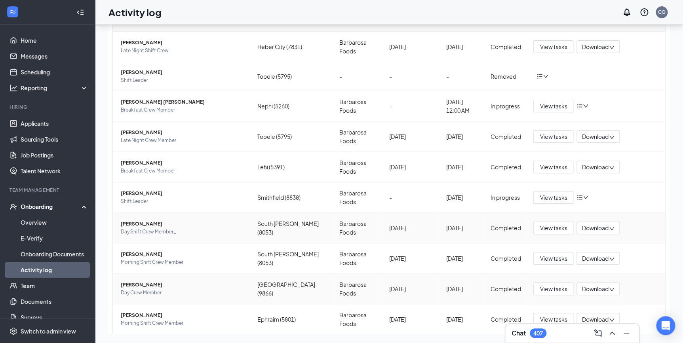
scroll to position [86, 0]
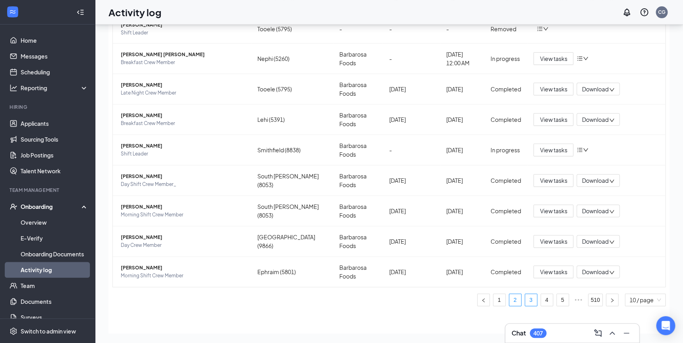
click at [525, 303] on link "3" at bounding box center [531, 300] width 12 height 12
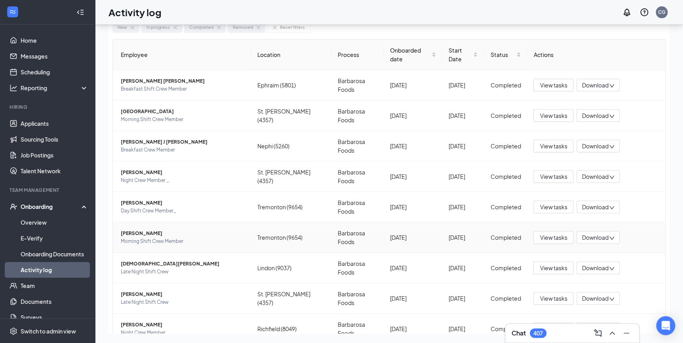
scroll to position [63, 0]
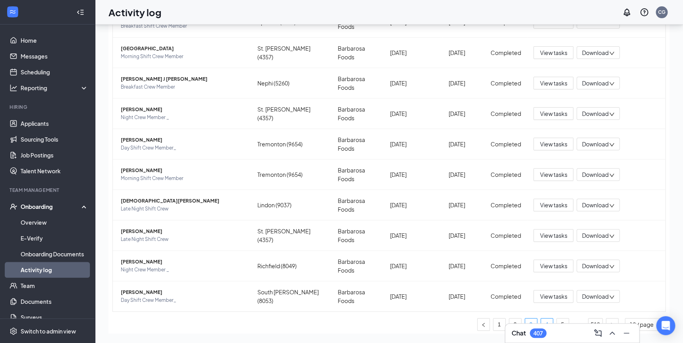
click at [543, 319] on link "4" at bounding box center [547, 325] width 12 height 12
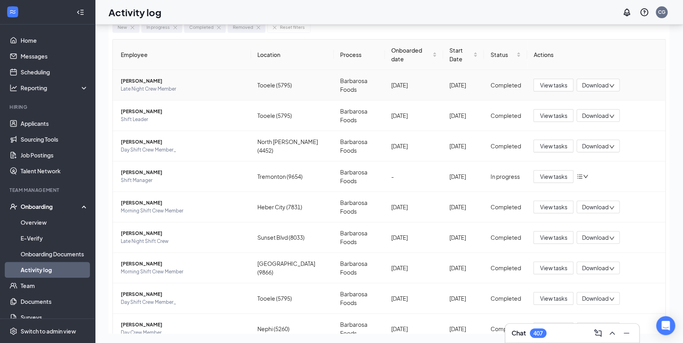
click at [145, 89] on span "Late Night Crew Member" at bounding box center [183, 89] width 124 height 8
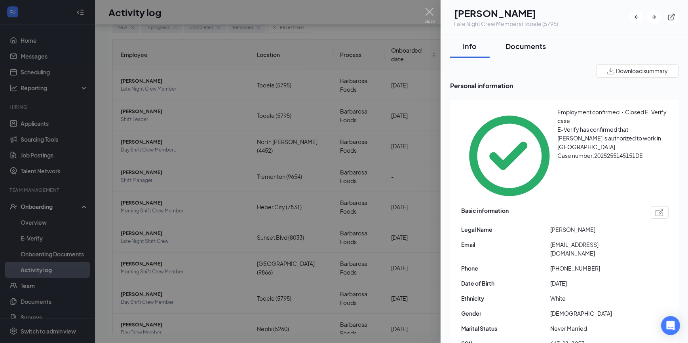
drag, startPoint x: 532, startPoint y: 48, endPoint x: 512, endPoint y: 46, distance: 20.3
click at [532, 48] on div "Documents" at bounding box center [525, 46] width 40 height 10
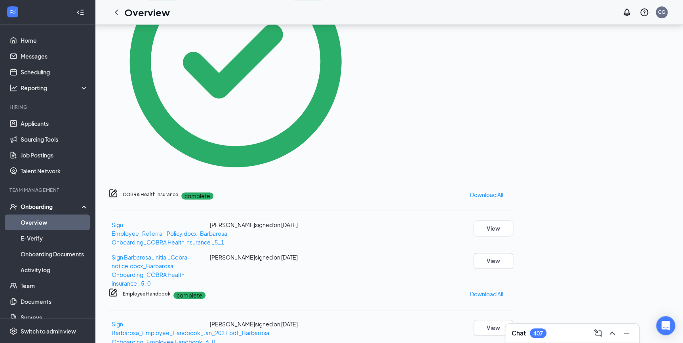
scroll to position [412, 0]
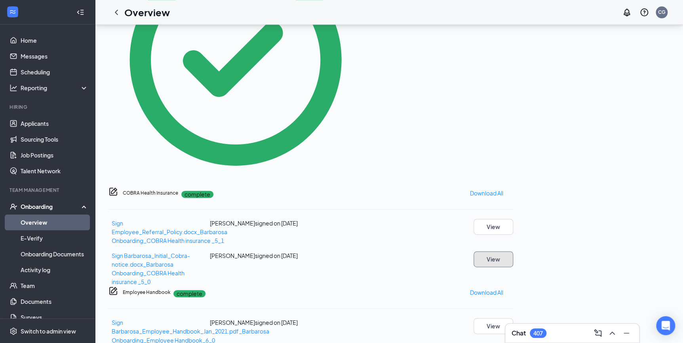
click at [513, 251] on button "View" at bounding box center [493, 259] width 40 height 16
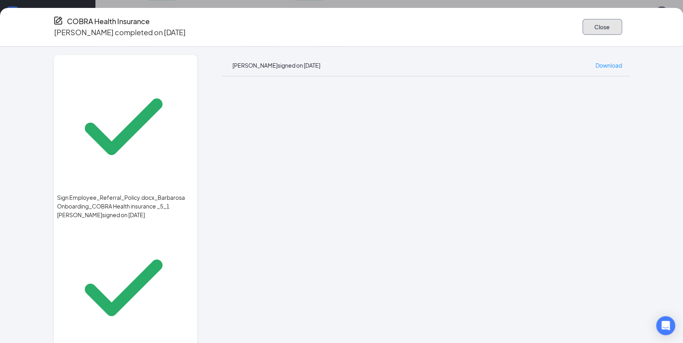
click at [602, 19] on button "Close" at bounding box center [602, 27] width 40 height 16
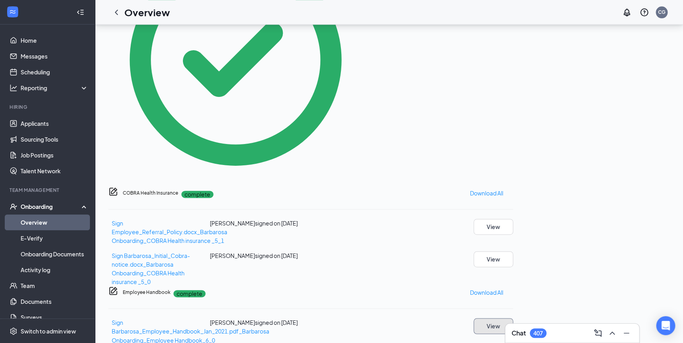
click at [513, 318] on button "View" at bounding box center [493, 326] width 40 height 16
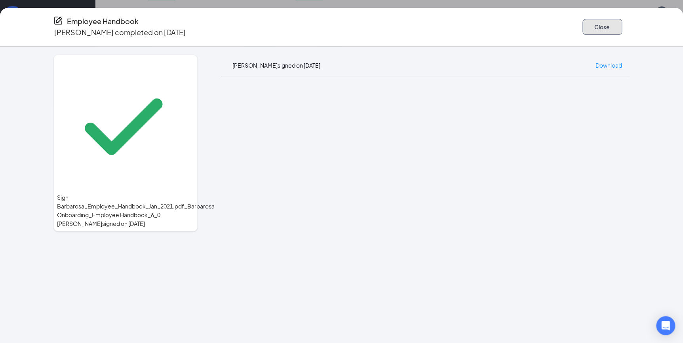
click at [582, 28] on button "Close" at bounding box center [602, 27] width 40 height 16
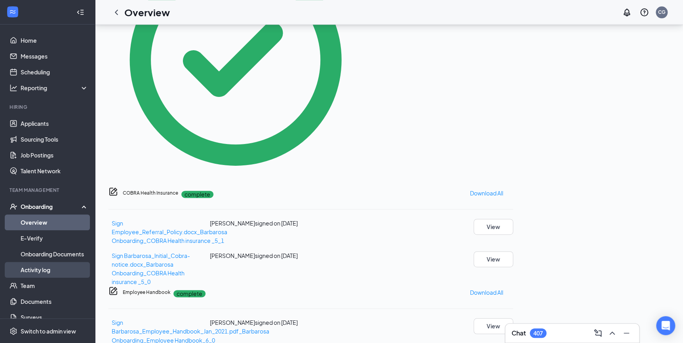
drag, startPoint x: 49, startPoint y: 273, endPoint x: 65, endPoint y: 262, distance: 19.0
click at [49, 273] on link "Activity log" at bounding box center [55, 270] width 68 height 16
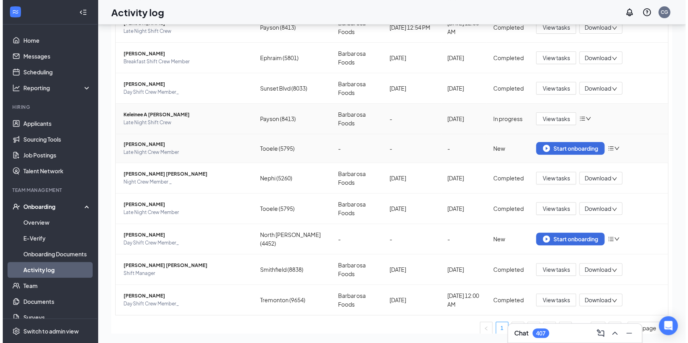
scroll to position [72, 0]
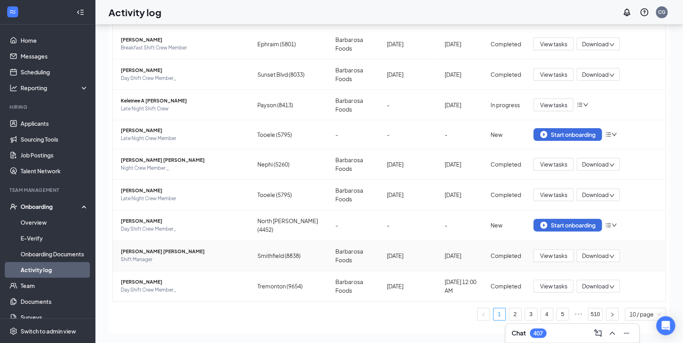
click at [140, 250] on span "[PERSON_NAME] [PERSON_NAME]" at bounding box center [183, 252] width 124 height 8
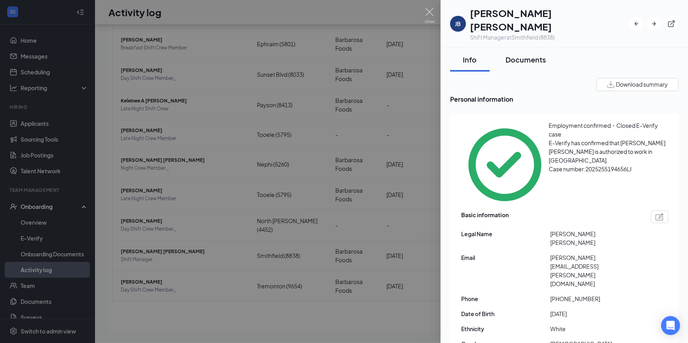
click at [533, 55] on div "Documents" at bounding box center [525, 60] width 40 height 10
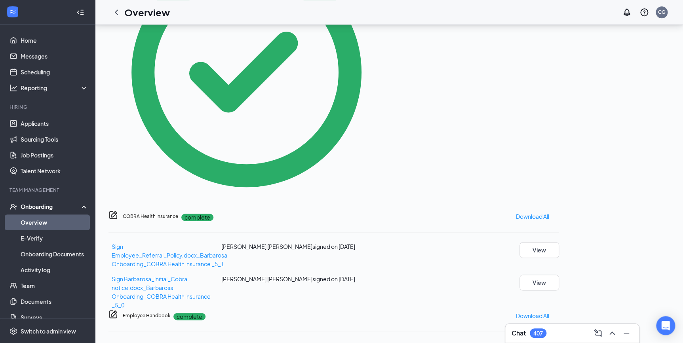
scroll to position [412, 0]
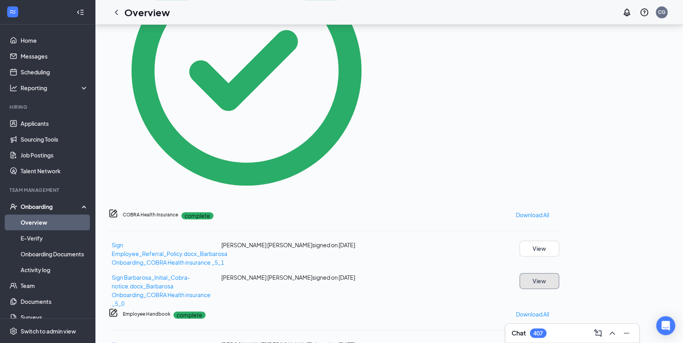
click at [559, 273] on button "View" at bounding box center [539, 281] width 40 height 16
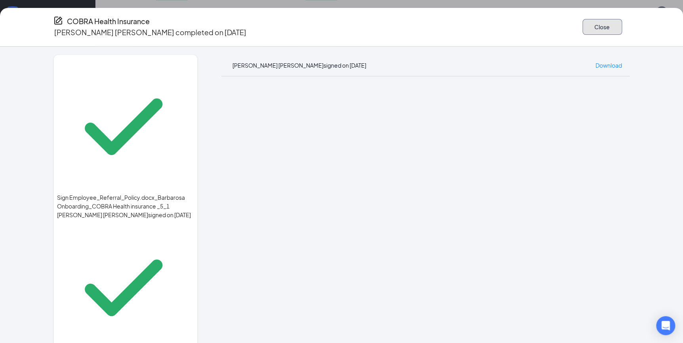
click at [600, 30] on button "Close" at bounding box center [602, 27] width 40 height 16
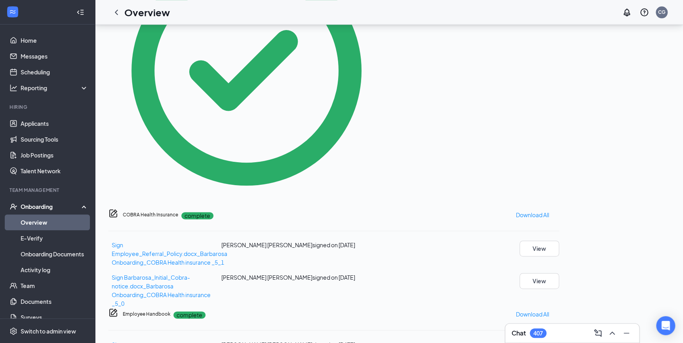
click at [559, 340] on button "View" at bounding box center [539, 348] width 40 height 16
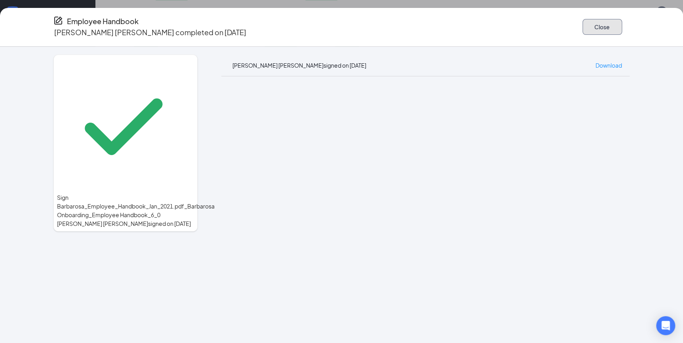
click at [591, 28] on button "Close" at bounding box center [602, 27] width 40 height 16
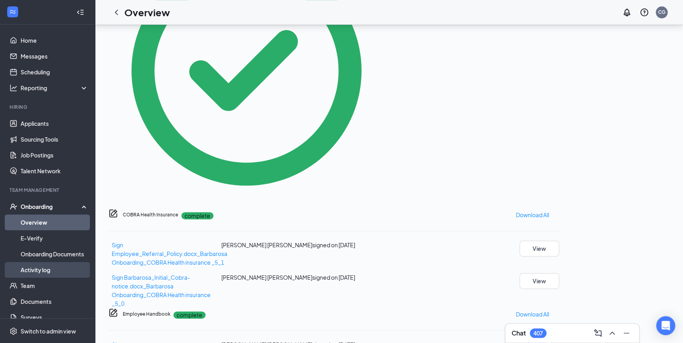
click at [51, 269] on link "Activity log" at bounding box center [55, 270] width 68 height 16
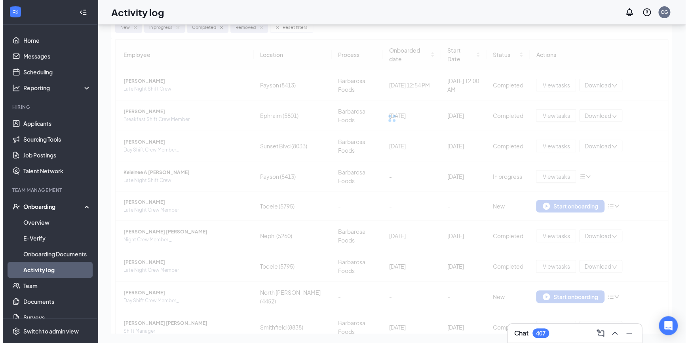
scroll to position [36, 0]
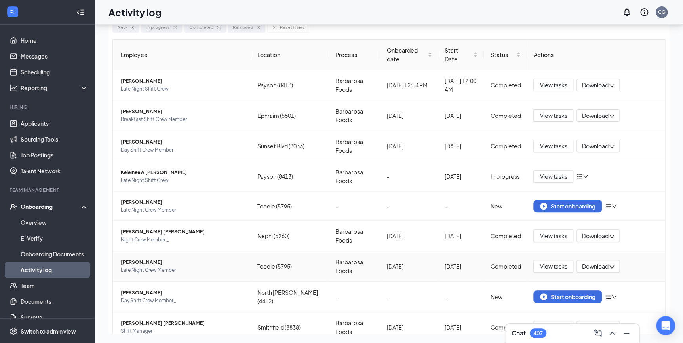
click at [158, 259] on span "[PERSON_NAME]" at bounding box center [183, 262] width 124 height 8
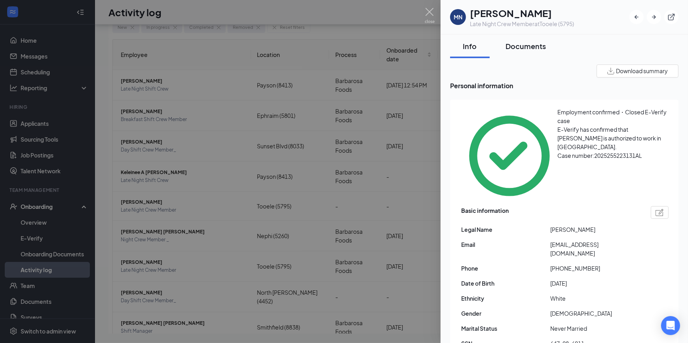
click at [531, 46] on div "Documents" at bounding box center [525, 46] width 40 height 10
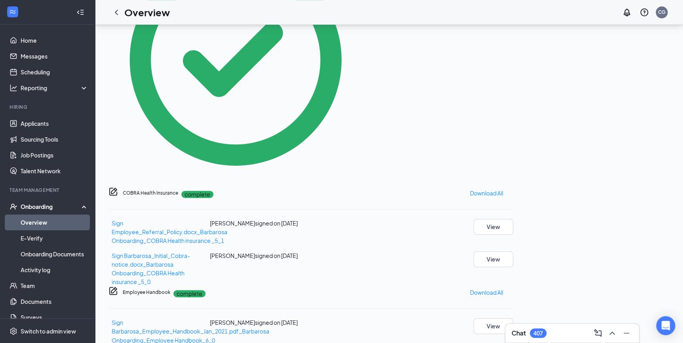
scroll to position [412, 0]
click at [513, 251] on button "View" at bounding box center [493, 259] width 40 height 16
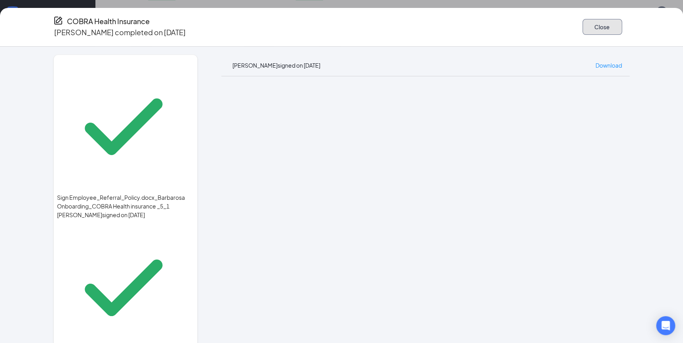
click at [606, 20] on button "Close" at bounding box center [602, 27] width 40 height 16
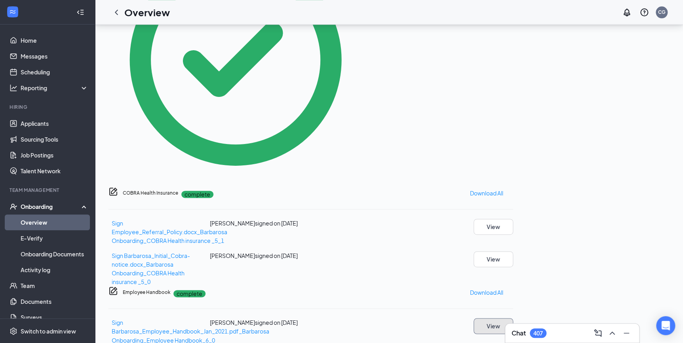
click at [513, 318] on button "View" at bounding box center [493, 326] width 40 height 16
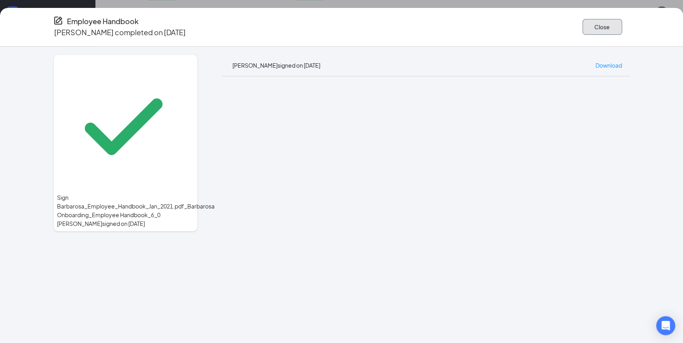
click at [594, 25] on button "Close" at bounding box center [602, 27] width 40 height 16
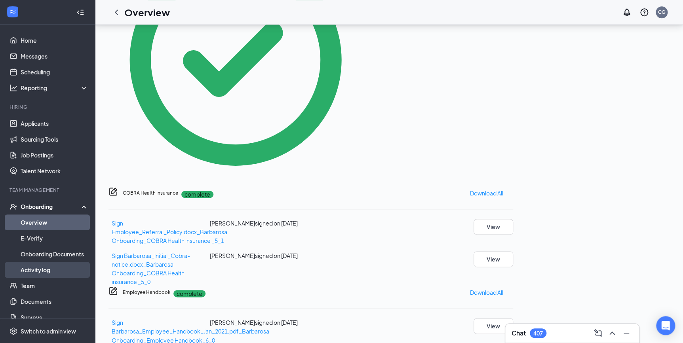
click at [53, 270] on link "Activity log" at bounding box center [55, 270] width 68 height 16
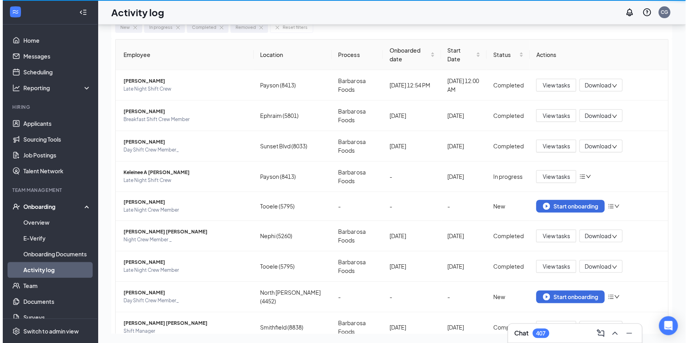
scroll to position [36, 0]
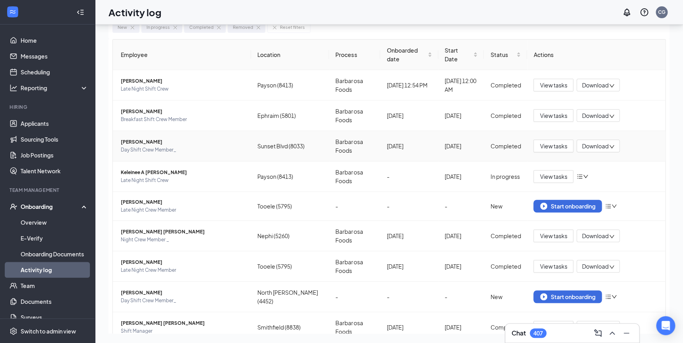
click at [140, 147] on span "Day Shift Crew Member_" at bounding box center [183, 150] width 124 height 8
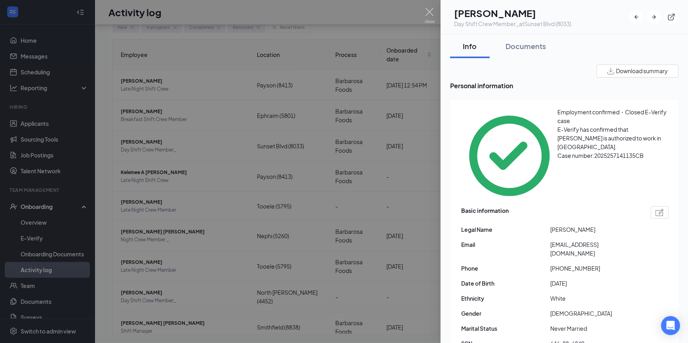
drag, startPoint x: 537, startPoint y: 46, endPoint x: 557, endPoint y: 55, distance: 22.0
click at [537, 46] on div "Documents" at bounding box center [525, 46] width 40 height 10
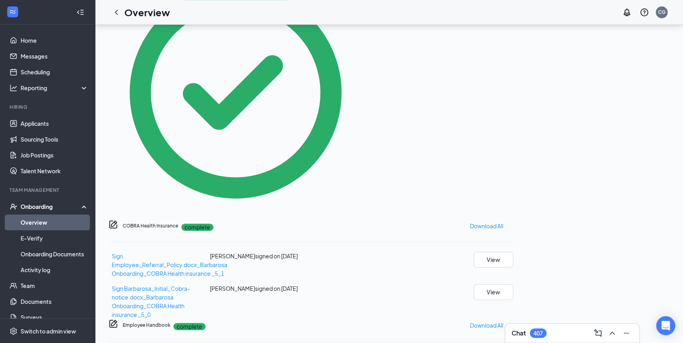
scroll to position [412, 0]
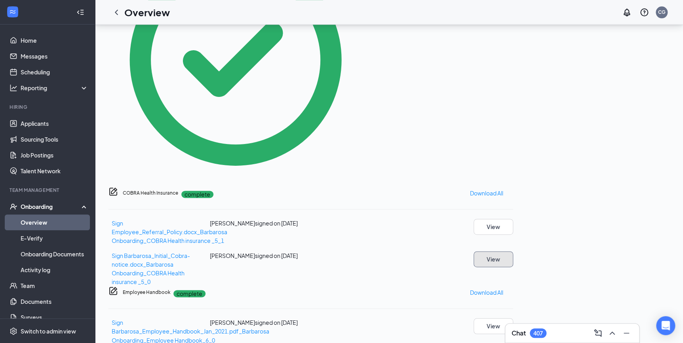
click at [513, 251] on button "View" at bounding box center [493, 259] width 40 height 16
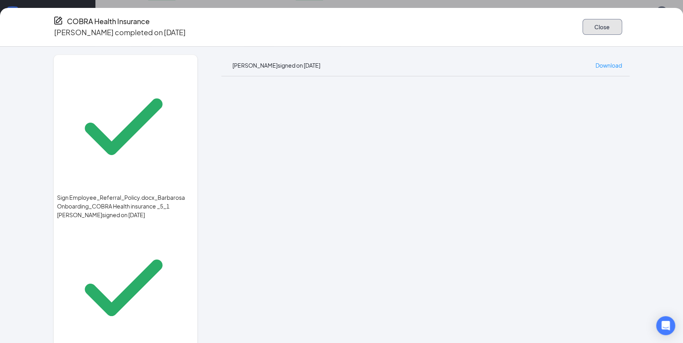
click at [600, 26] on button "Close" at bounding box center [602, 27] width 40 height 16
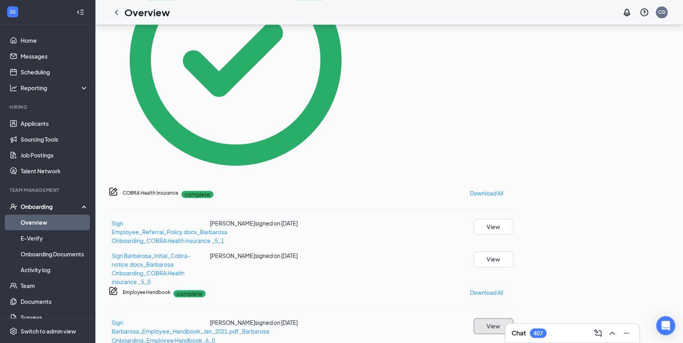
click at [513, 318] on button "View" at bounding box center [493, 326] width 40 height 16
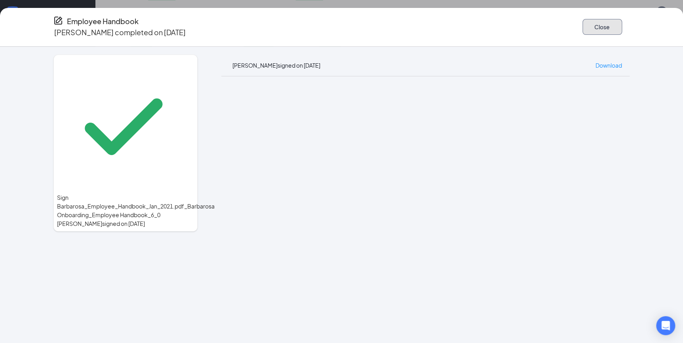
click at [584, 30] on button "Close" at bounding box center [602, 27] width 40 height 16
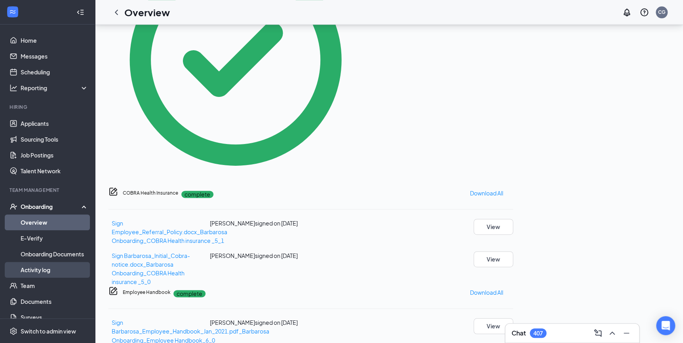
click at [32, 270] on link "Activity log" at bounding box center [55, 270] width 68 height 16
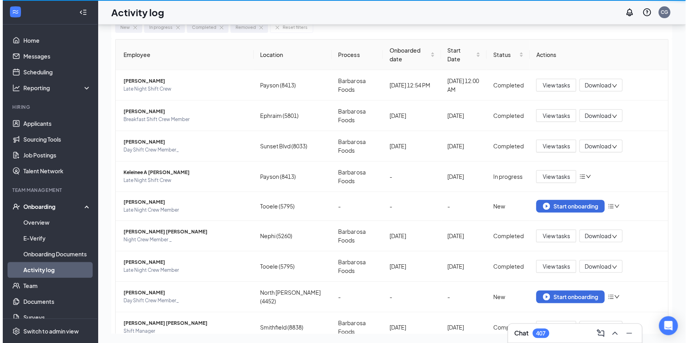
scroll to position [36, 0]
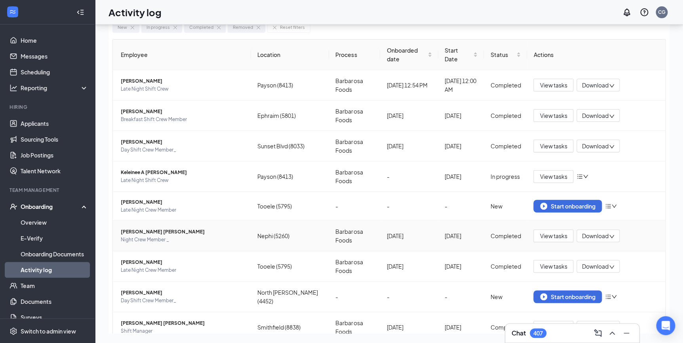
click at [151, 236] on span "Night Crew Member _" at bounding box center [183, 240] width 124 height 8
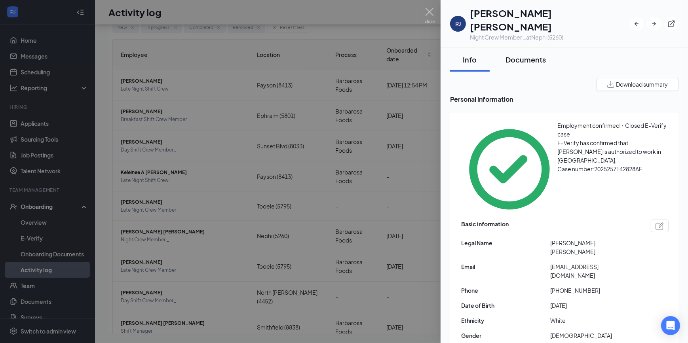
click at [525, 55] on div "Documents" at bounding box center [525, 60] width 40 height 10
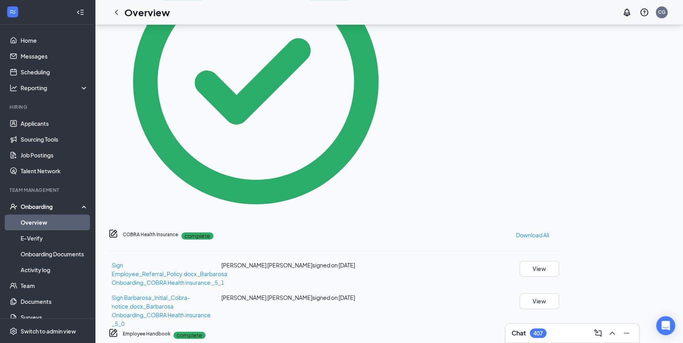
scroll to position [412, 0]
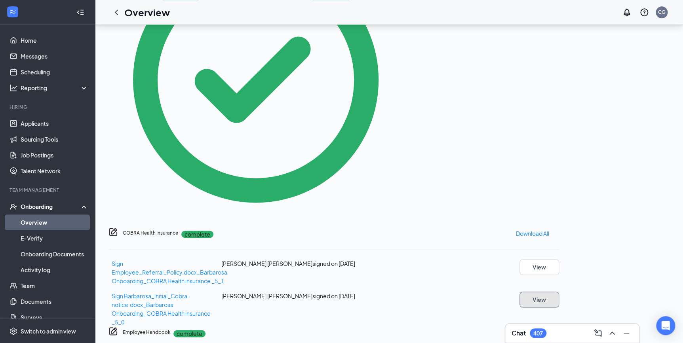
click at [559, 292] on button "View" at bounding box center [539, 300] width 40 height 16
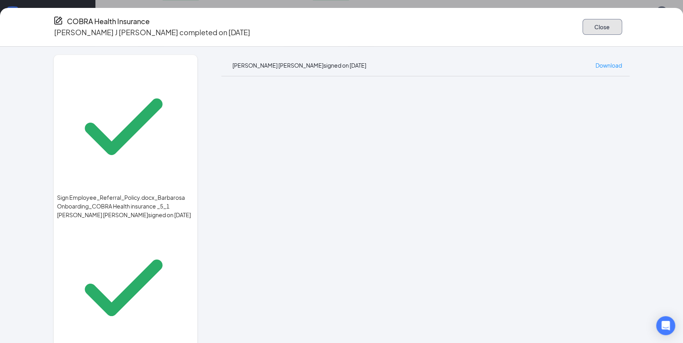
drag, startPoint x: 592, startPoint y: 27, endPoint x: 428, endPoint y: 159, distance: 211.1
click at [591, 27] on button "Close" at bounding box center [602, 27] width 40 height 16
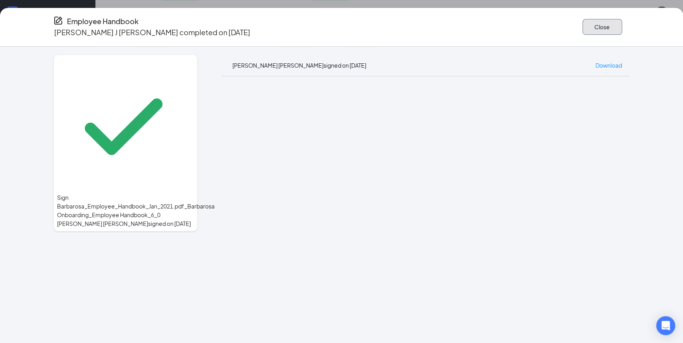
click at [587, 21] on button "Close" at bounding box center [602, 27] width 40 height 16
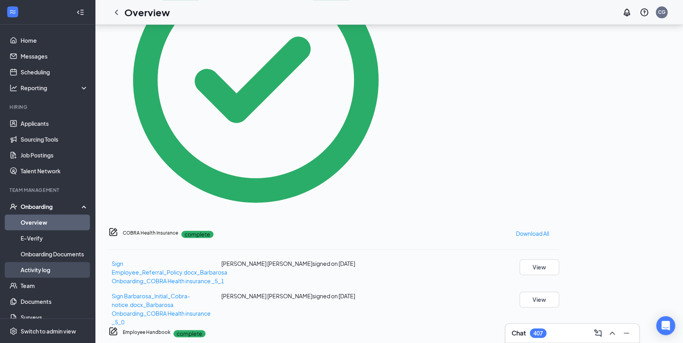
click at [25, 273] on link "Activity log" at bounding box center [55, 270] width 68 height 16
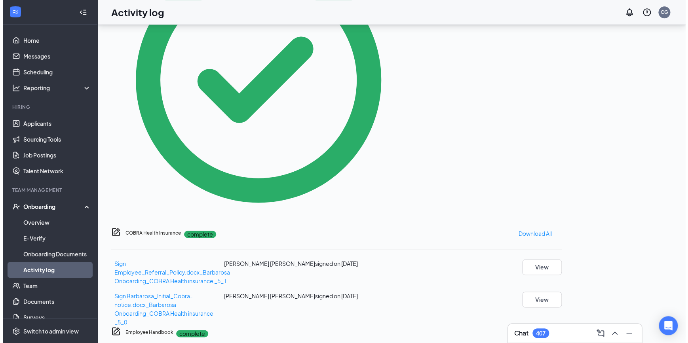
scroll to position [36, 0]
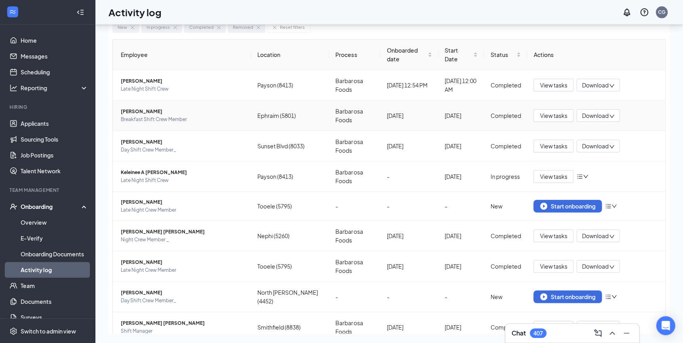
click at [150, 114] on span "[PERSON_NAME]" at bounding box center [183, 112] width 124 height 8
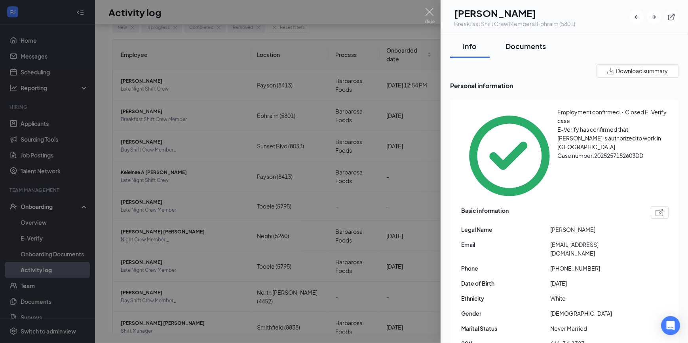
click at [528, 44] on div "Documents" at bounding box center [525, 46] width 40 height 10
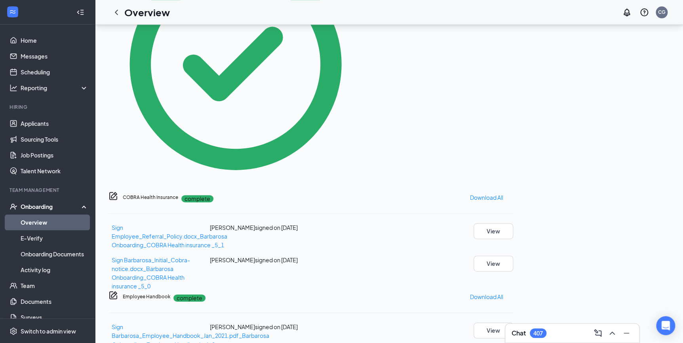
scroll to position [412, 0]
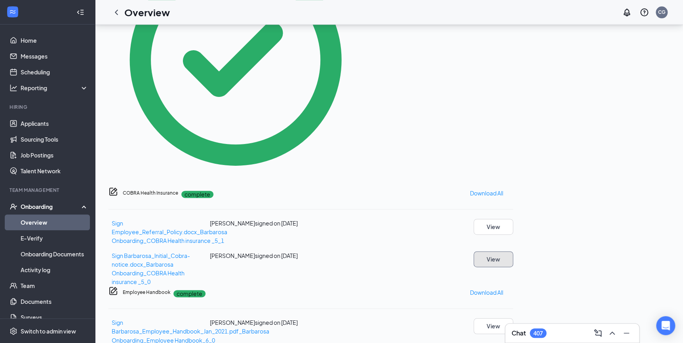
click at [513, 251] on button "View" at bounding box center [493, 259] width 40 height 16
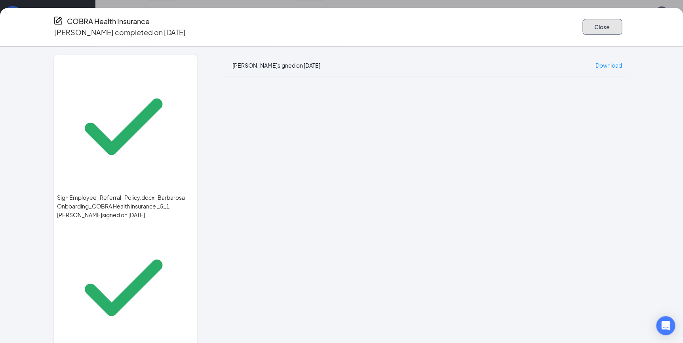
click at [602, 27] on button "Close" at bounding box center [602, 27] width 40 height 16
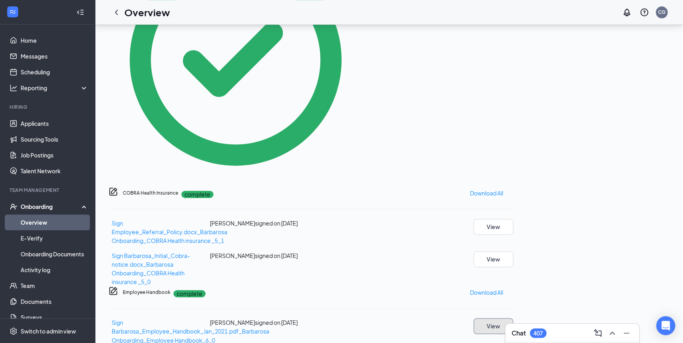
click at [513, 318] on button "View" at bounding box center [493, 326] width 40 height 16
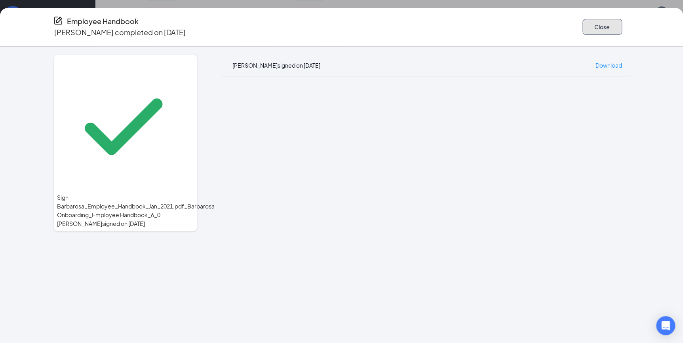
click at [598, 23] on button "Close" at bounding box center [602, 27] width 40 height 16
